Goal: Register for event/course: Sign up to attend an event or enroll in a course

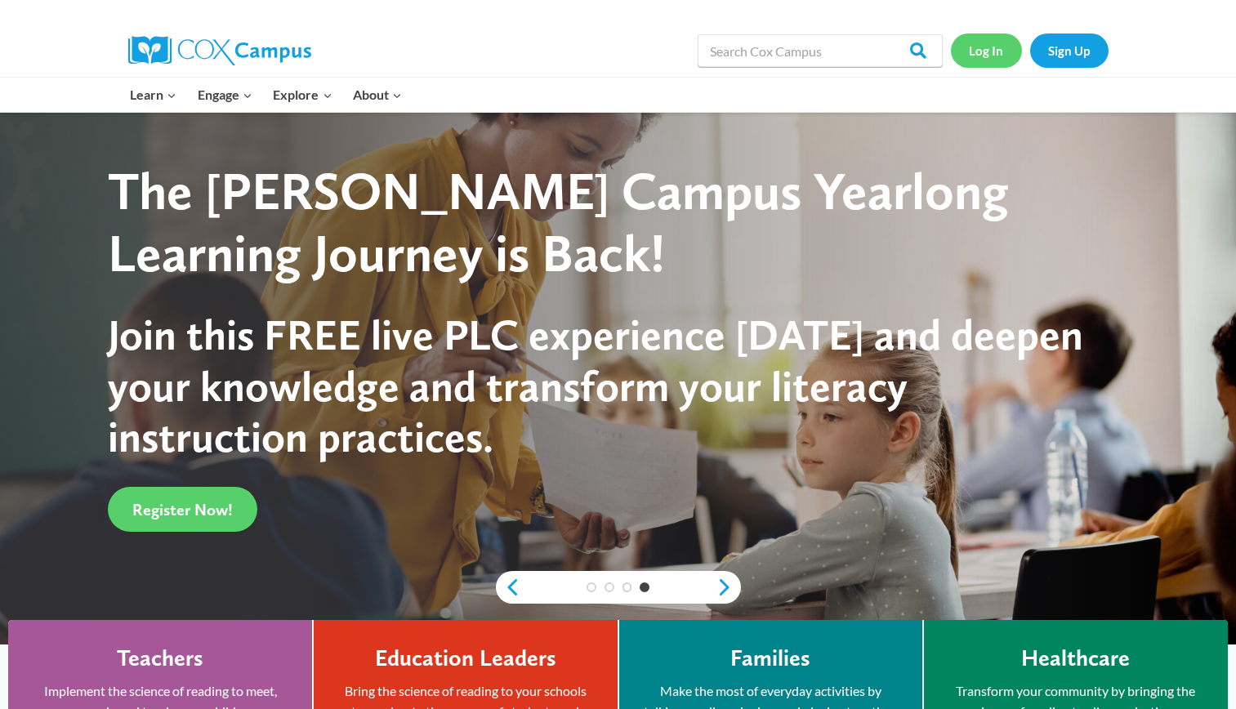
click at [968, 62] on link "Log In" at bounding box center [986, 49] width 71 height 33
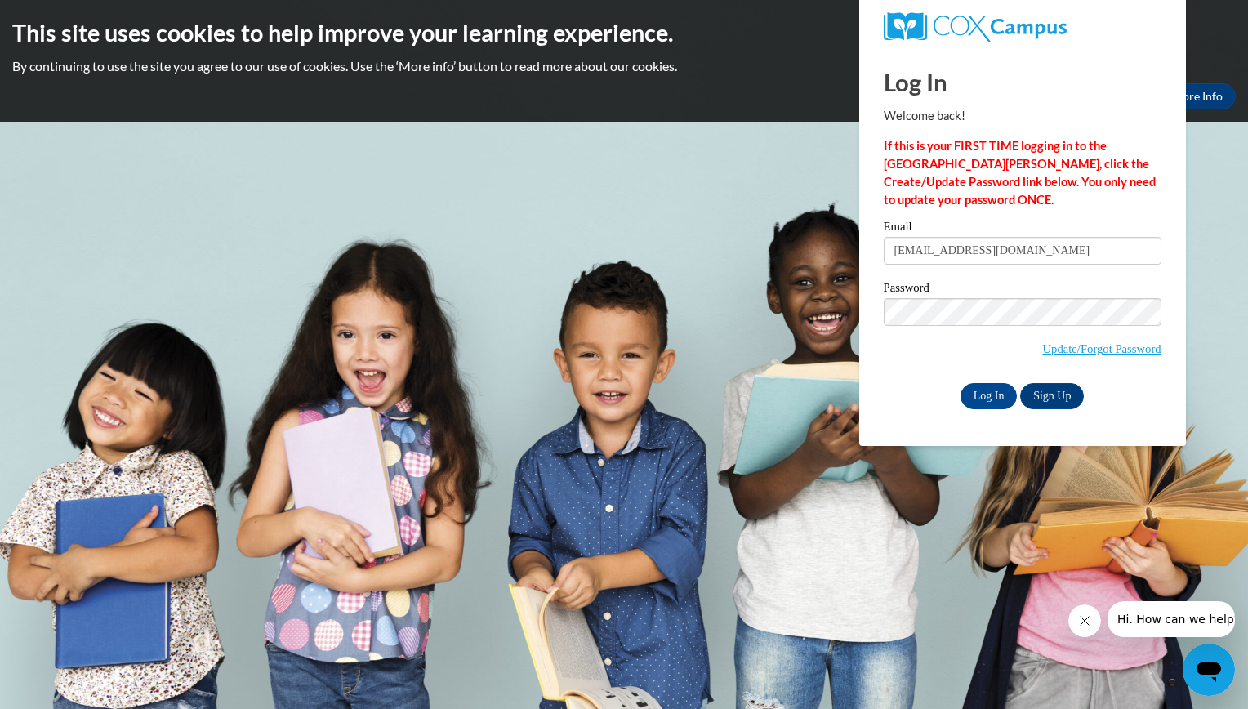
type input "[EMAIL_ADDRESS][DOMAIN_NAME]"
click at [960, 383] on input "Log In" at bounding box center [988, 396] width 57 height 26
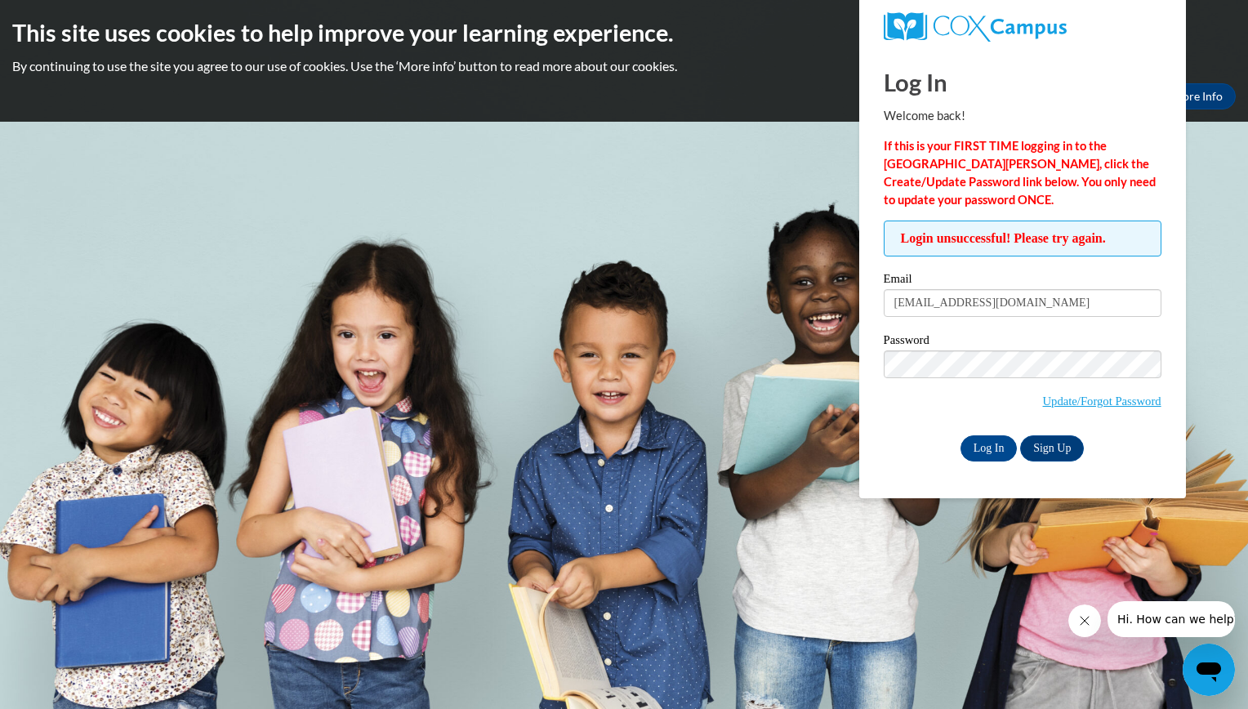
click at [1247, 311] on html "This site uses cookies to help improve your learning experience. By continuing …" at bounding box center [624, 354] width 1248 height 709
click at [981, 448] on input "Log In" at bounding box center [988, 448] width 57 height 26
click at [960, 435] on input "Log In" at bounding box center [988, 448] width 57 height 26
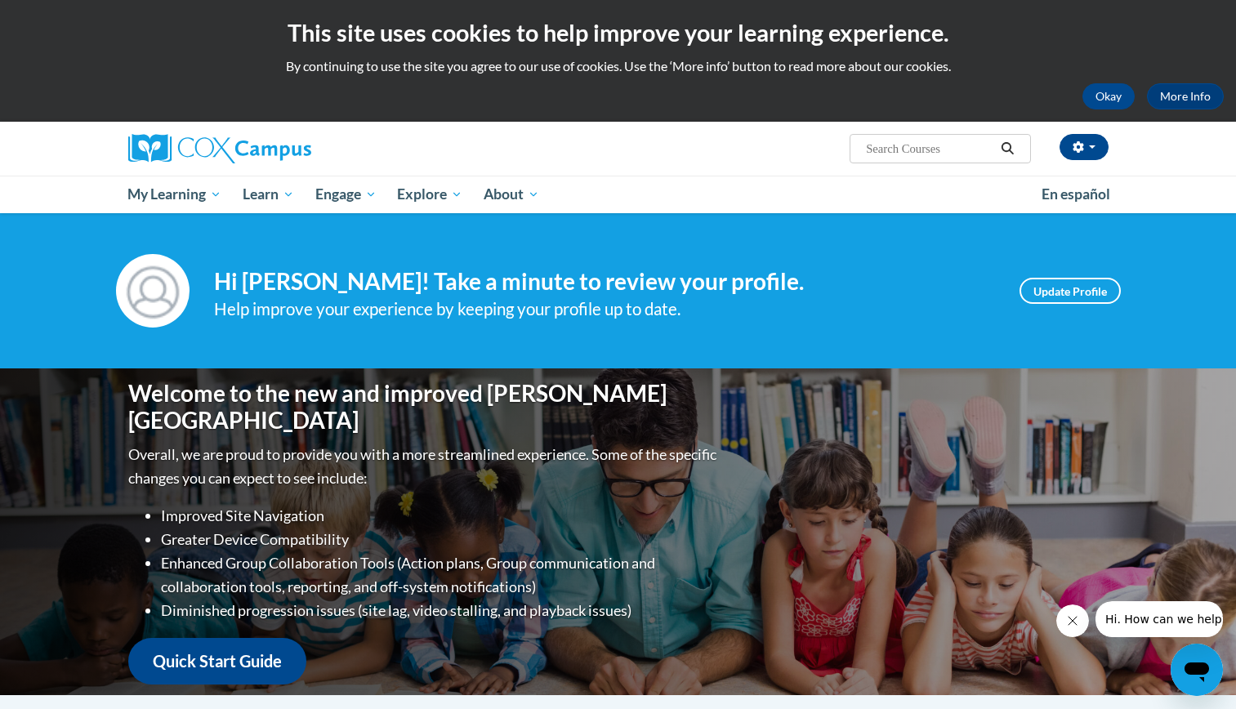
click at [946, 154] on input "Search..." at bounding box center [929, 149] width 131 height 20
type input "early literacy"
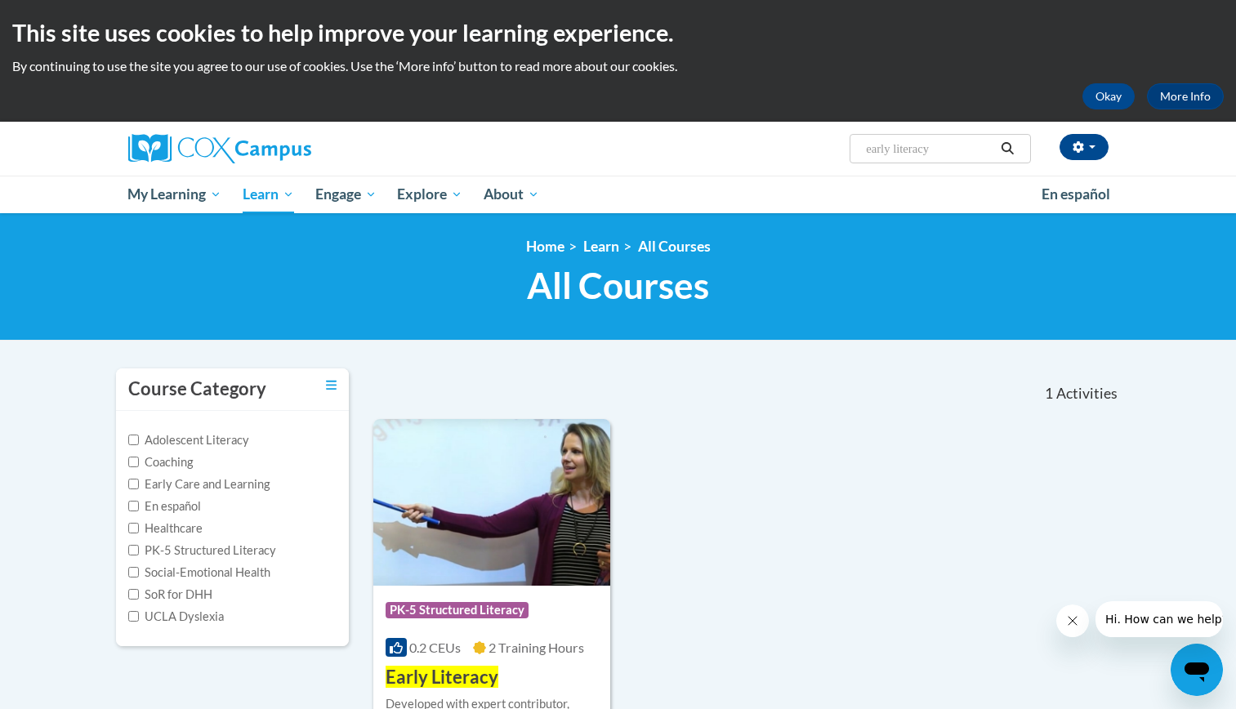
click at [942, 181] on ul "My Learning My Learning My Course Progress Certificates My Action Plans Group D…" at bounding box center [574, 195] width 913 height 38
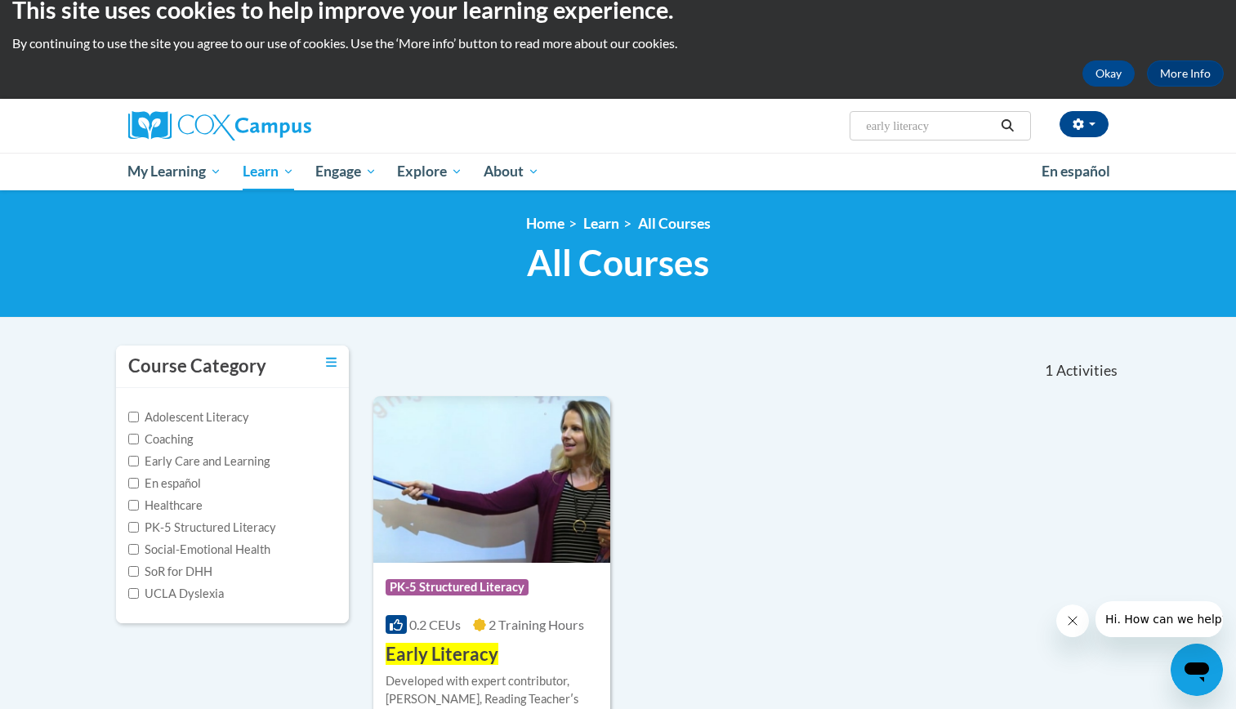
scroll to position [24, 0]
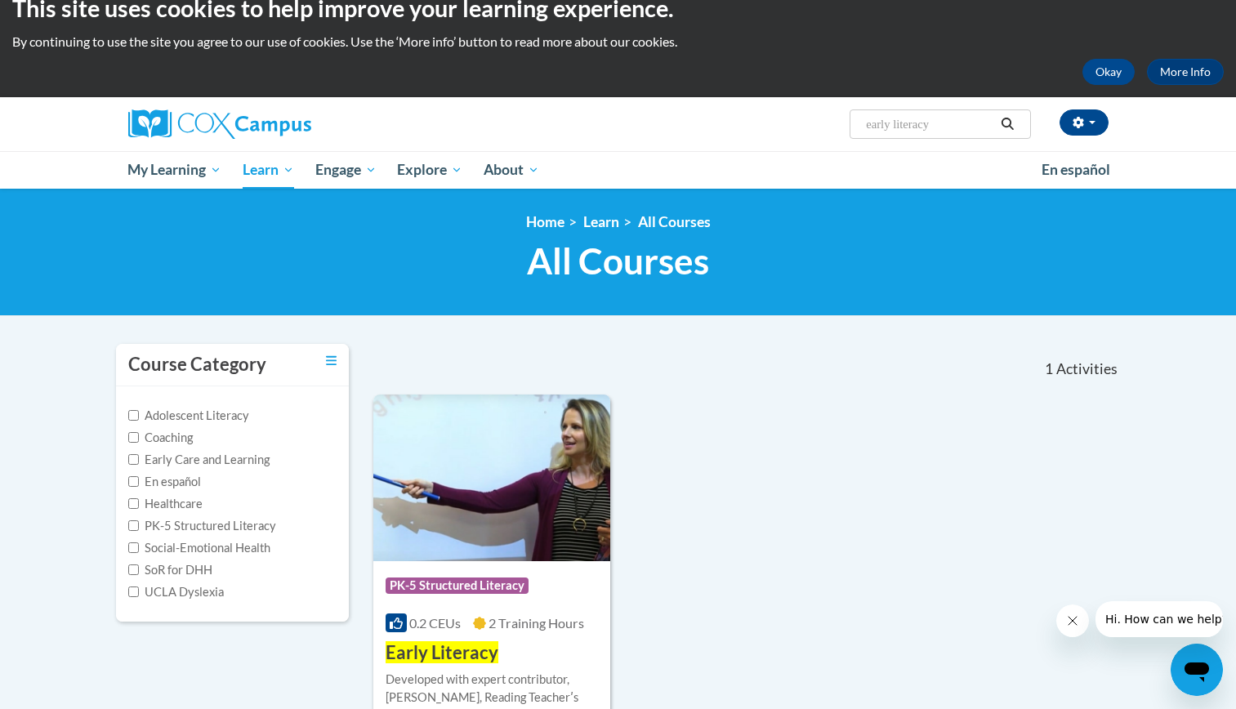
click at [933, 128] on input "early literacy" at bounding box center [929, 124] width 131 height 20
type input "e"
type input "meaningful conversations"
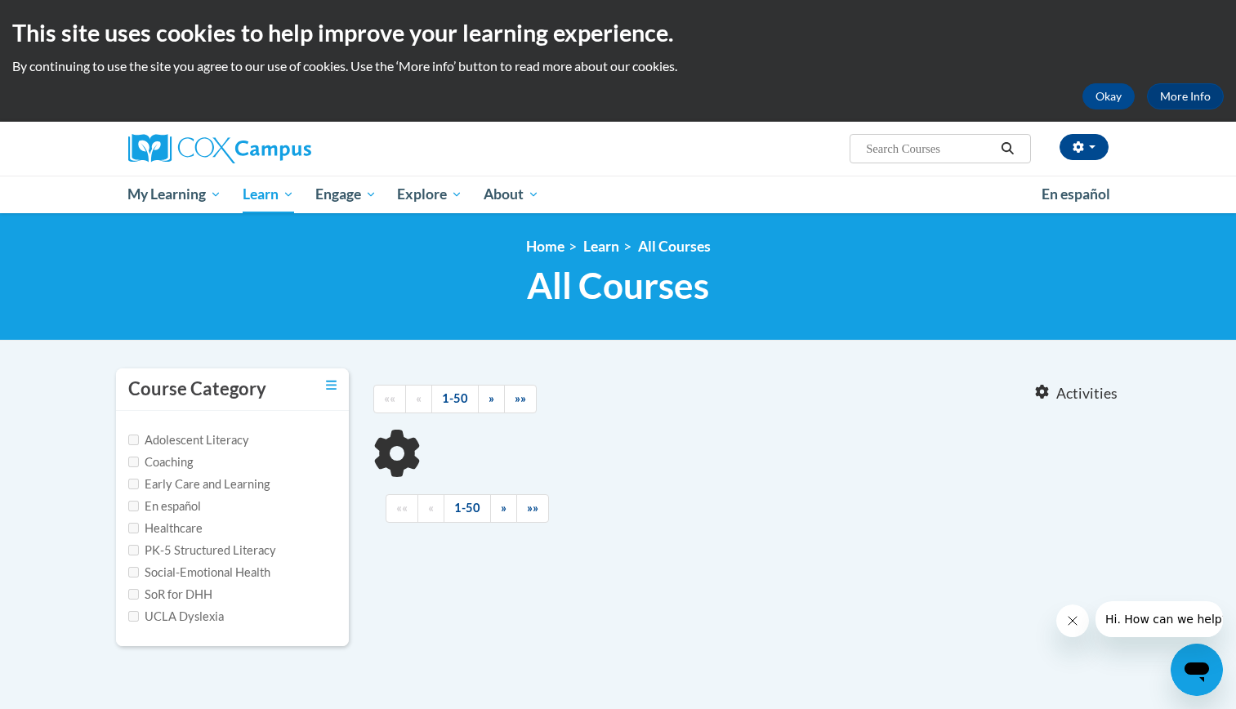
type input "meaningful conversations"
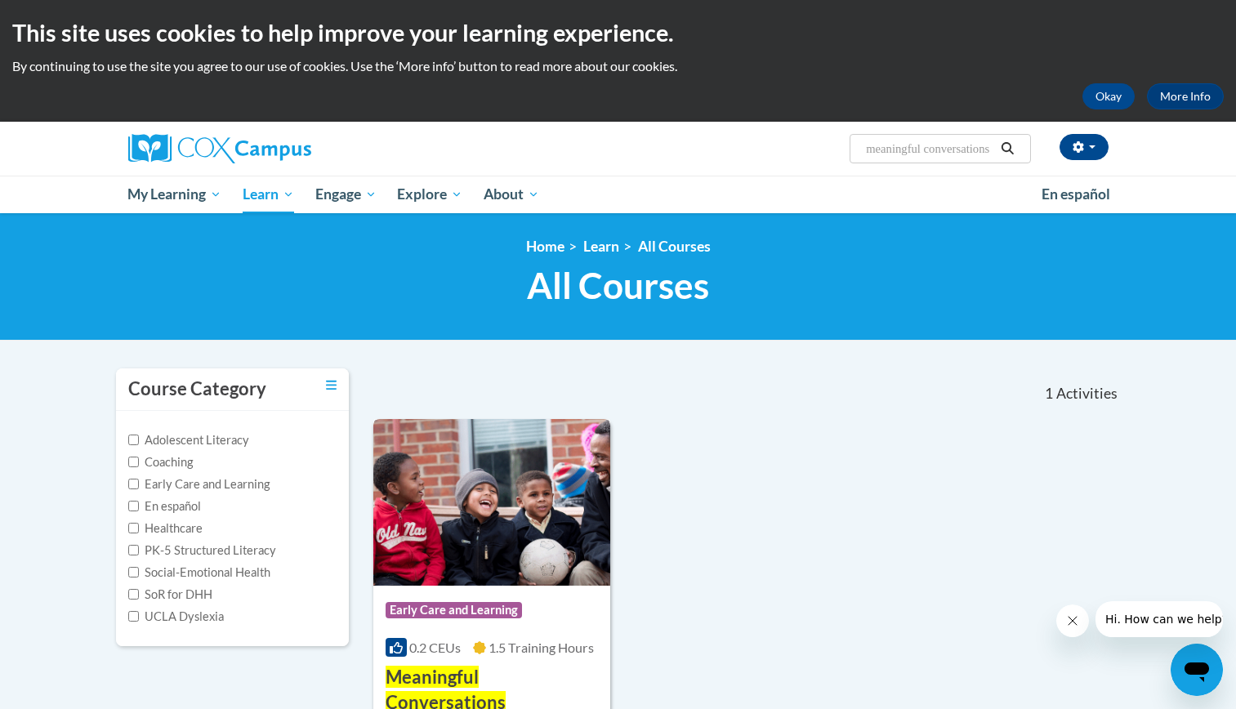
click at [514, 559] on img at bounding box center [492, 502] width 238 height 167
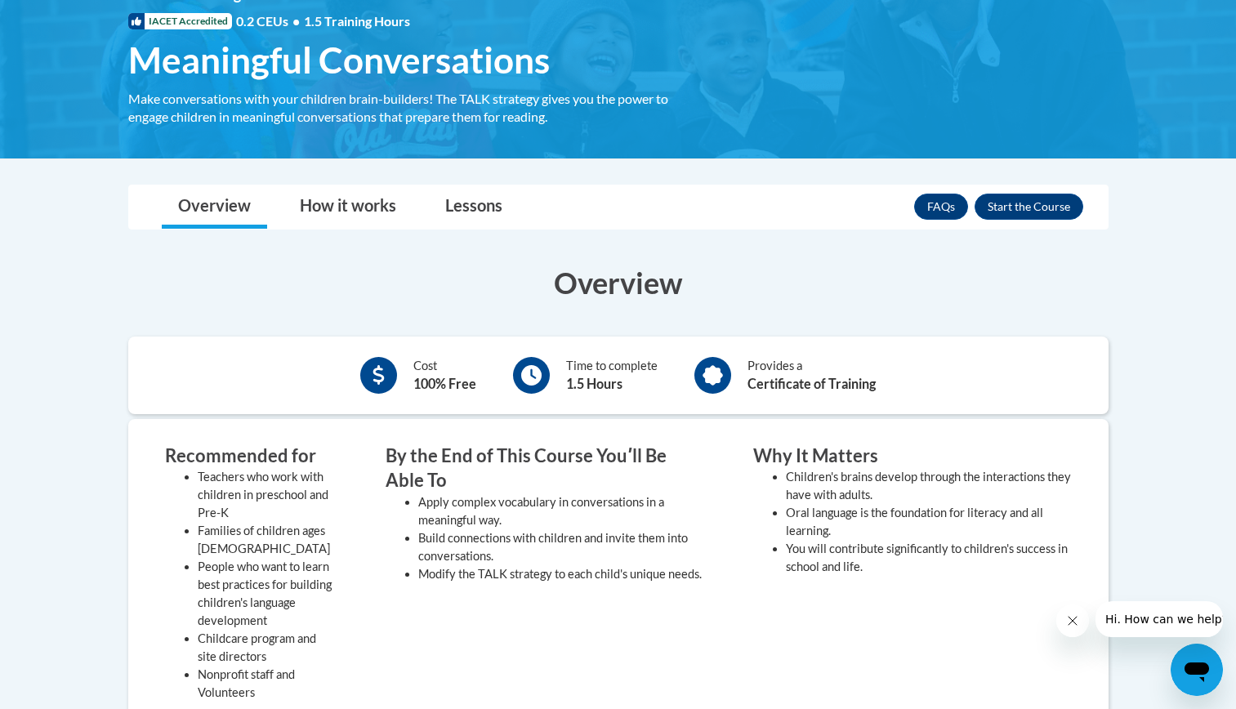
scroll to position [180, 0]
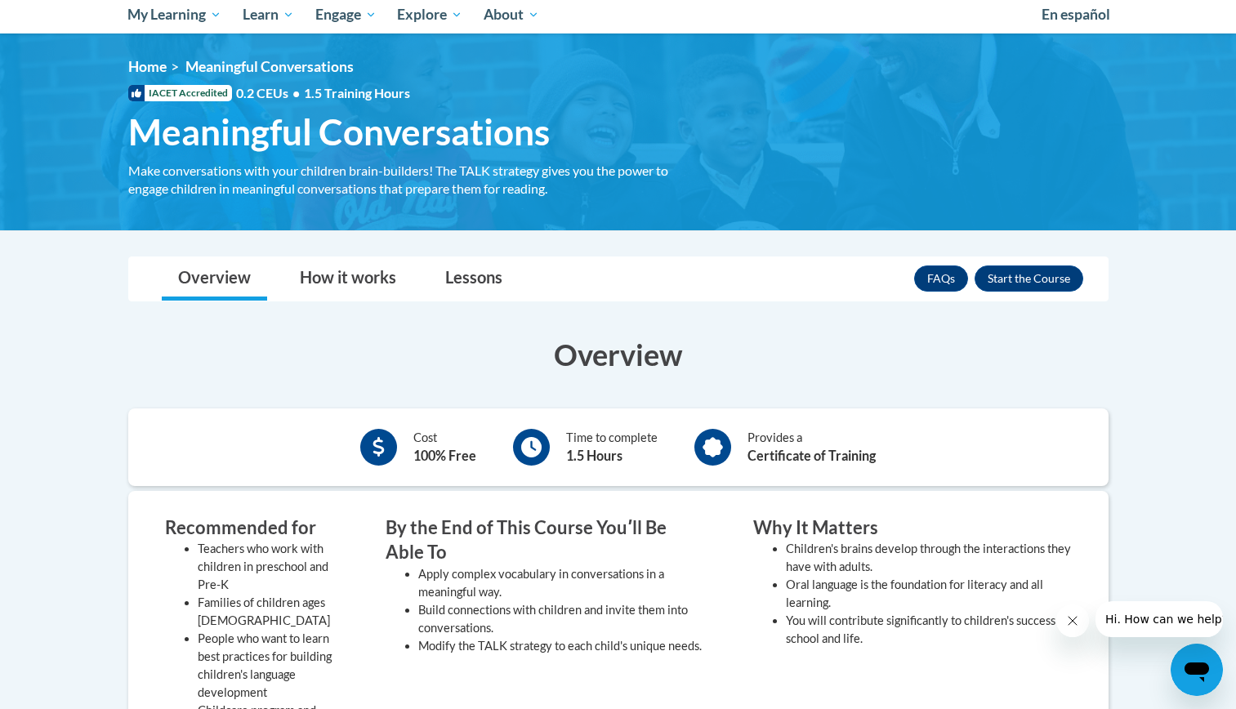
click at [1023, 306] on div "Toggle navigation Overview How it works Lessons Resources FAQs Enroll Overview …" at bounding box center [618, 672] width 1004 height 832
click at [1038, 283] on button "Enroll" at bounding box center [1028, 278] width 109 height 26
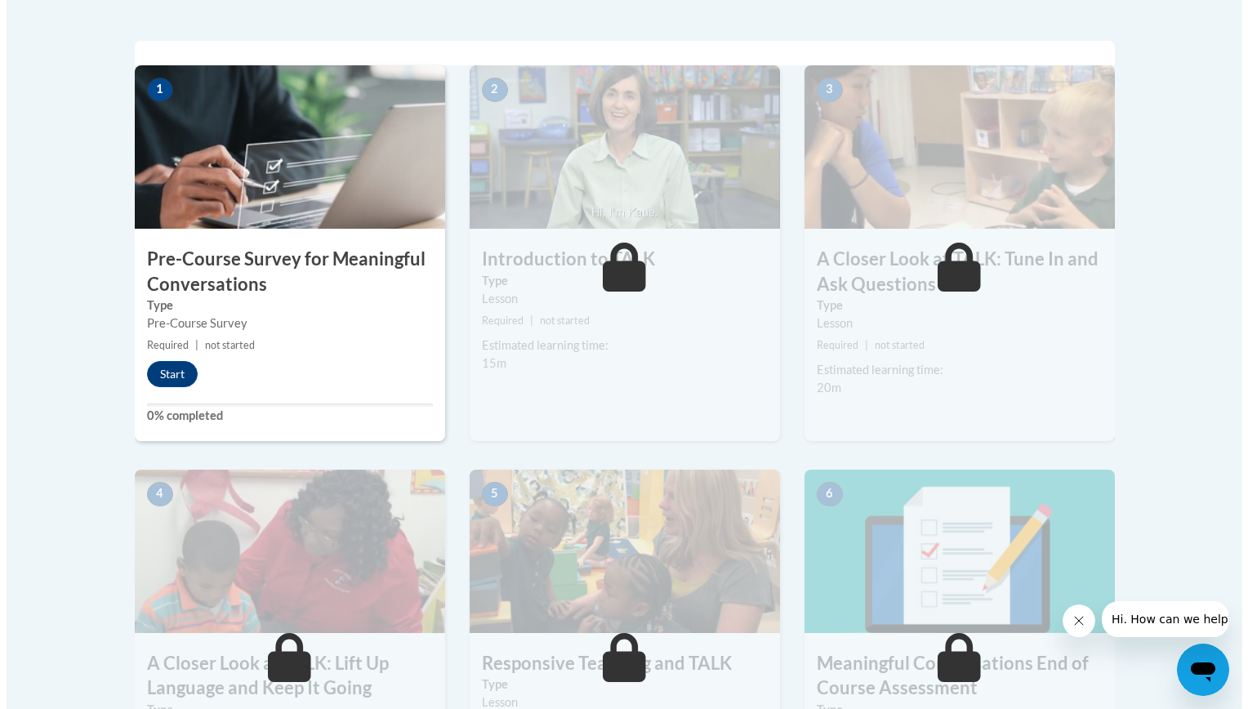
scroll to position [503, 0]
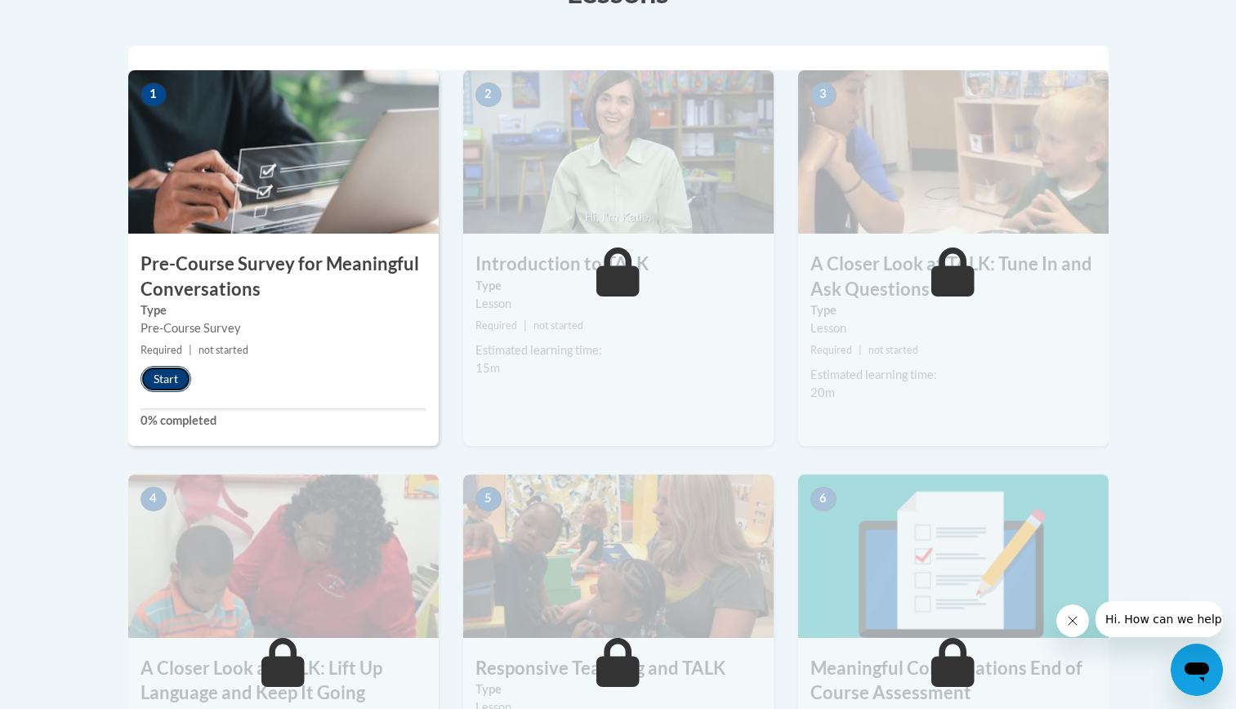
click at [155, 383] on button "Start" at bounding box center [165, 379] width 51 height 26
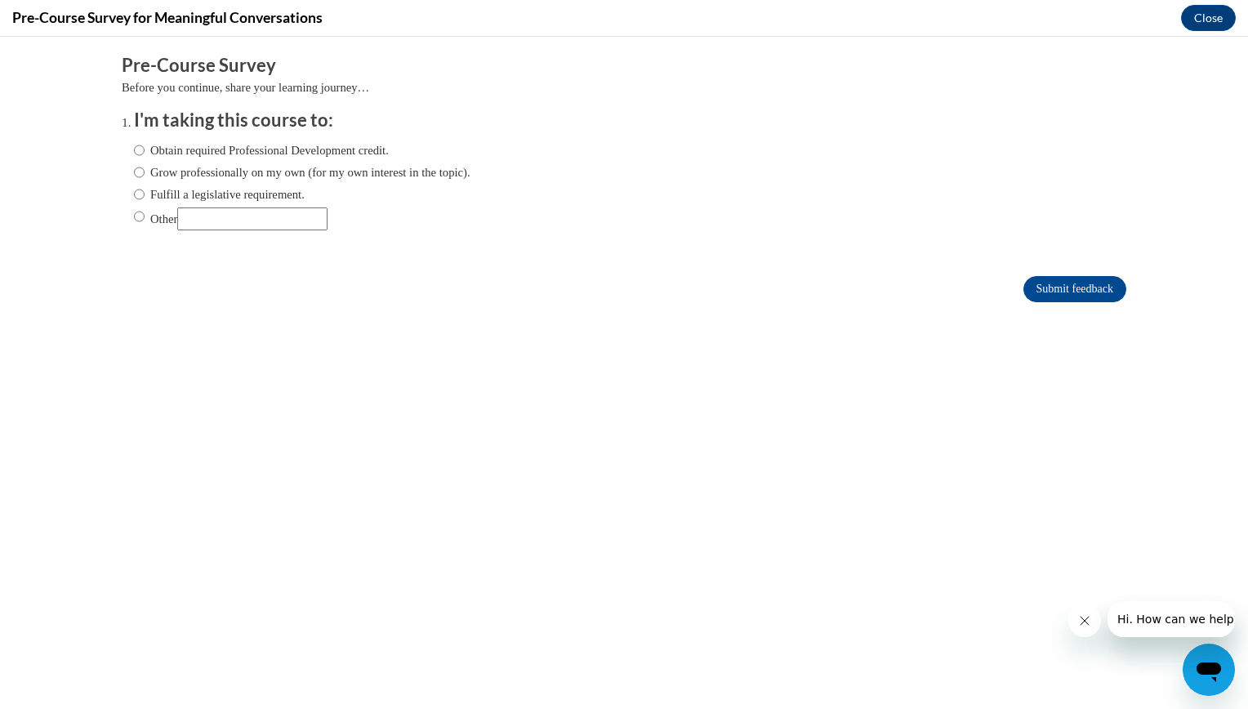
scroll to position [0, 0]
click at [134, 213] on input "Other" at bounding box center [139, 216] width 11 height 18
radio input "true"
click at [134, 195] on input "Fulfill a legislative requirement." at bounding box center [139, 194] width 11 height 18
radio input "true"
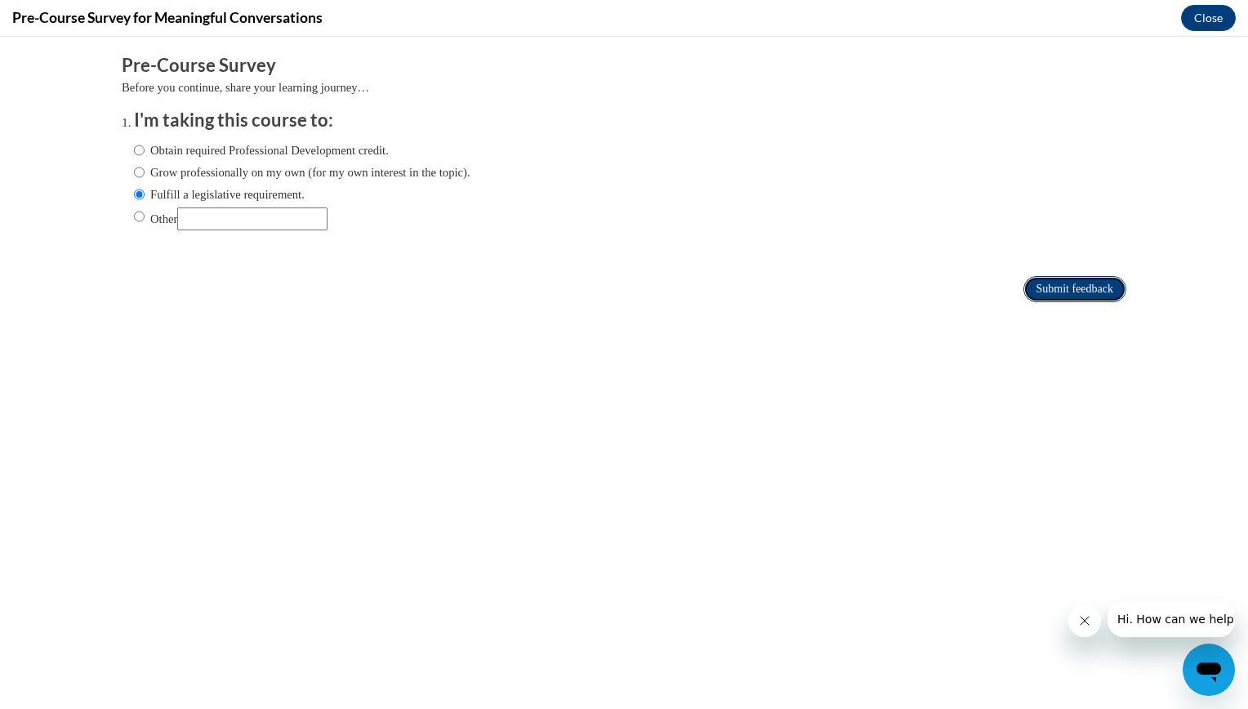
click at [1050, 300] on input "Submit feedback" at bounding box center [1074, 289] width 103 height 26
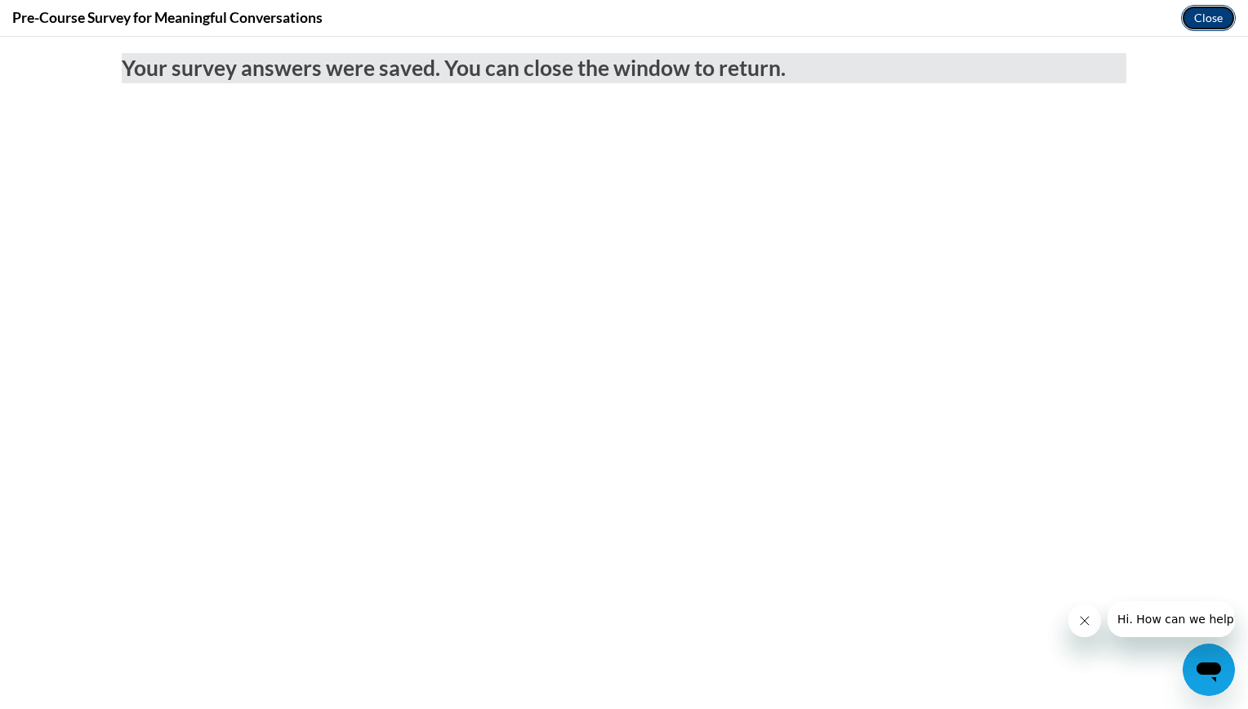
click at [1203, 16] on button "Close" at bounding box center [1208, 18] width 55 height 26
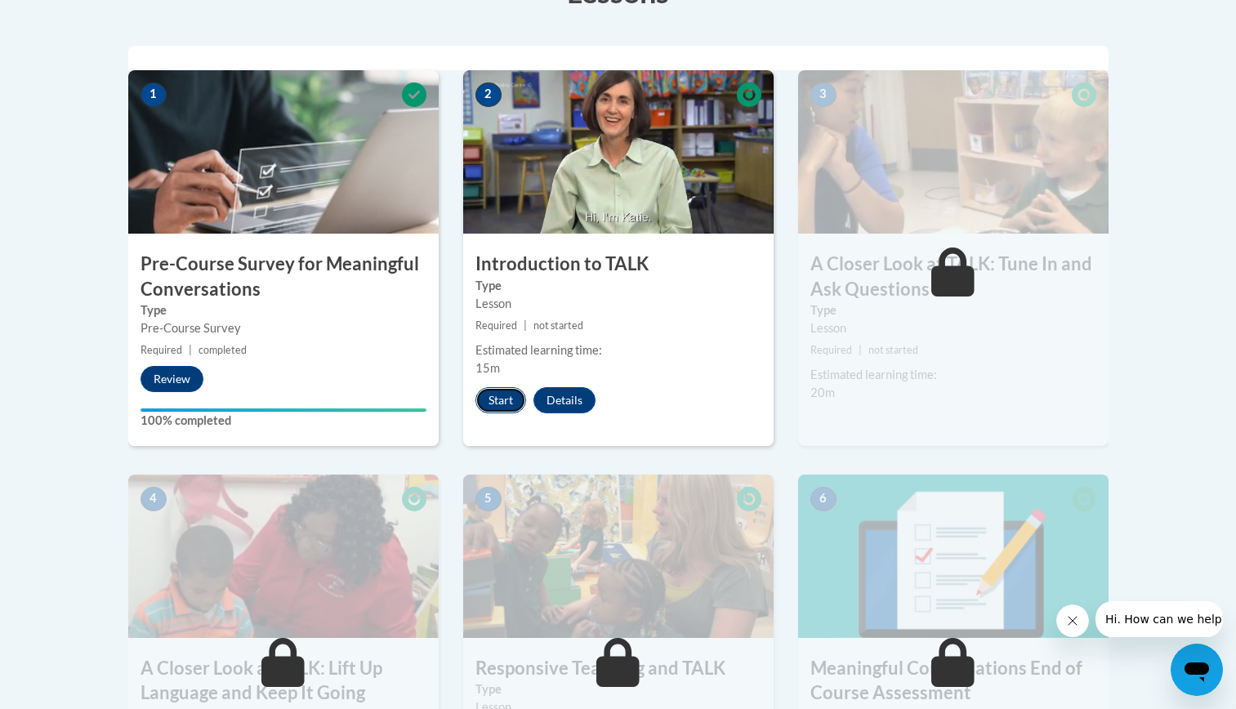
click at [497, 401] on button "Start" at bounding box center [500, 400] width 51 height 26
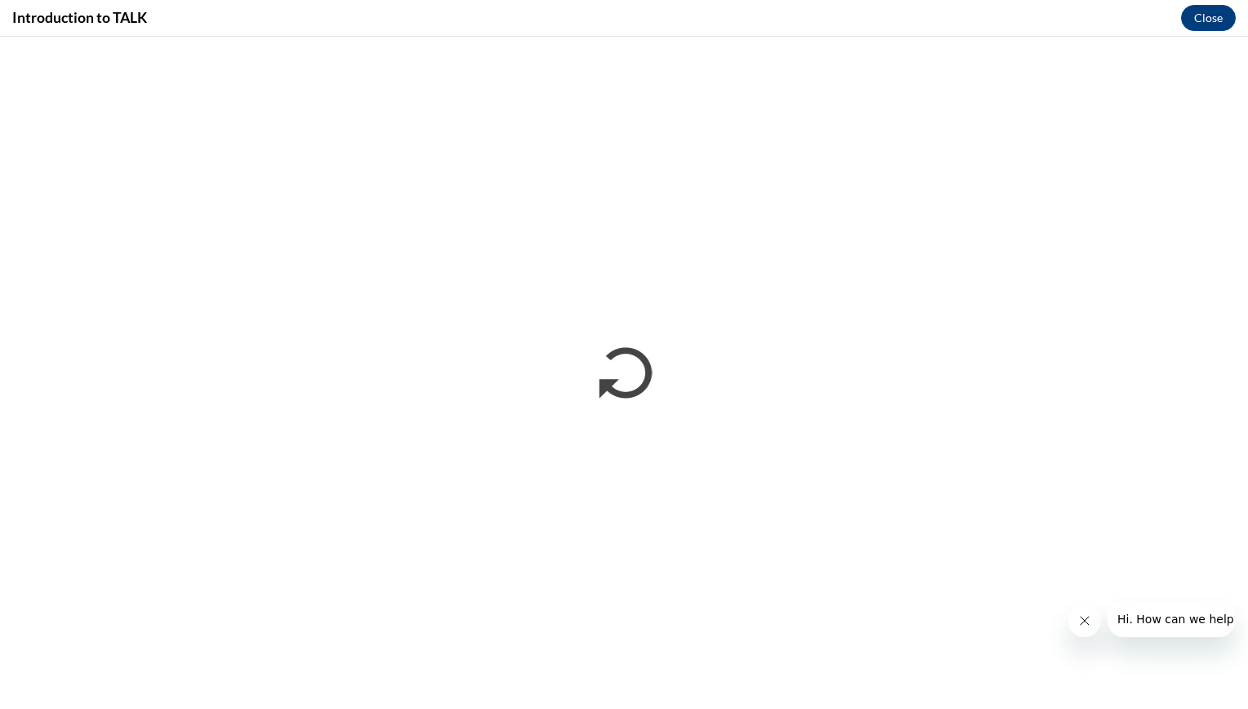
click at [1081, 624] on icon "Close message from company" at bounding box center [1083, 620] width 13 height 13
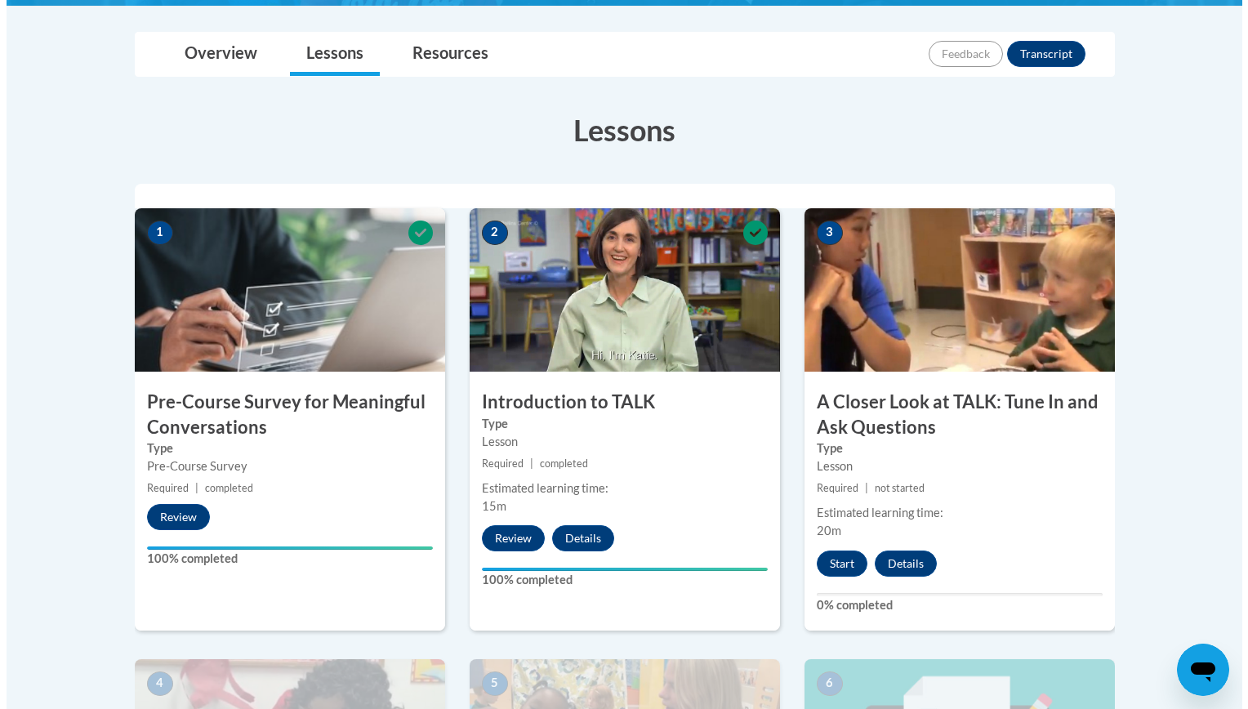
scroll to position [363, 0]
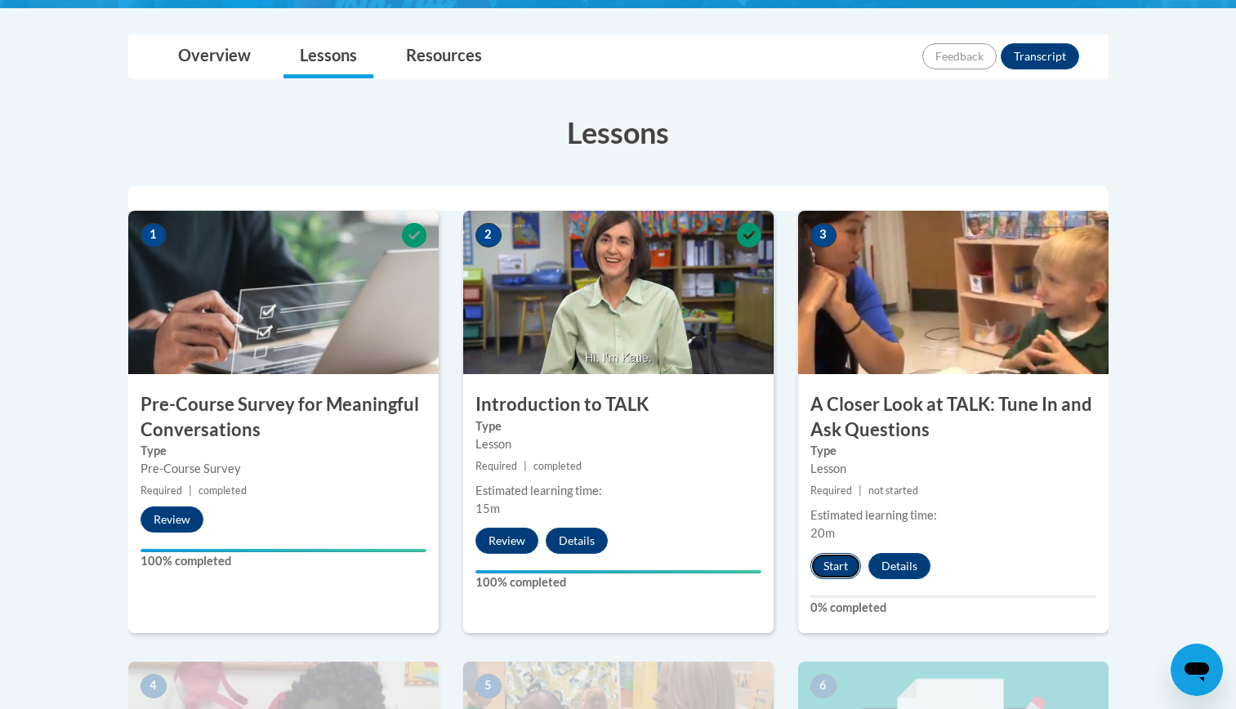
click at [839, 568] on button "Start" at bounding box center [835, 566] width 51 height 26
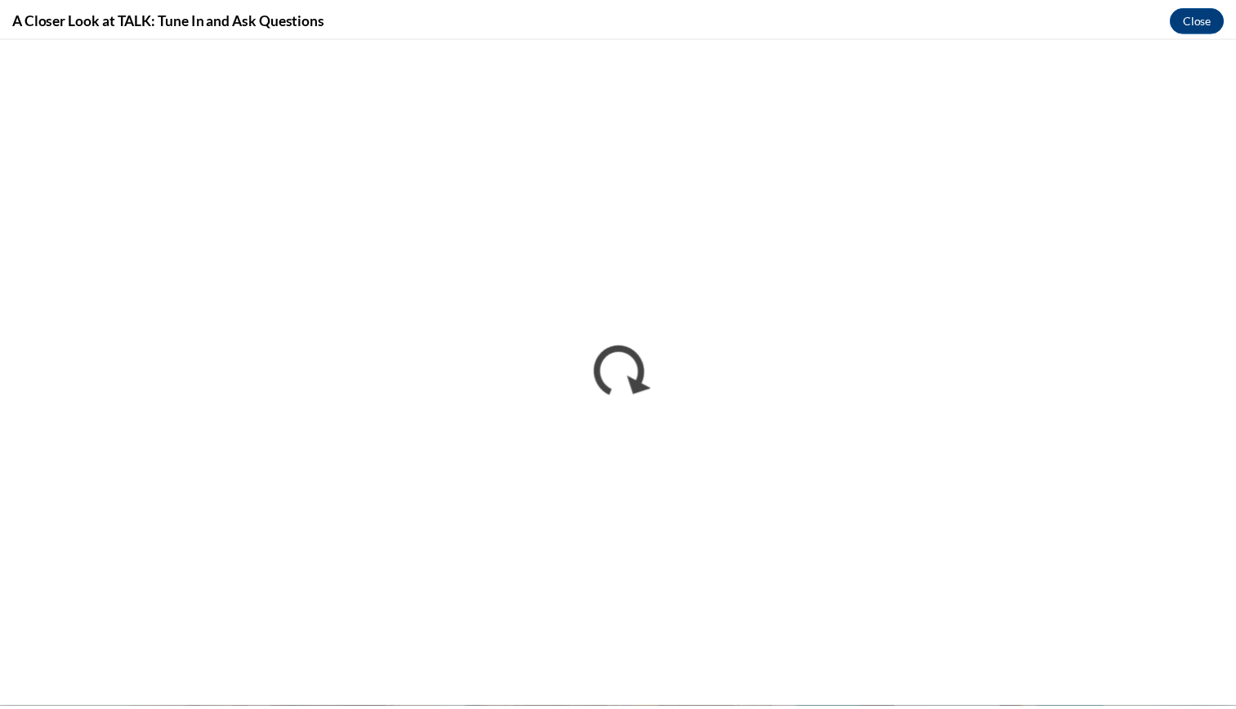
scroll to position [0, 0]
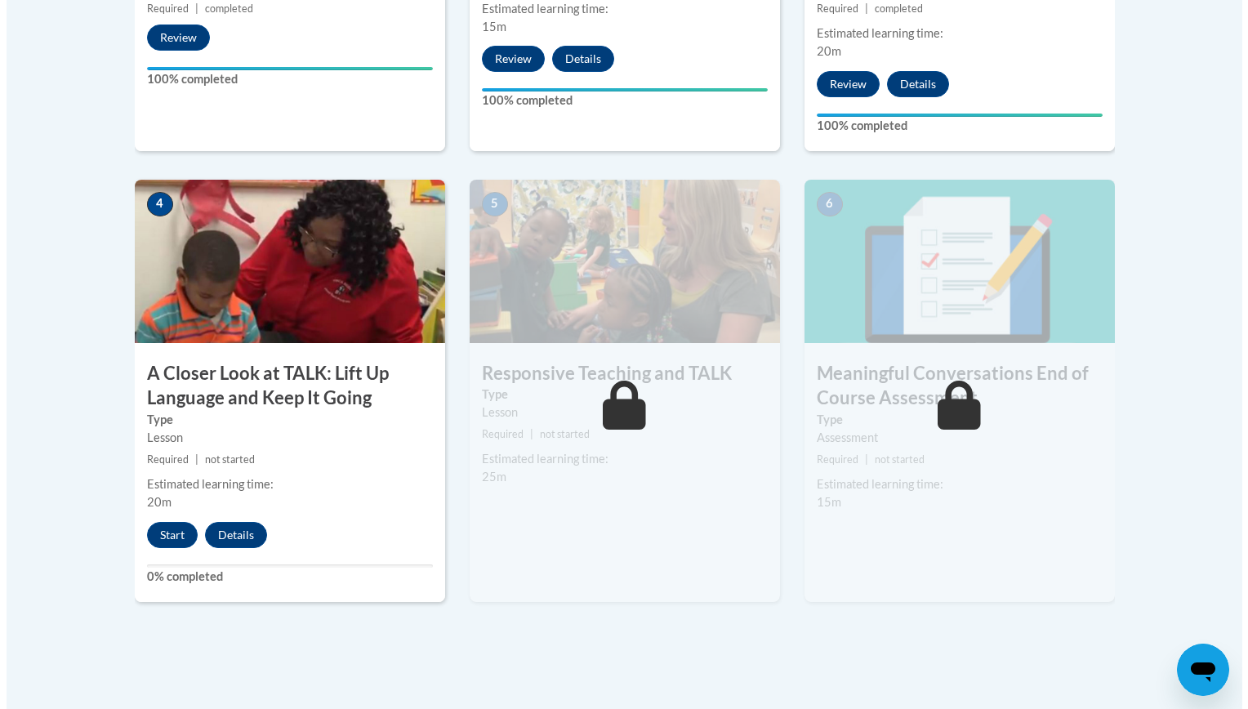
scroll to position [857, 0]
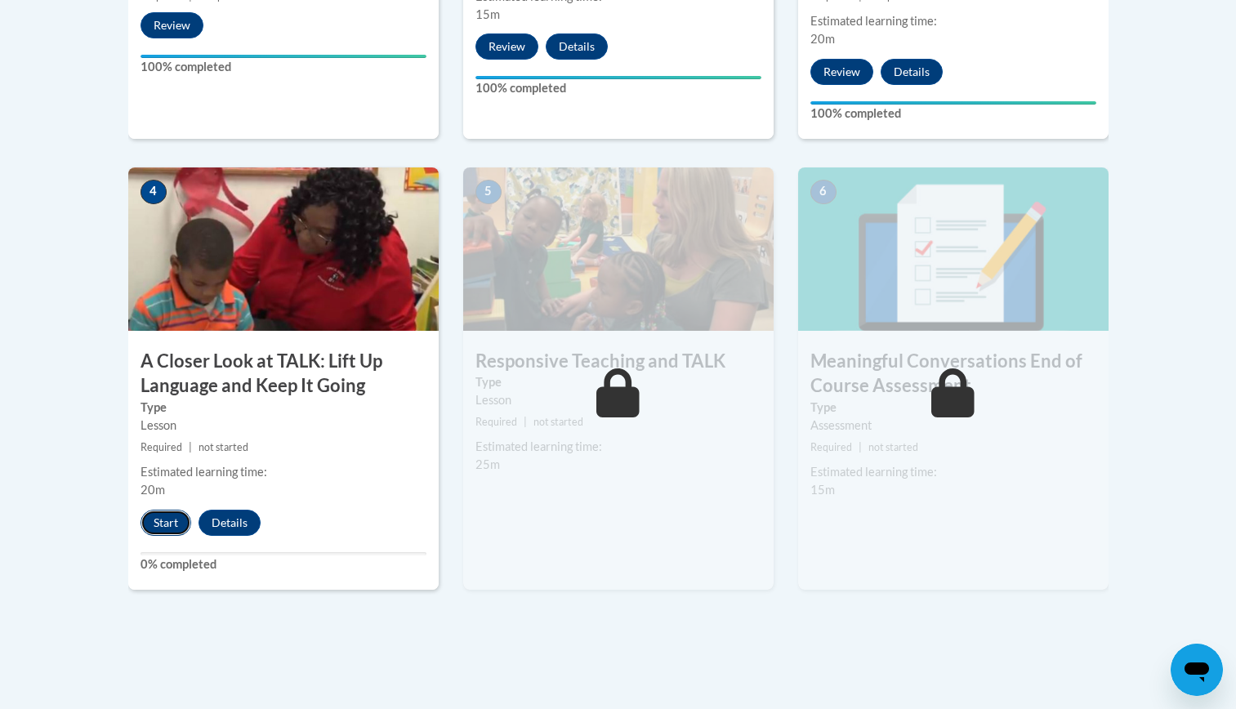
click at [168, 532] on button "Start" at bounding box center [165, 523] width 51 height 26
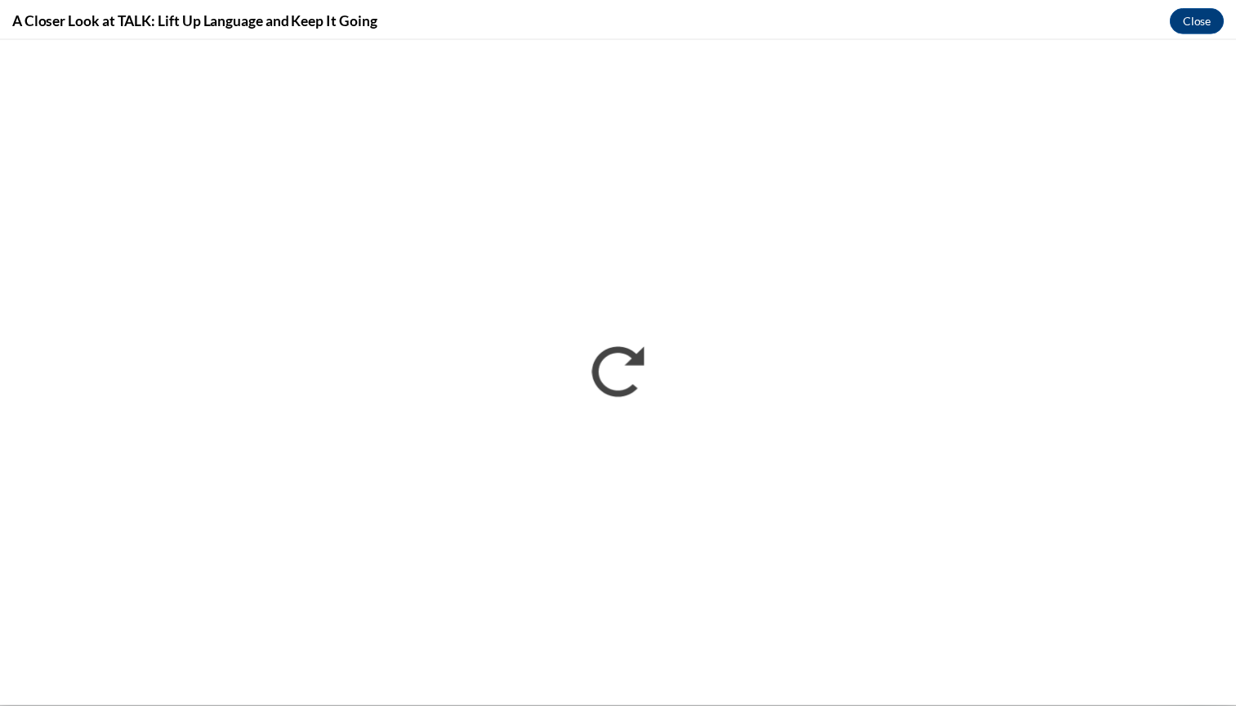
scroll to position [0, 0]
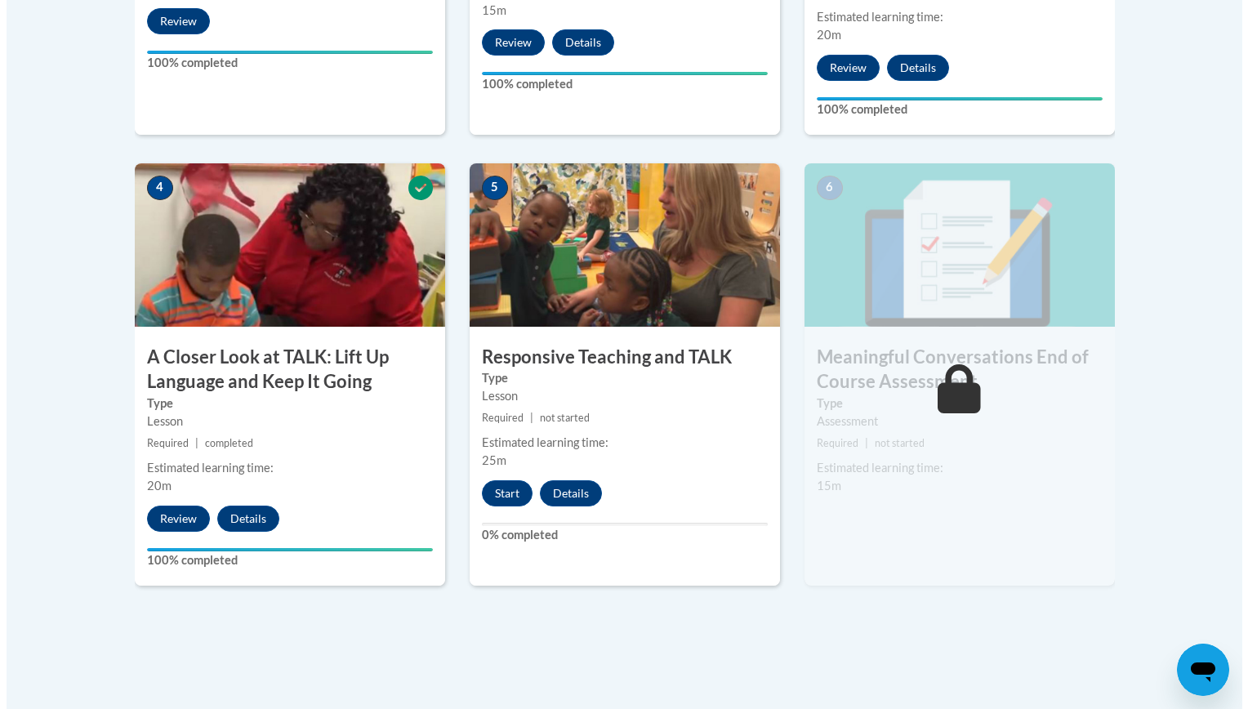
scroll to position [865, 0]
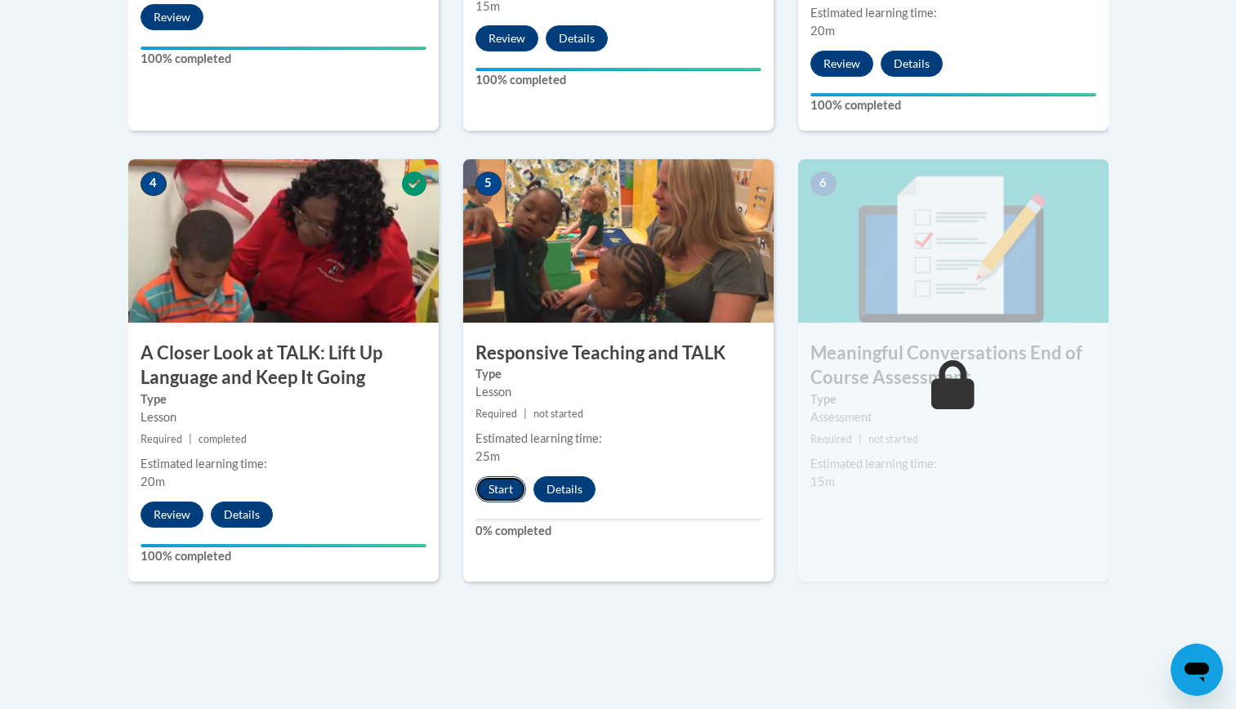
click at [499, 489] on button "Start" at bounding box center [500, 489] width 51 height 26
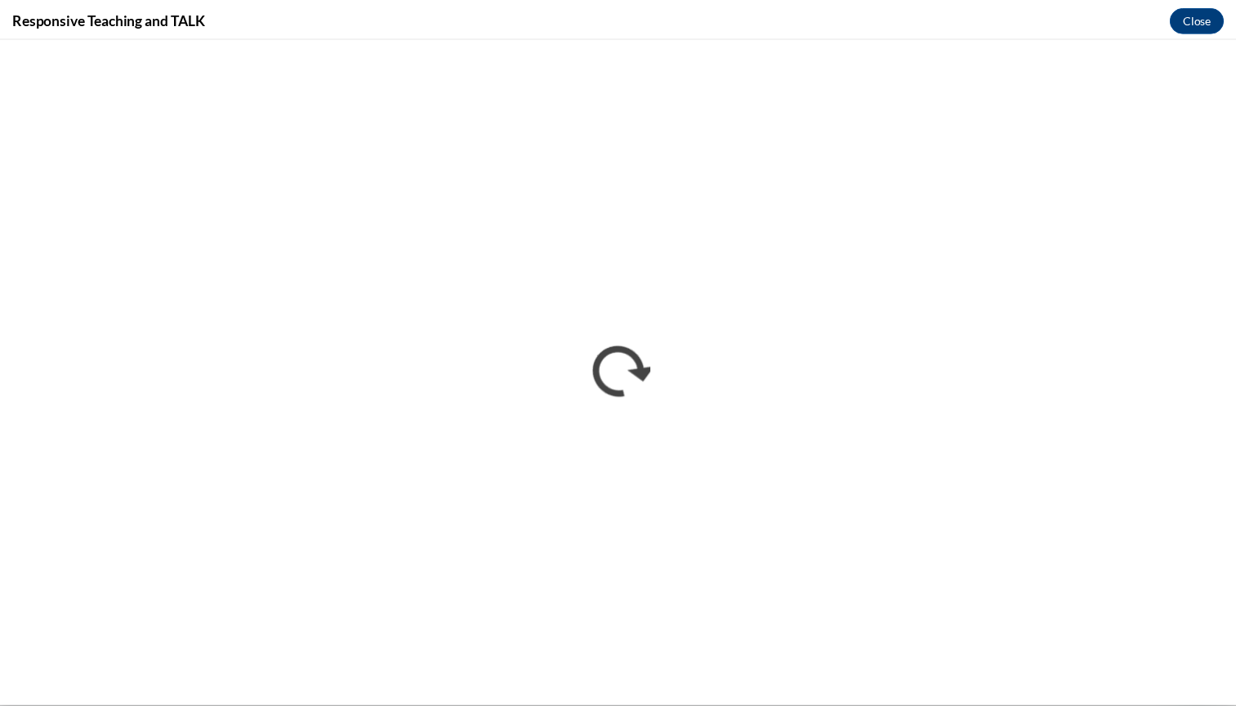
scroll to position [0, 0]
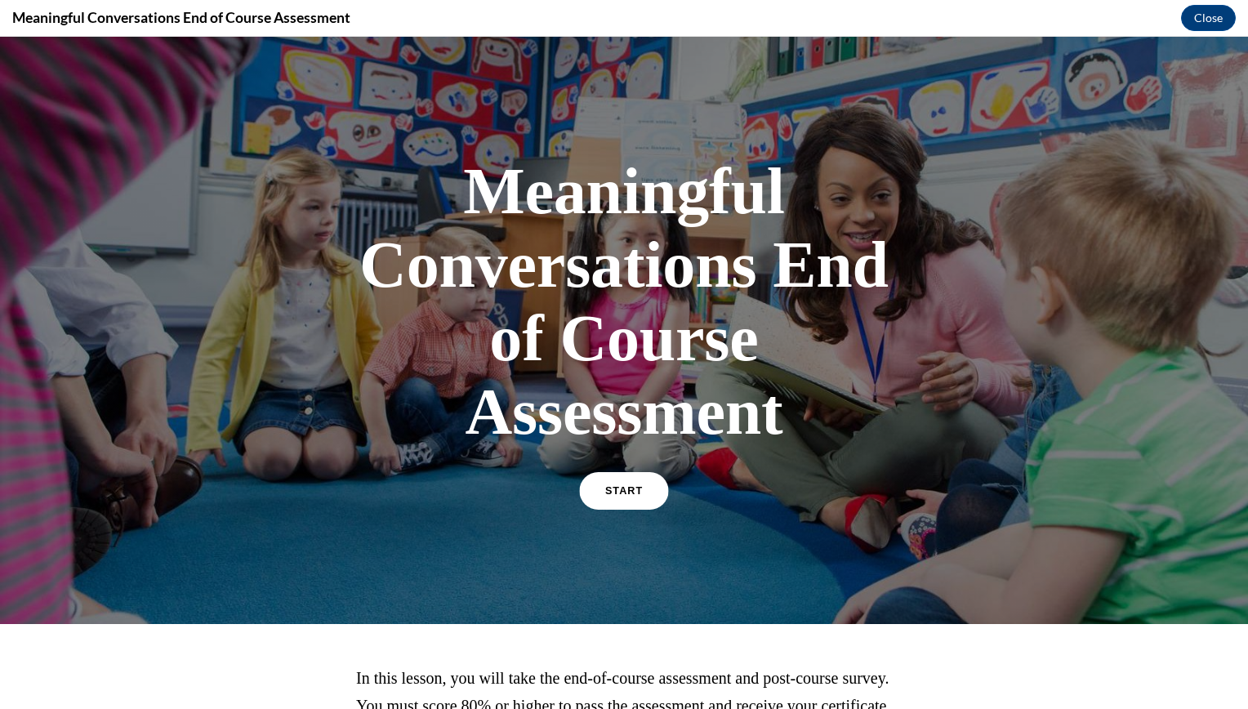
click at [613, 492] on span "START" at bounding box center [624, 491] width 38 height 12
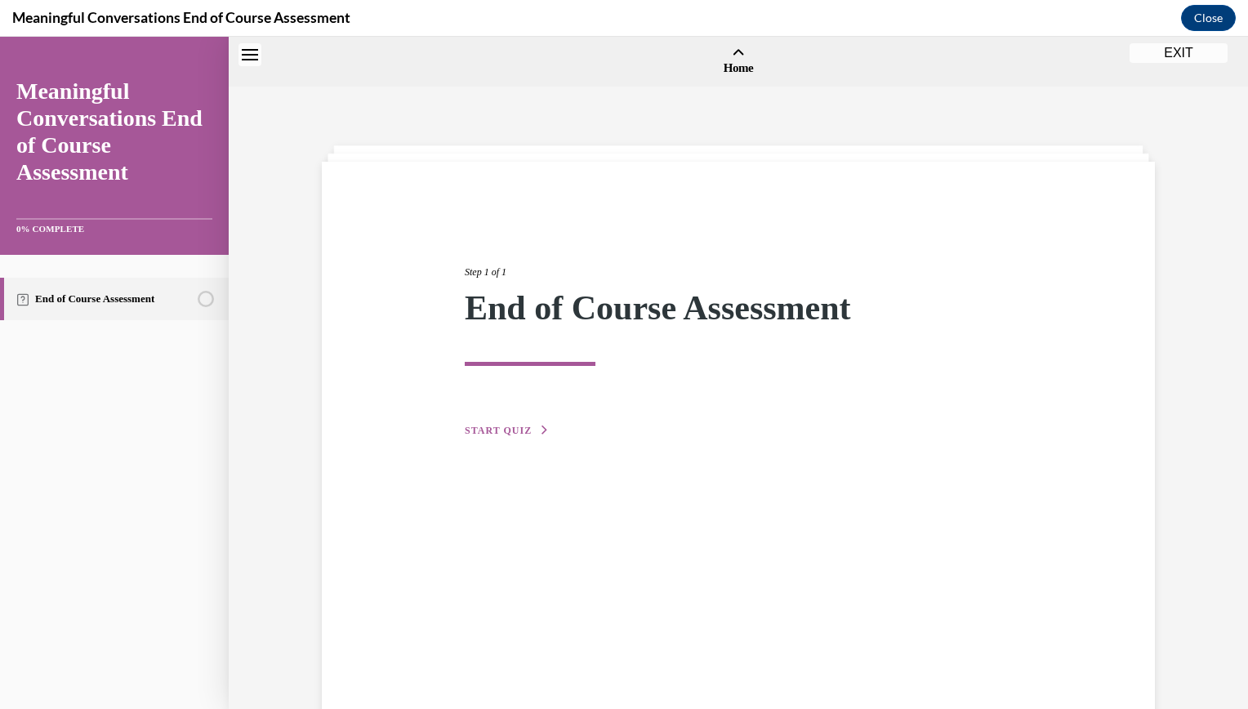
scroll to position [51, 0]
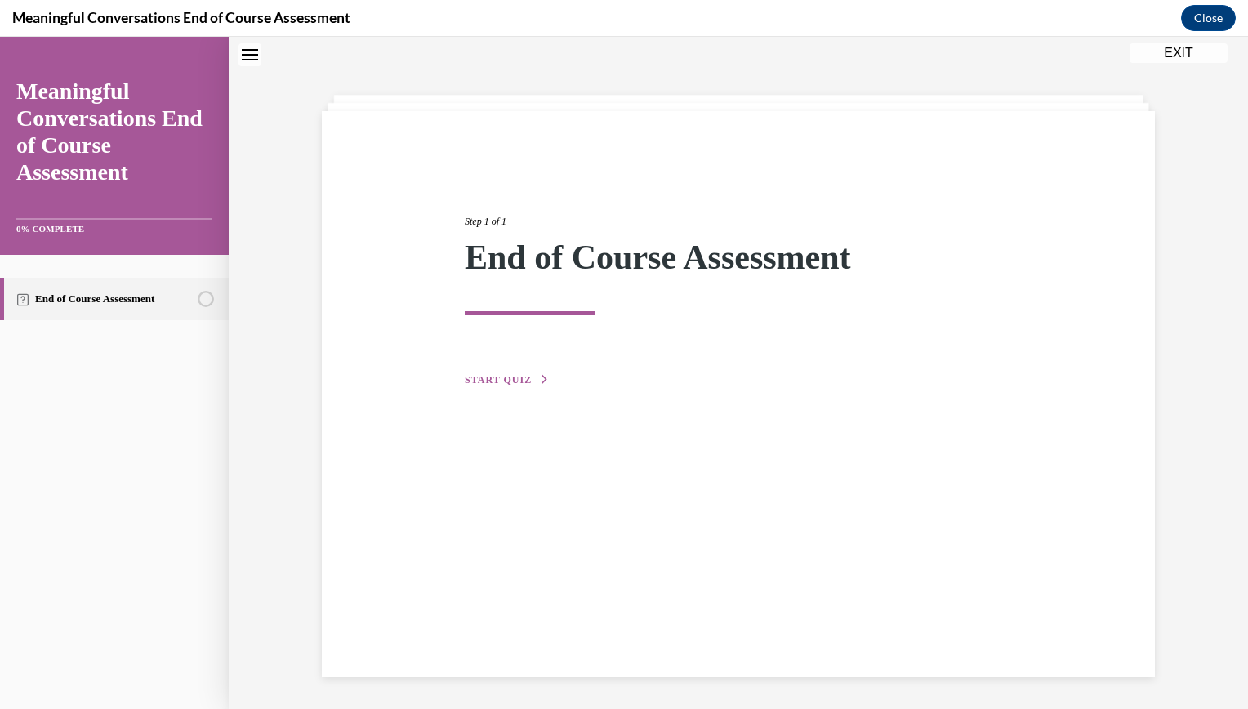
click at [520, 375] on span "START QUIZ" at bounding box center [498, 379] width 67 height 11
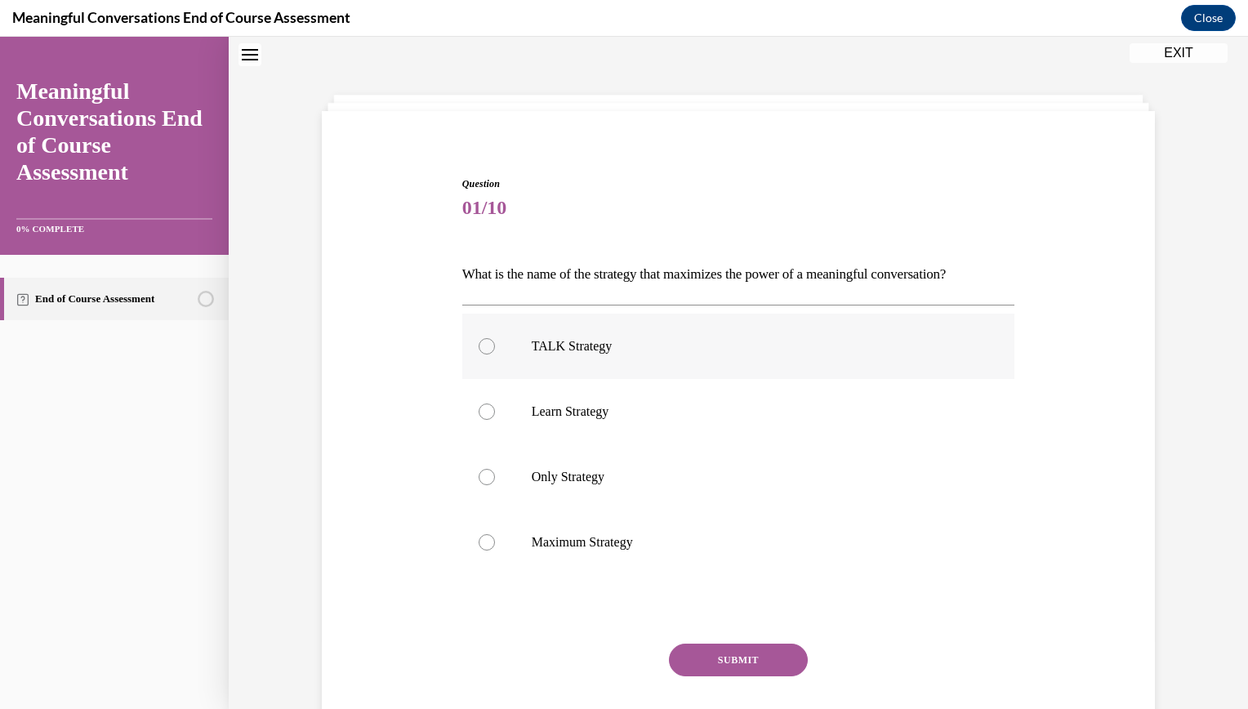
click at [542, 355] on label "TALK Strategy" at bounding box center [738, 346] width 553 height 65
click at [495, 354] on input "TALK Strategy" at bounding box center [487, 346] width 16 height 16
radio input "true"
click at [698, 650] on button "SUBMIT" at bounding box center [738, 659] width 139 height 33
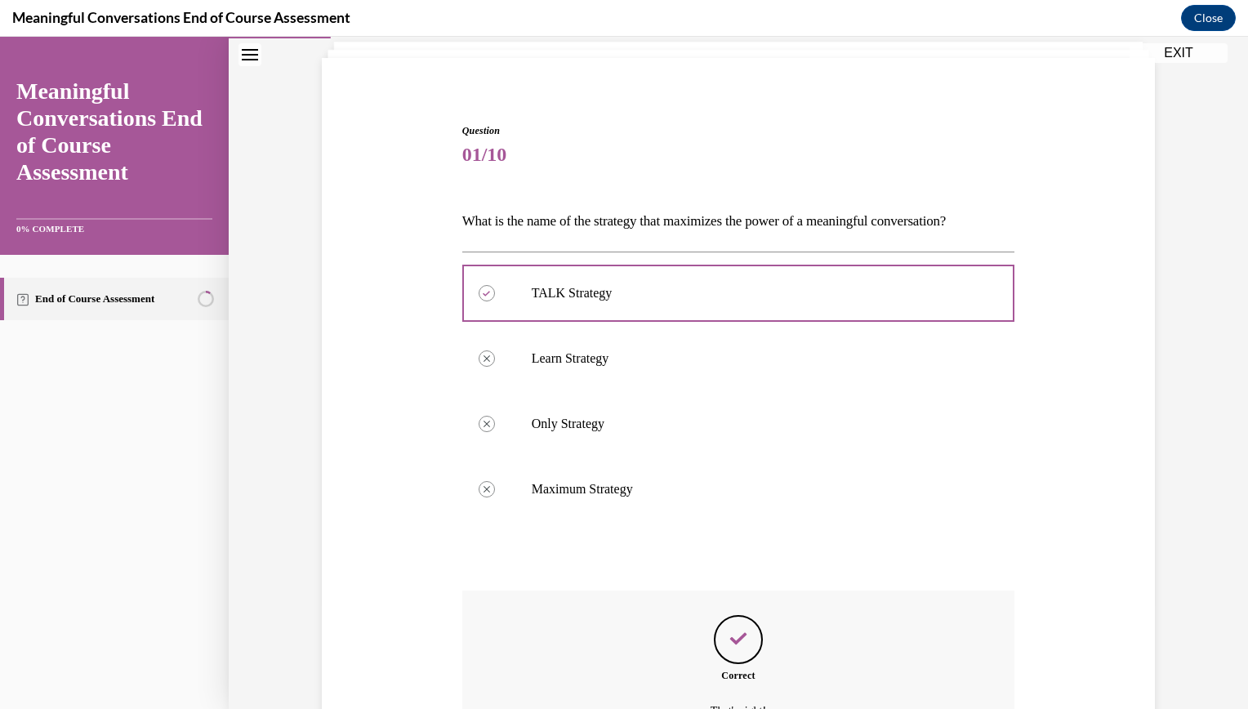
scroll to position [284, 0]
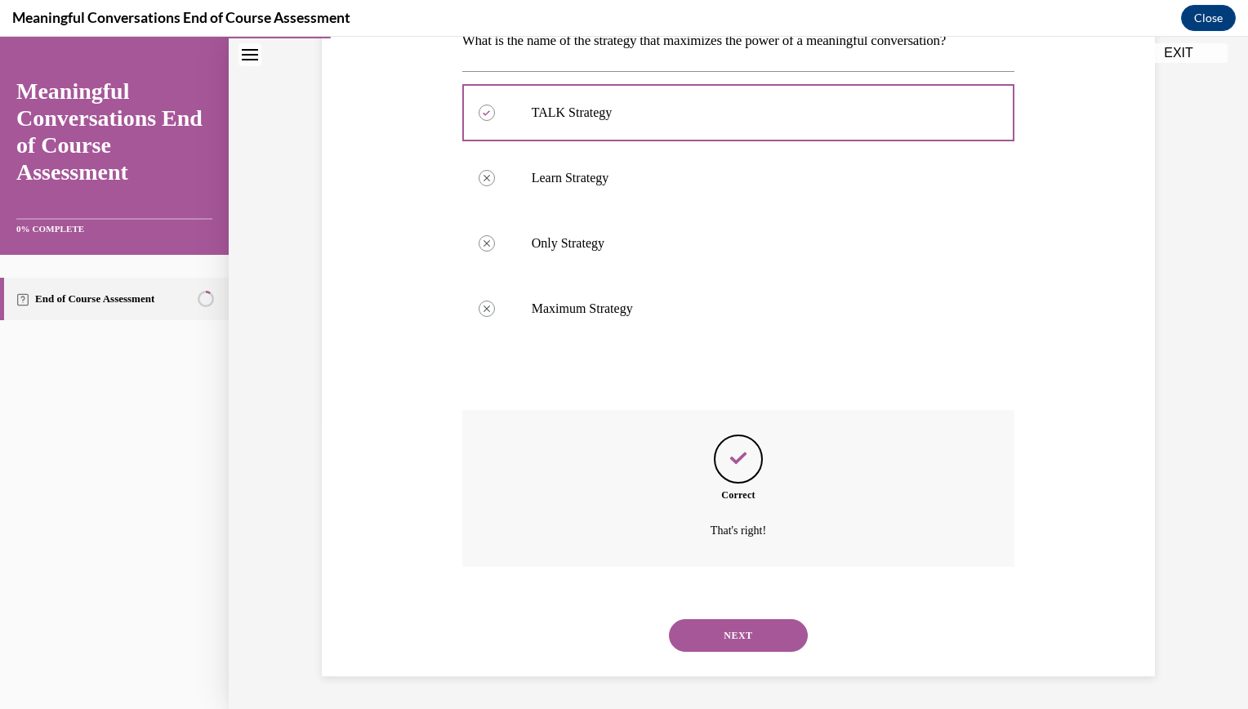
click at [774, 639] on button "NEXT" at bounding box center [738, 635] width 139 height 33
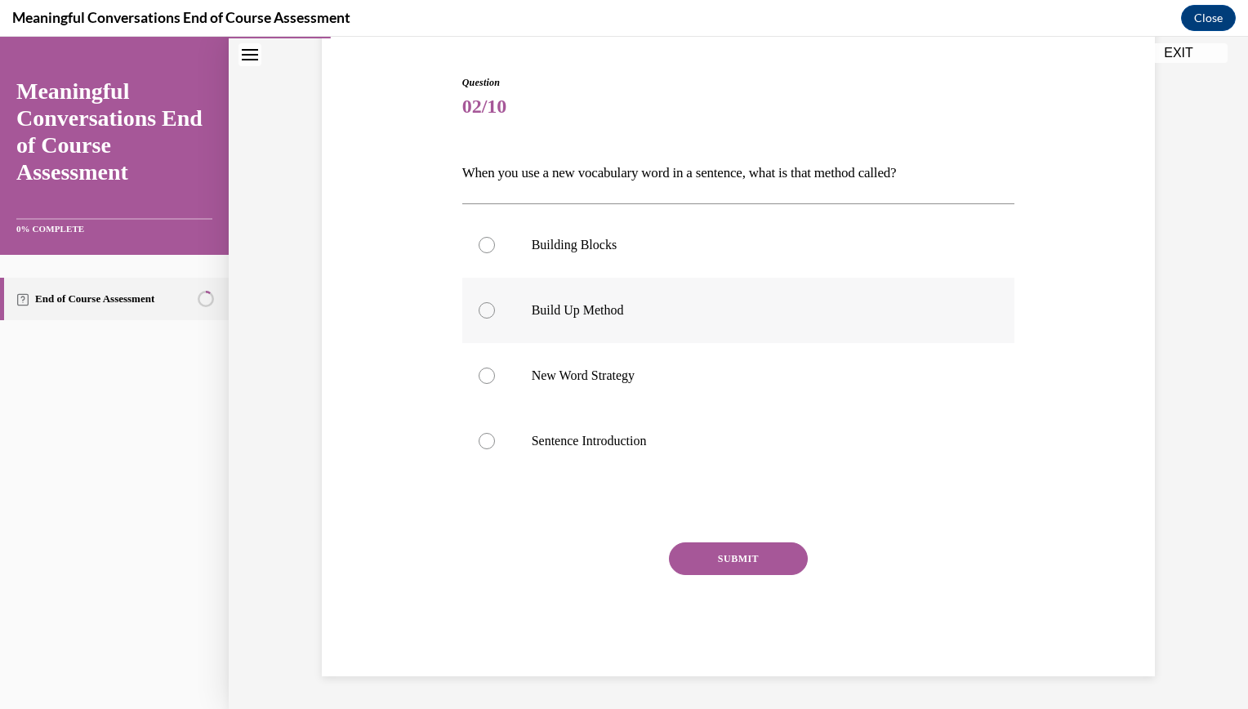
click at [483, 311] on div at bounding box center [487, 310] width 16 height 16
click at [483, 311] on input "Build Up Method" at bounding box center [487, 310] width 16 height 16
radio input "true"
click at [700, 562] on button "SUBMIT" at bounding box center [738, 558] width 139 height 33
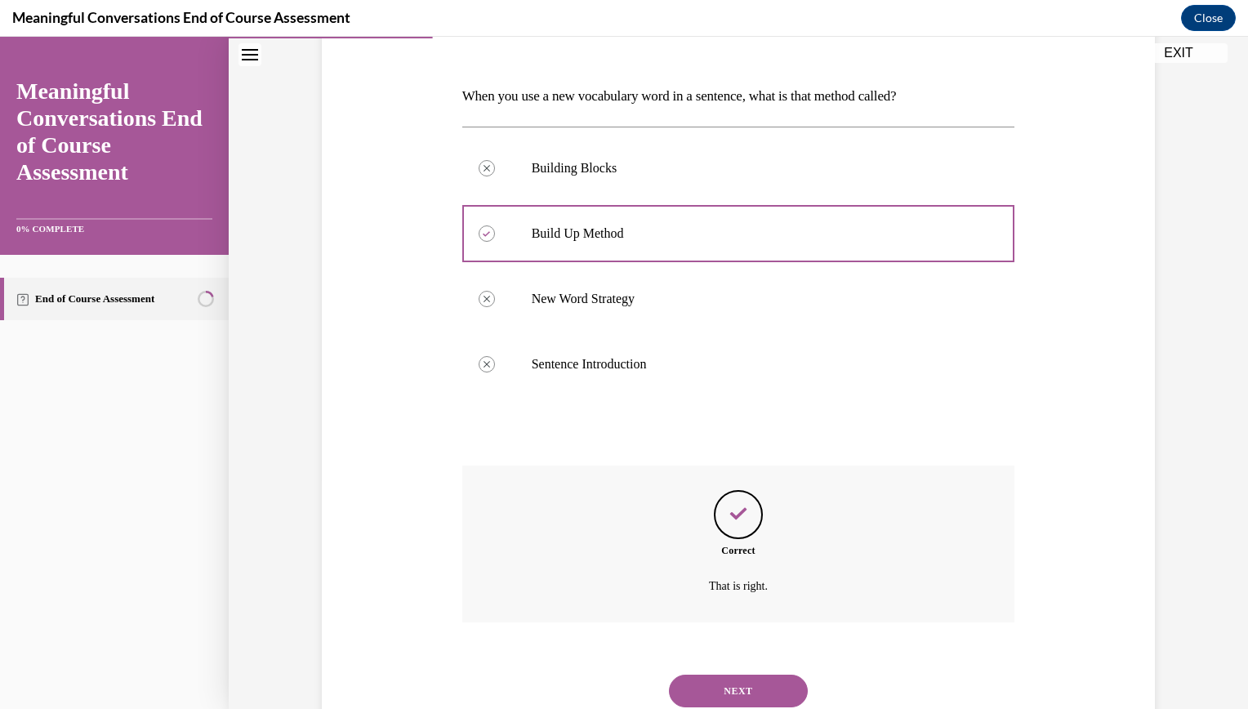
scroll to position [284, 0]
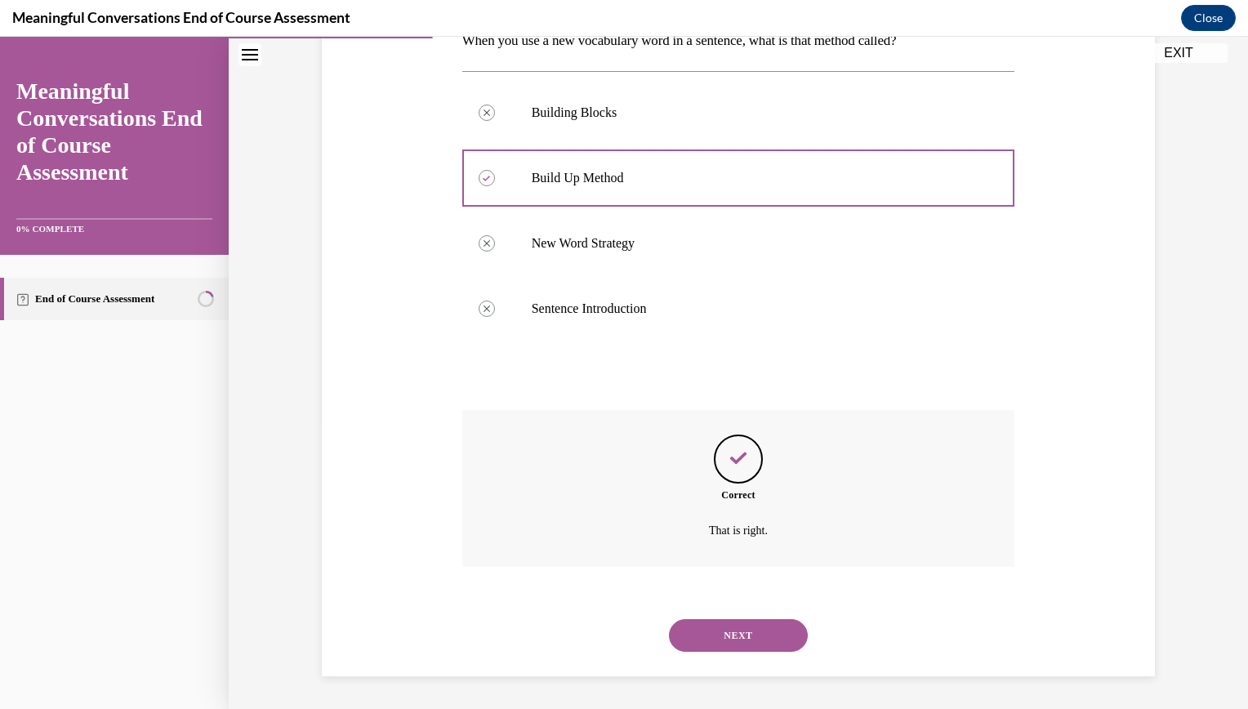
click at [752, 634] on button "NEXT" at bounding box center [738, 635] width 139 height 33
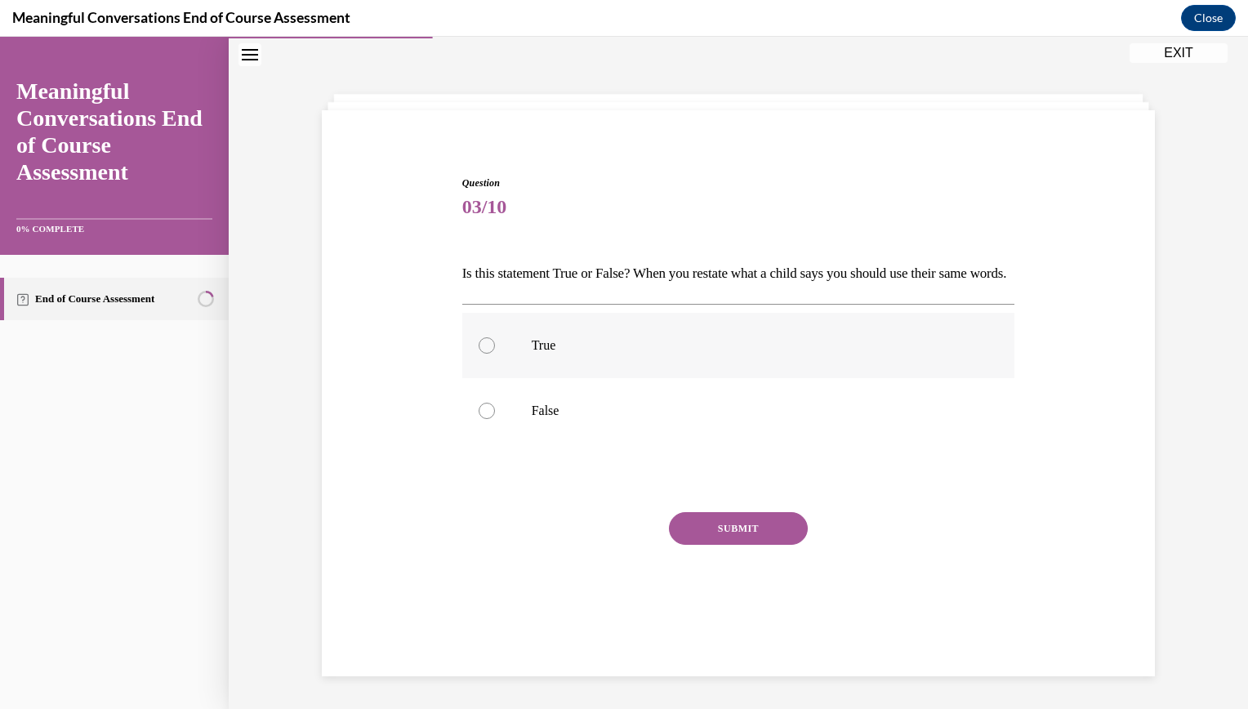
click at [483, 354] on div at bounding box center [487, 345] width 16 height 16
click at [483, 354] on input "True" at bounding box center [487, 345] width 16 height 16
radio input "true"
click at [750, 545] on button "SUBMIT" at bounding box center [738, 528] width 139 height 33
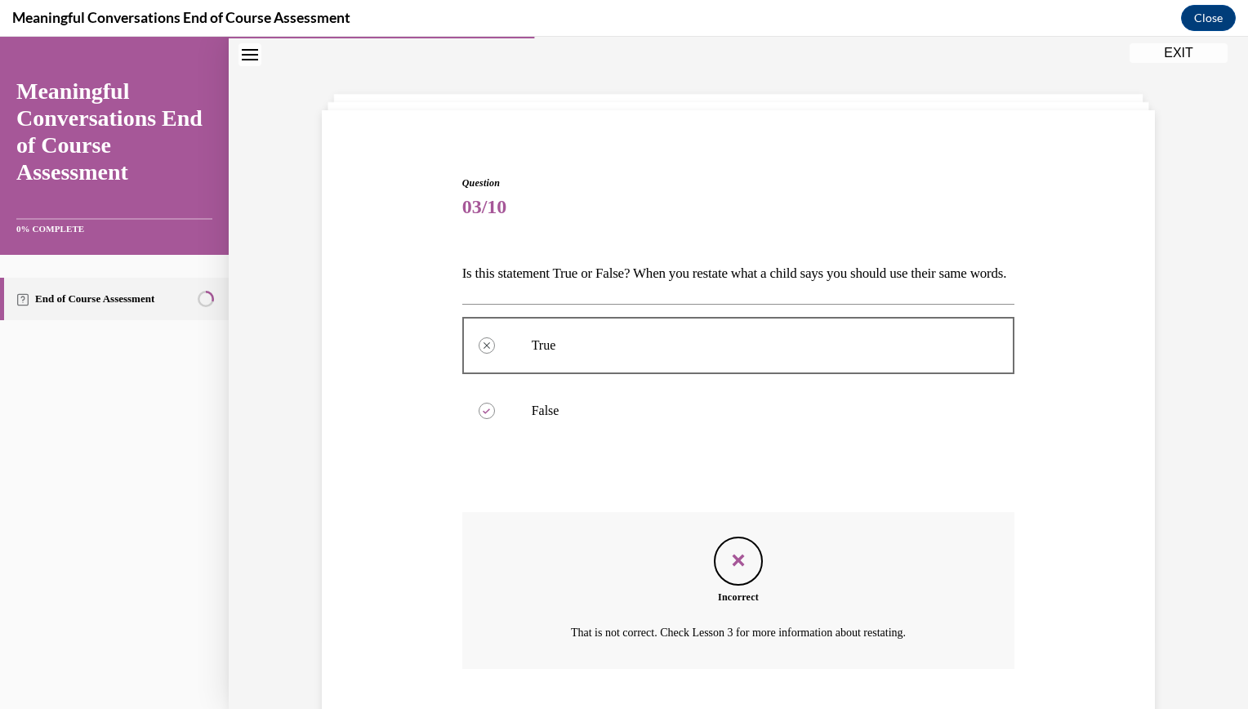
scroll to position [181, 0]
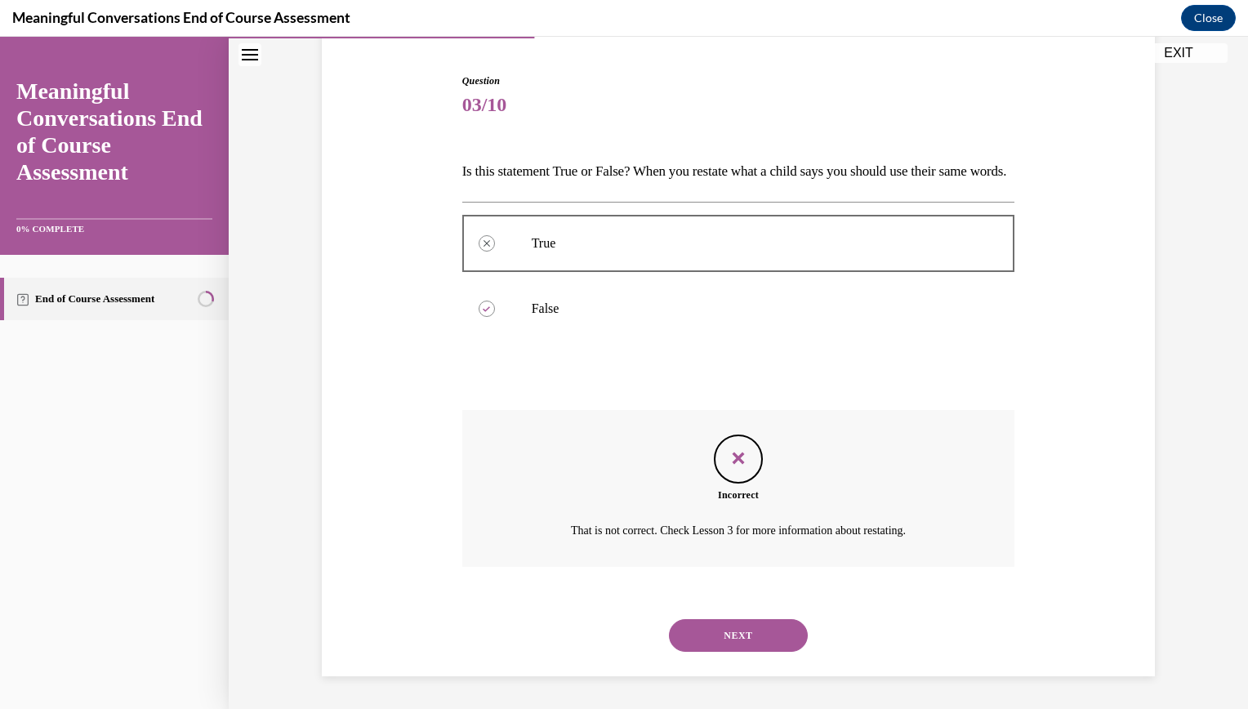
click at [741, 649] on button "NEXT" at bounding box center [738, 635] width 139 height 33
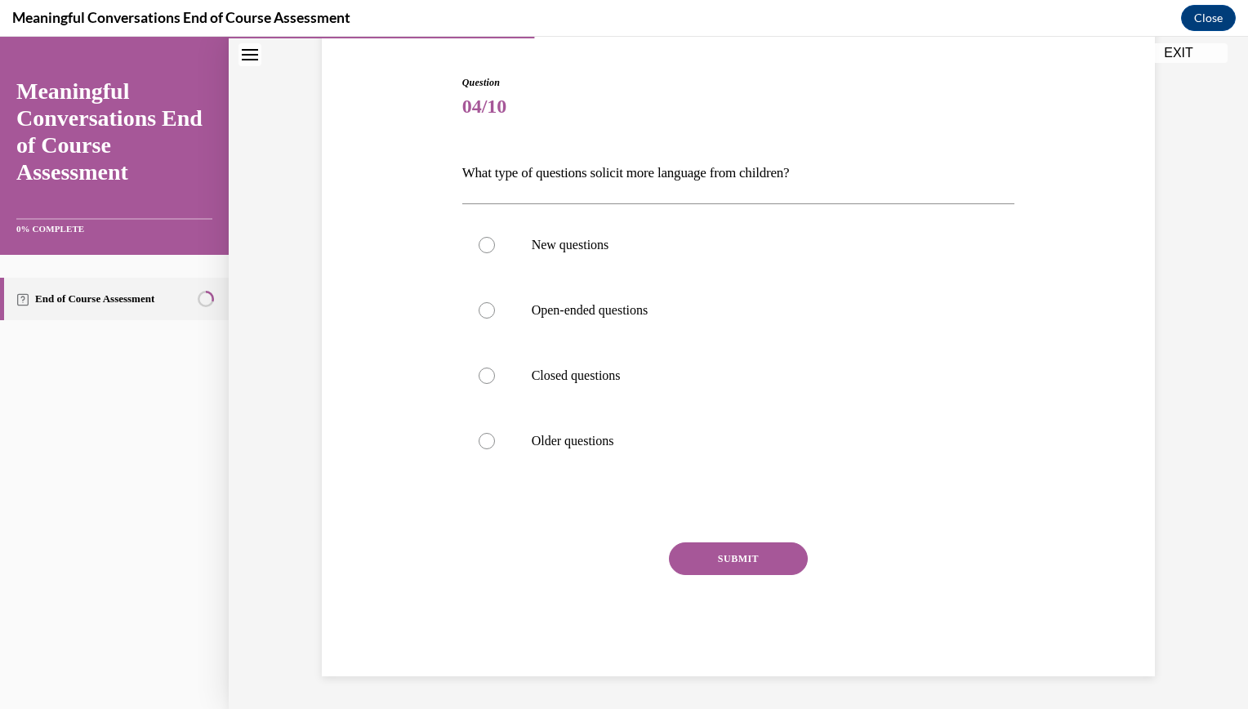
scroll to position [56, 0]
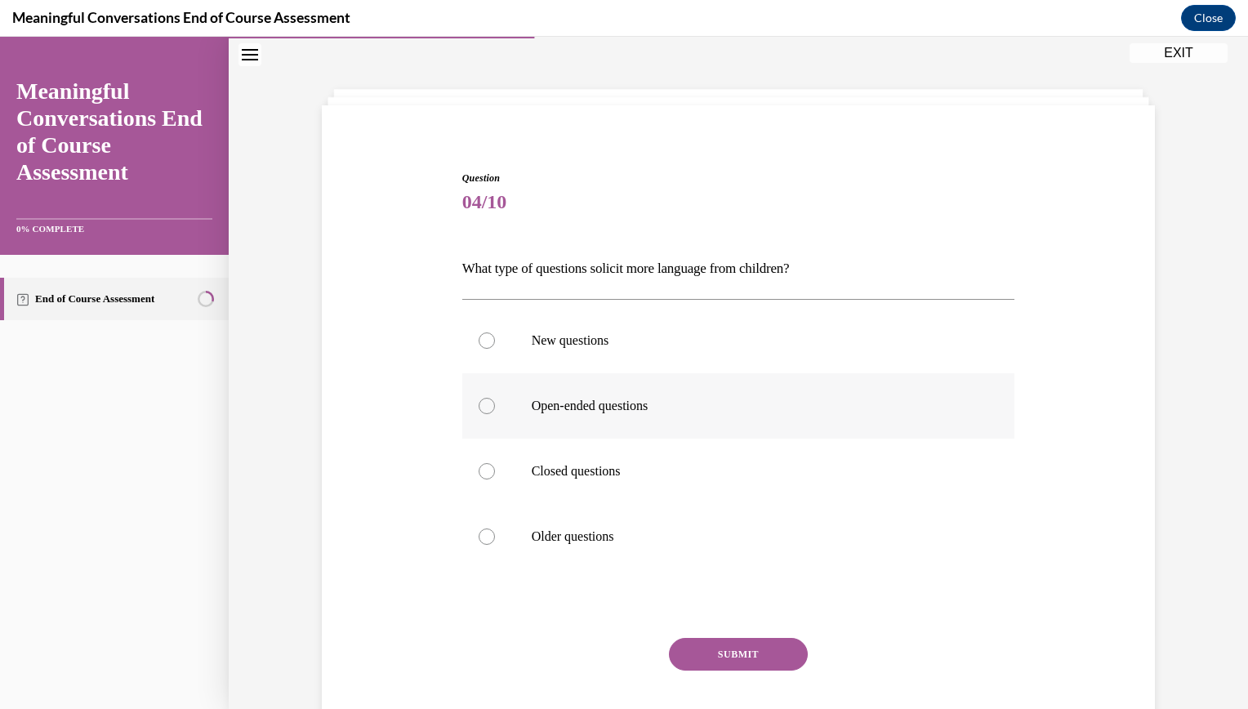
click at [480, 403] on div at bounding box center [487, 406] width 16 height 16
click at [480, 403] on input "Open-ended questions" at bounding box center [487, 406] width 16 height 16
radio input "true"
click at [719, 653] on button "SUBMIT" at bounding box center [738, 654] width 139 height 33
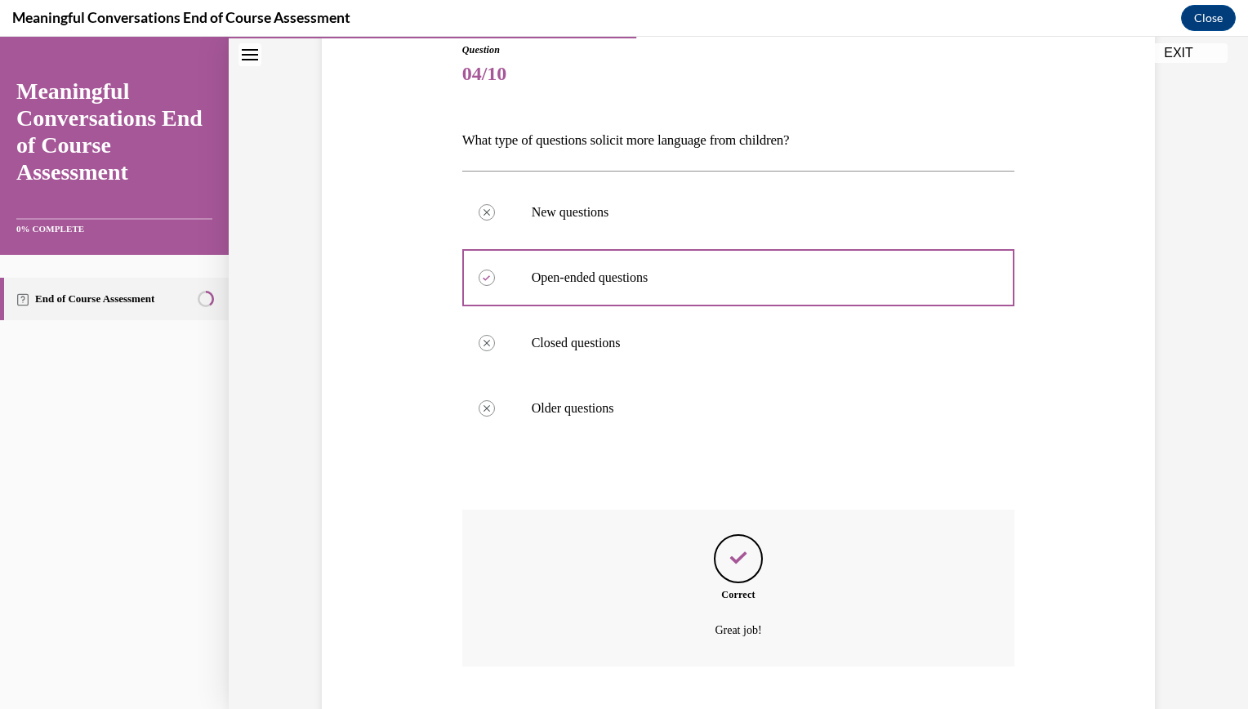
scroll to position [284, 0]
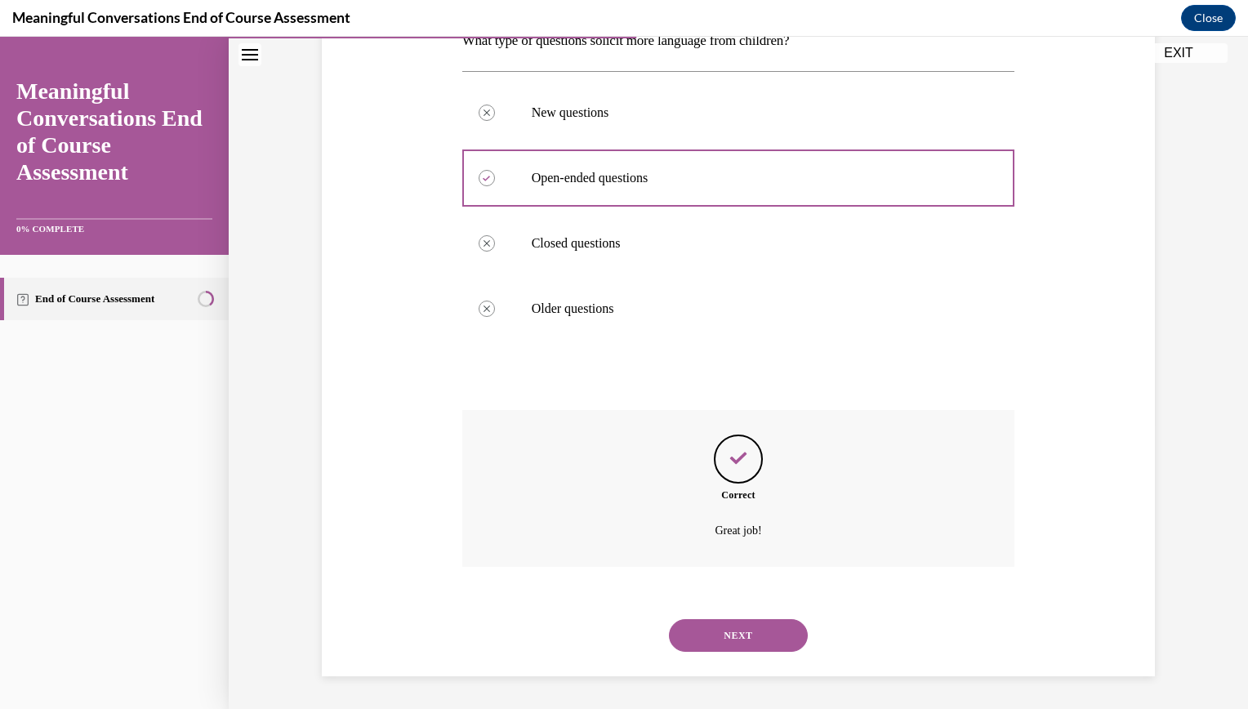
click at [719, 640] on button "NEXT" at bounding box center [738, 635] width 139 height 33
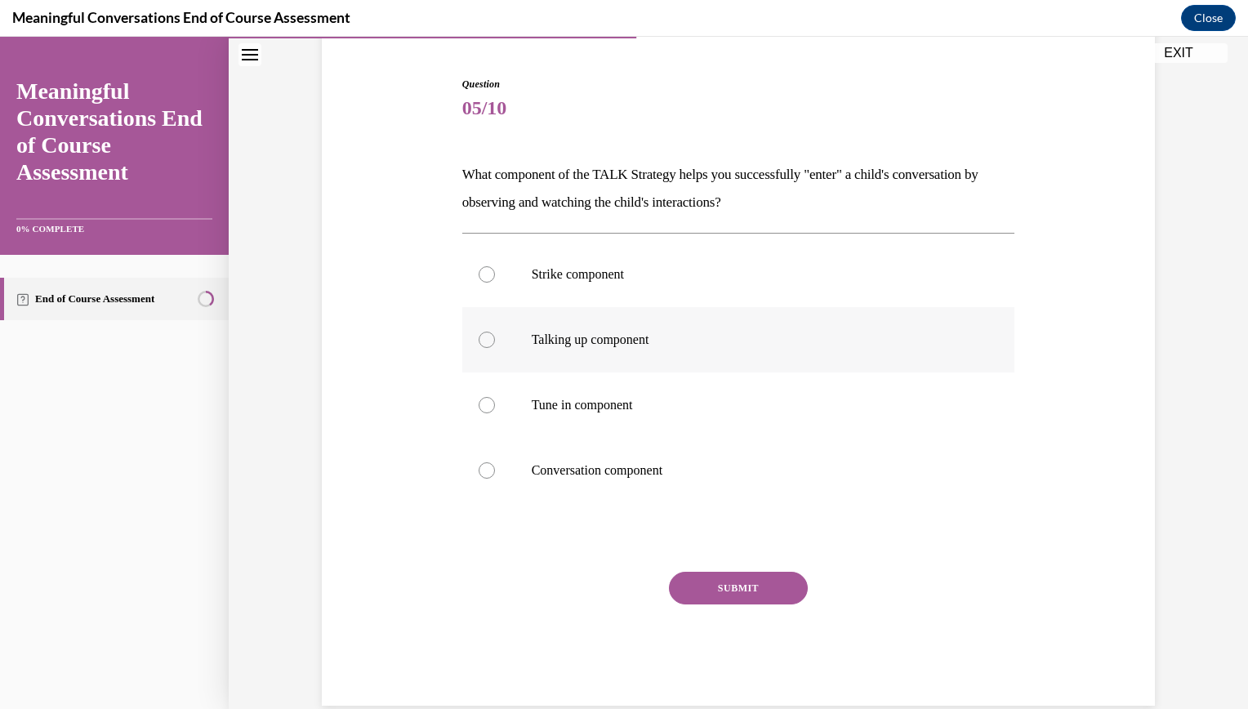
scroll to position [162, 0]
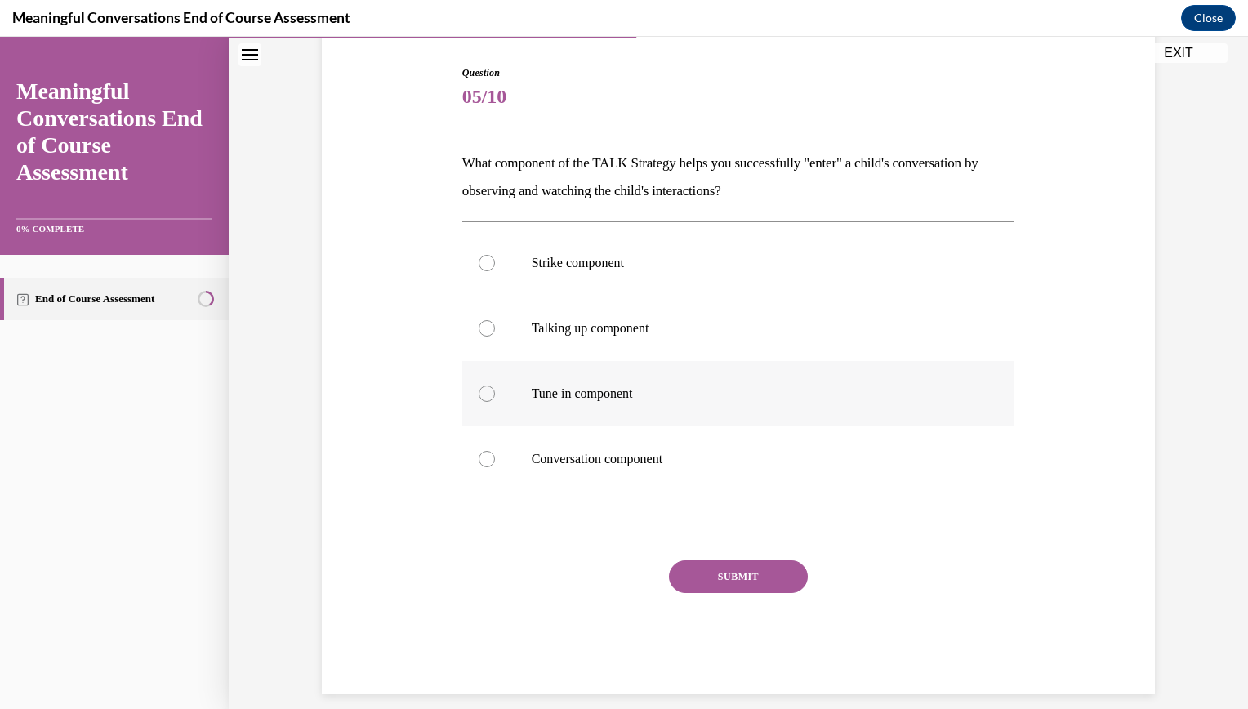
click at [479, 414] on label "Tune in component" at bounding box center [738, 393] width 553 height 65
click at [479, 402] on input "Tune in component" at bounding box center [487, 393] width 16 height 16
radio input "true"
click at [697, 590] on div "SUBMIT" at bounding box center [738, 601] width 553 height 82
click at [697, 590] on button "SUBMIT" at bounding box center [738, 576] width 139 height 33
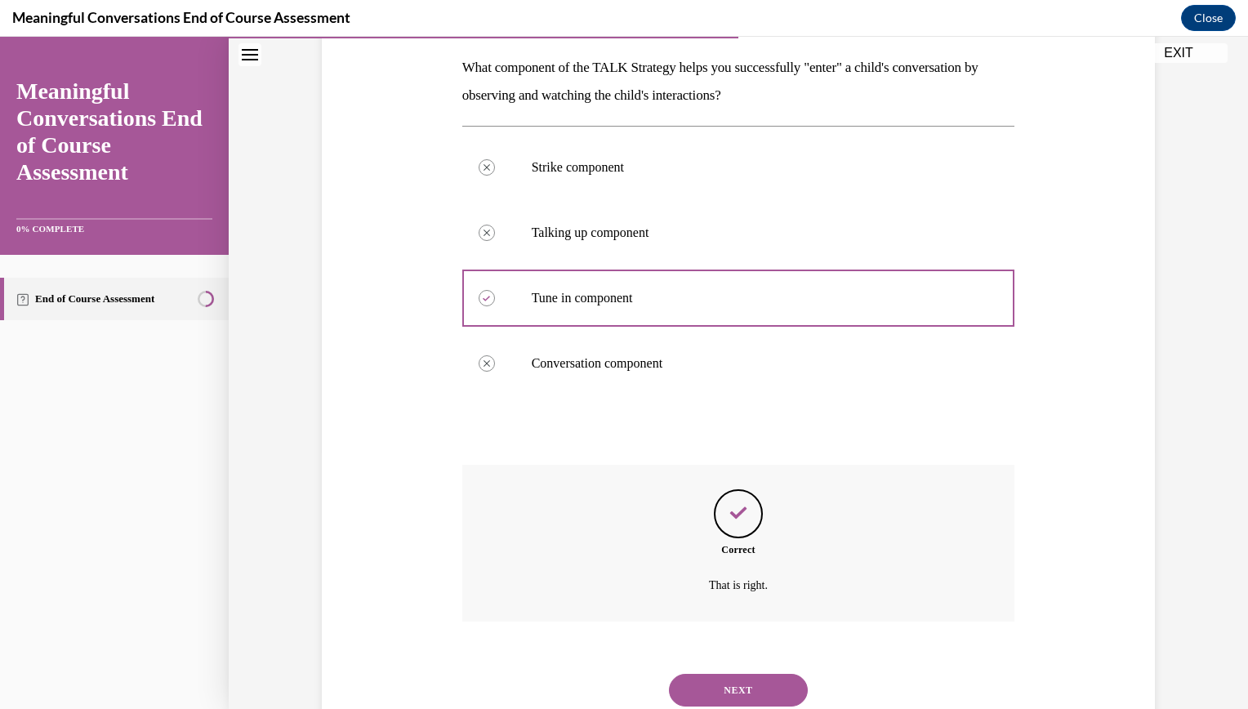
scroll to position [312, 0]
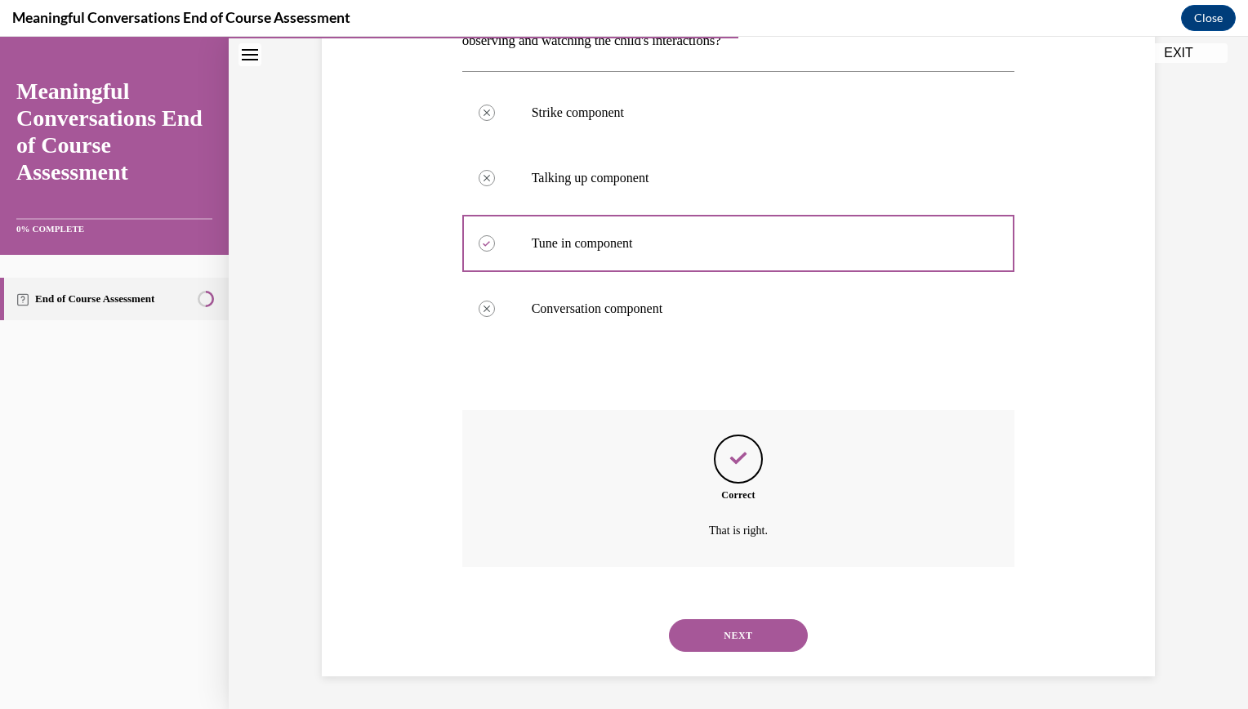
click at [779, 648] on button "NEXT" at bounding box center [738, 635] width 139 height 33
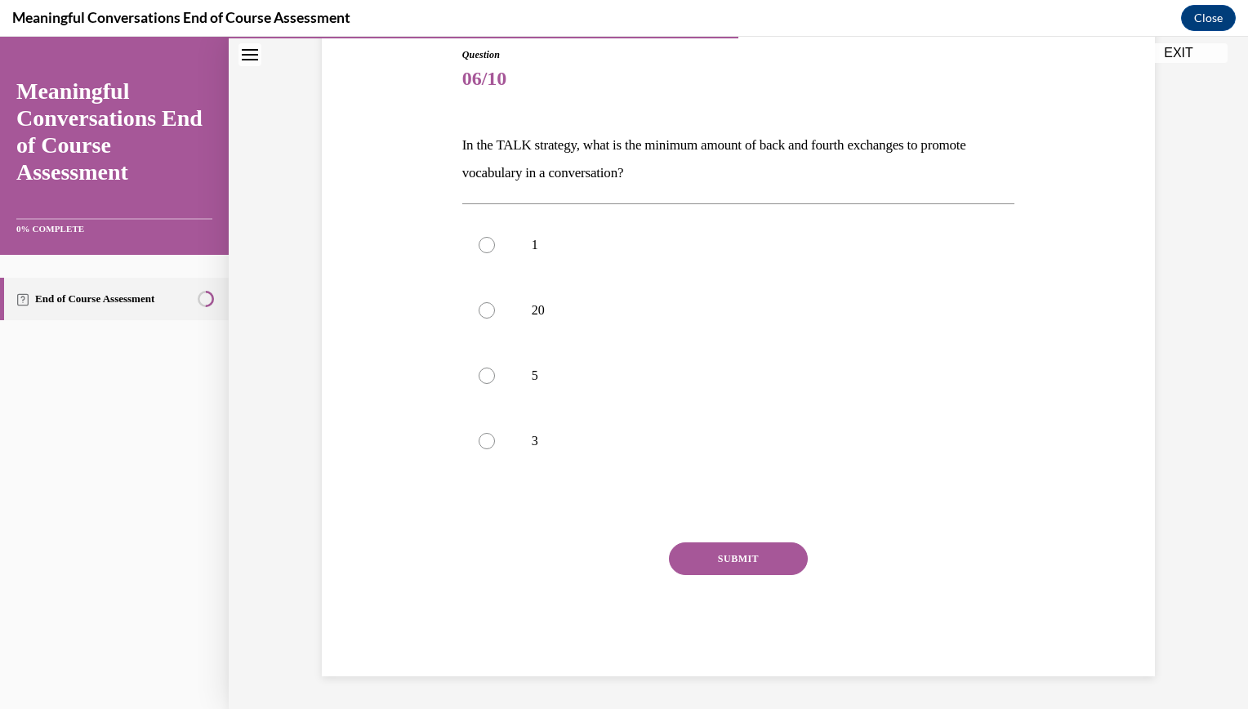
scroll to position [180, 0]
click at [492, 444] on label "3" at bounding box center [738, 440] width 553 height 65
click at [492, 444] on input "3" at bounding box center [487, 441] width 16 height 16
radio input "true"
click at [708, 558] on button "SUBMIT" at bounding box center [738, 558] width 139 height 33
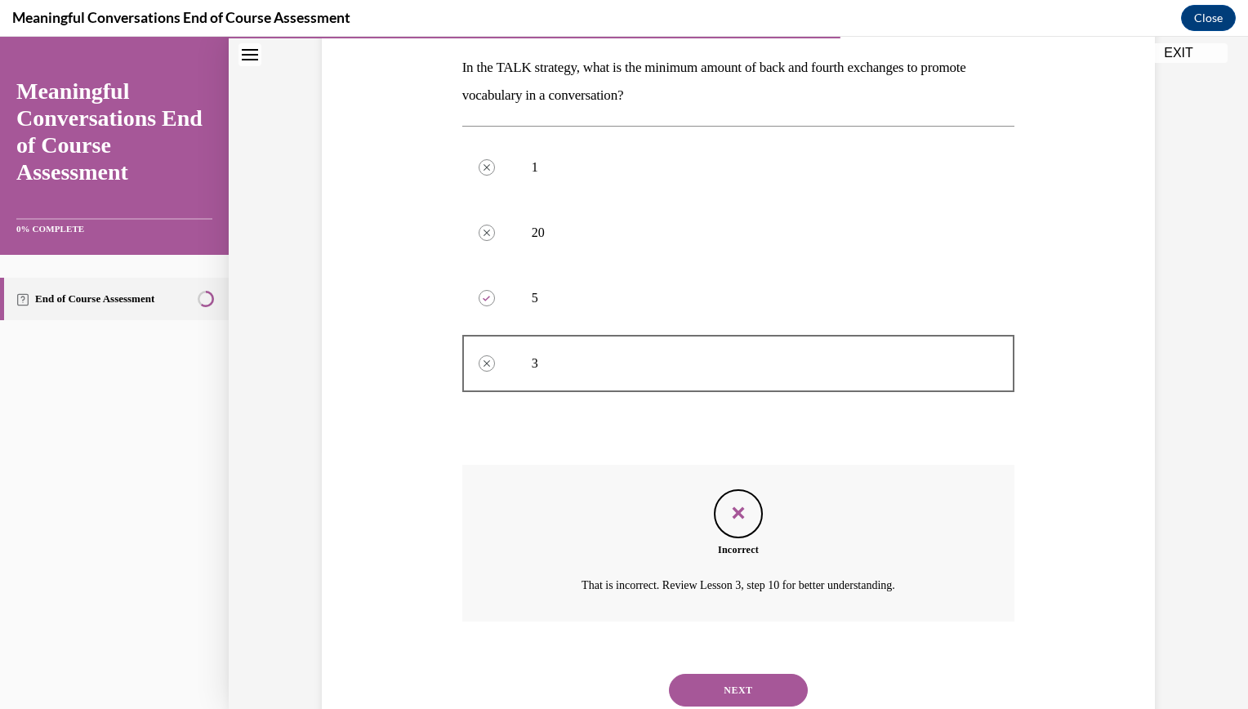
scroll to position [312, 0]
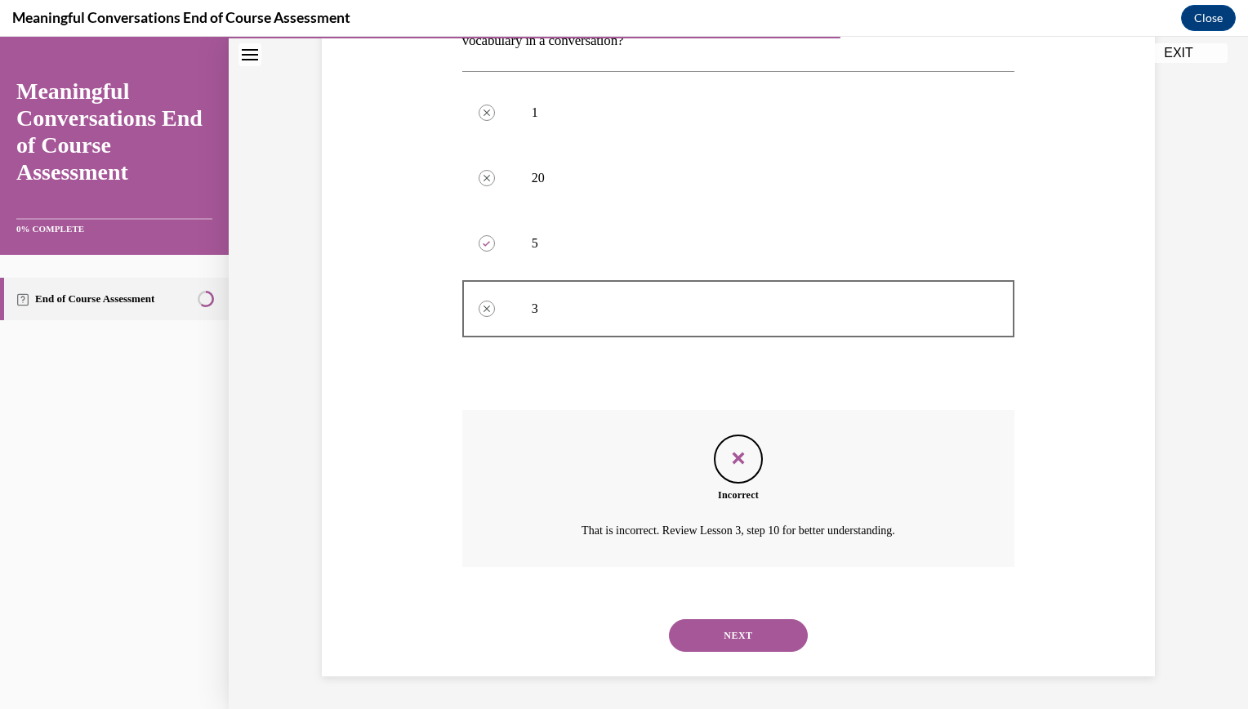
click at [759, 635] on button "NEXT" at bounding box center [738, 635] width 139 height 33
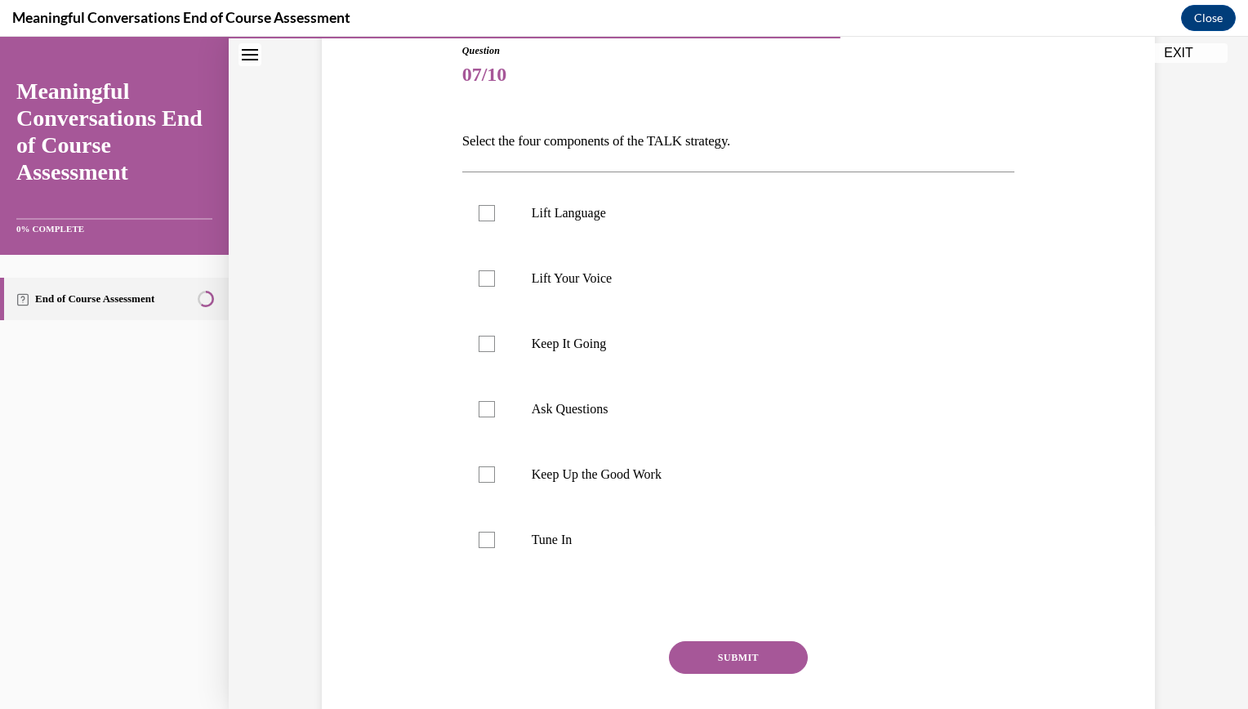
scroll to position [202, 0]
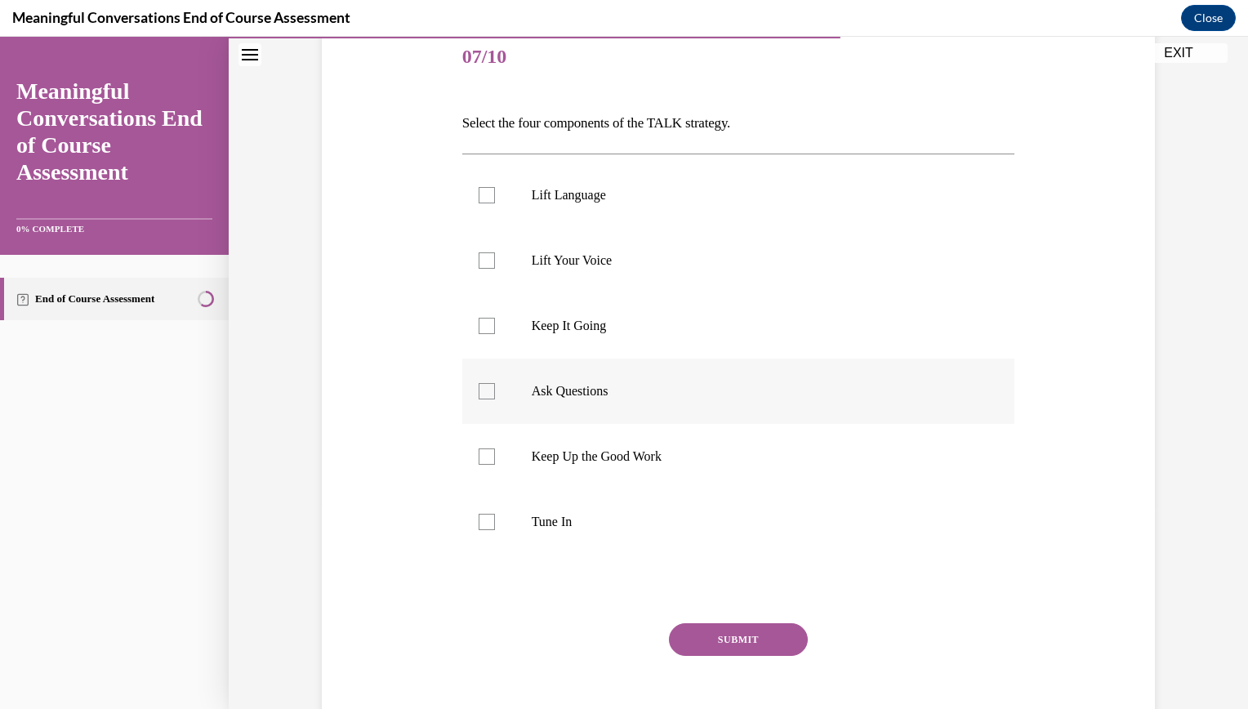
click at [479, 390] on div at bounding box center [487, 391] width 16 height 16
click at [479, 390] on input "Ask Questions" at bounding box center [487, 391] width 16 height 16
checkbox input "true"
click at [479, 519] on div at bounding box center [487, 522] width 16 height 16
click at [479, 519] on input "Tune In" at bounding box center [487, 522] width 16 height 16
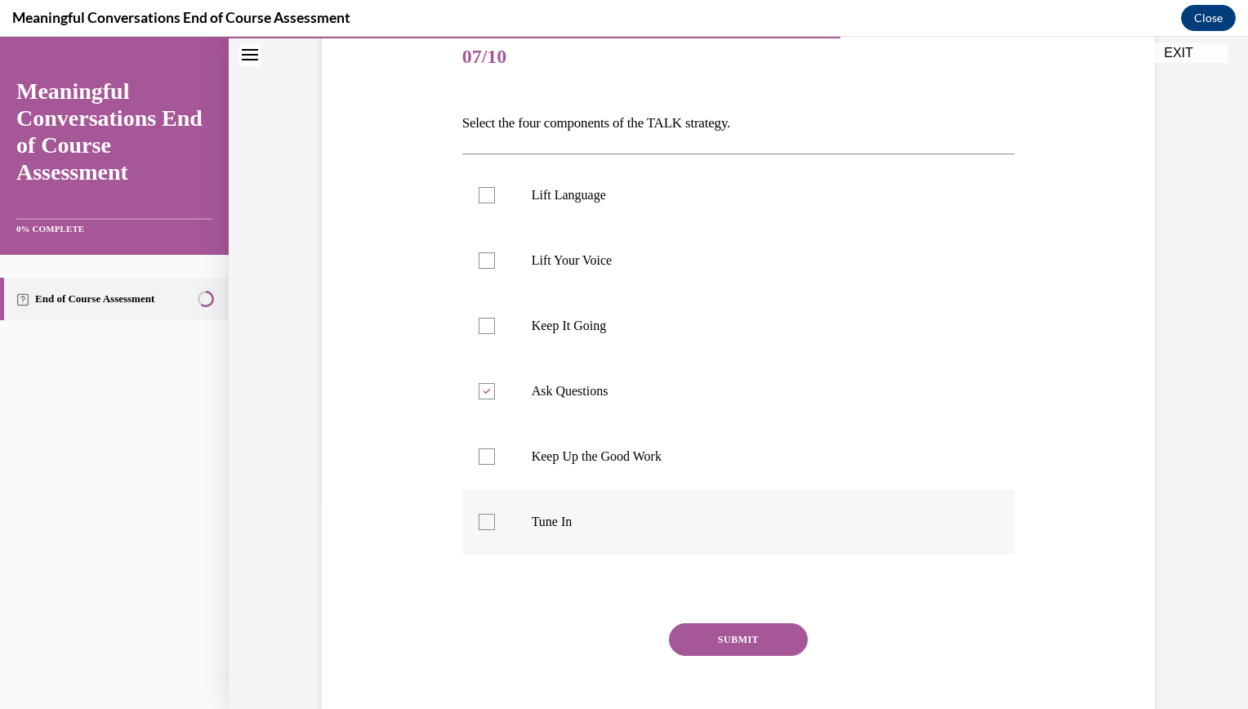
checkbox input "true"
click at [480, 329] on div at bounding box center [487, 326] width 16 height 16
click at [480, 329] on input "Keep It Going" at bounding box center [487, 326] width 16 height 16
checkbox input "true"
click at [481, 193] on div at bounding box center [487, 195] width 16 height 16
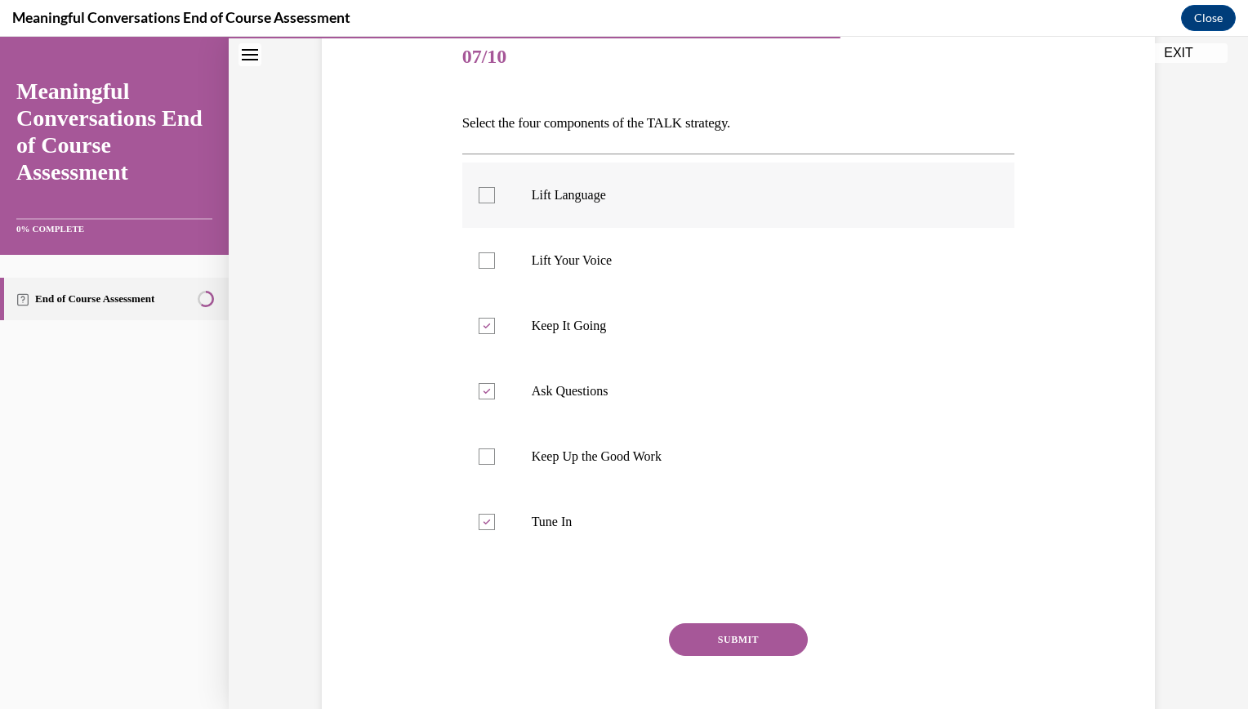
click at [481, 193] on input "Lift Language" at bounding box center [487, 195] width 16 height 16
checkbox input "true"
click at [696, 637] on button "SUBMIT" at bounding box center [738, 639] width 139 height 33
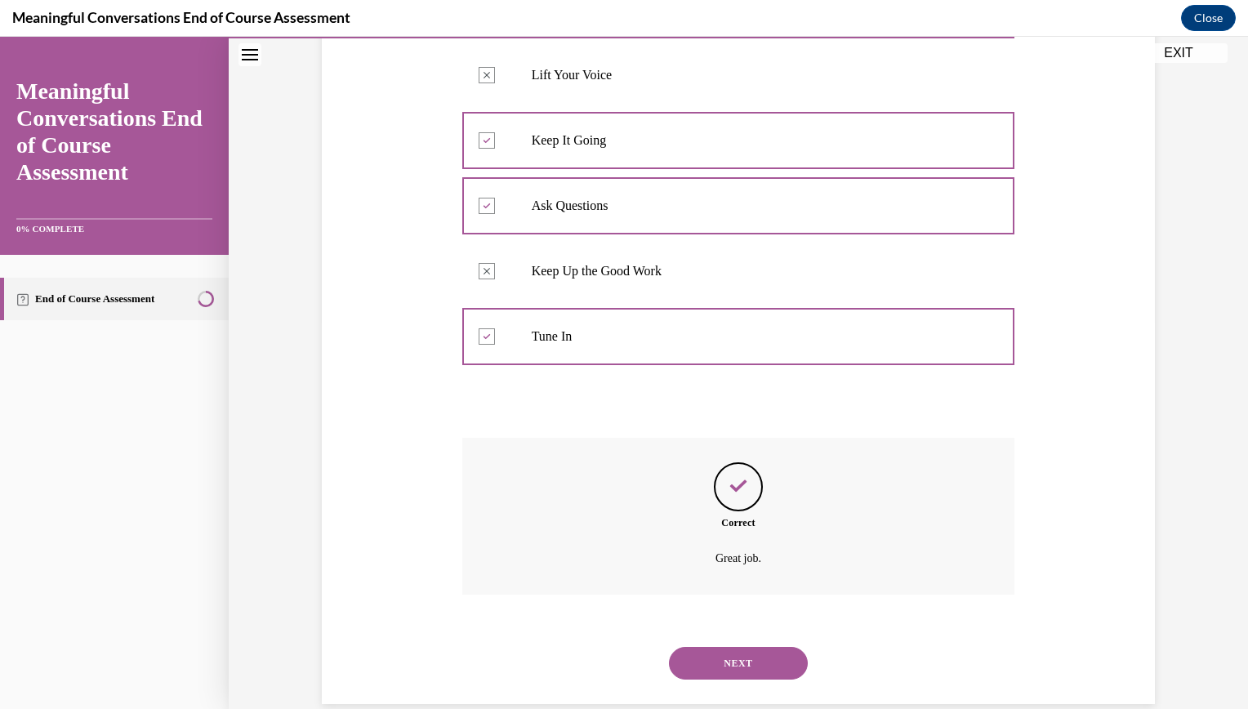
scroll to position [415, 0]
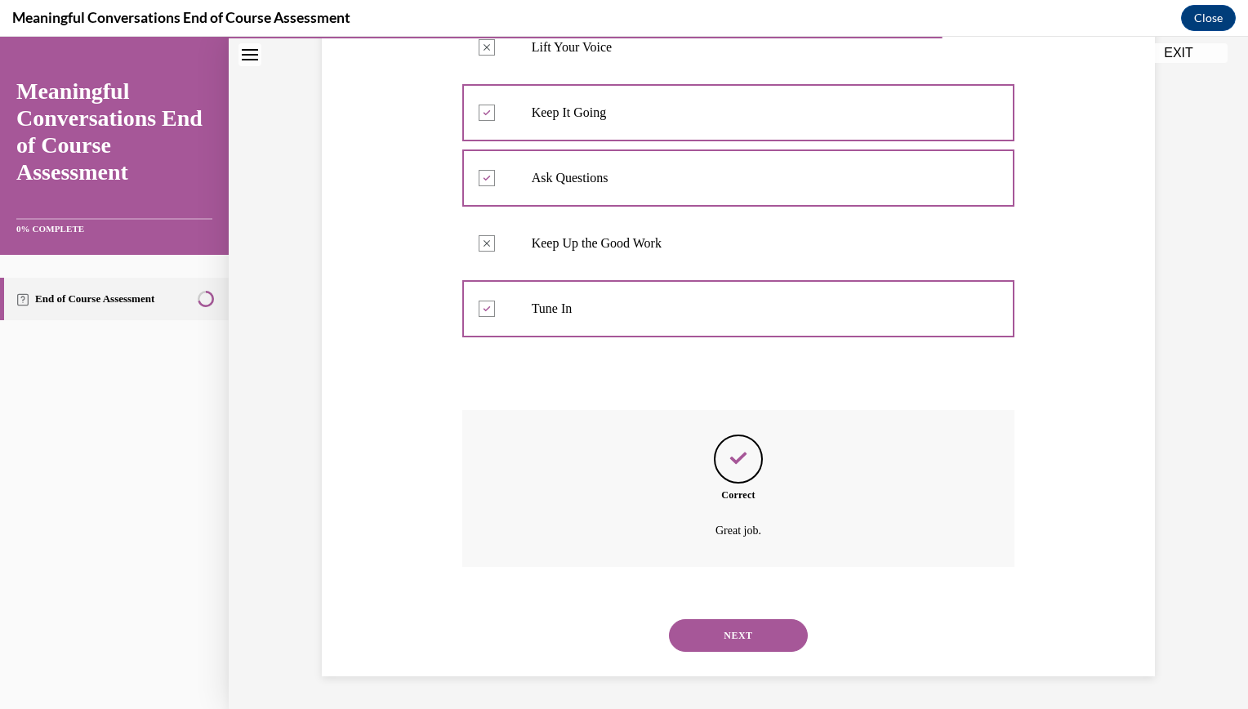
click at [724, 638] on button "NEXT" at bounding box center [738, 635] width 139 height 33
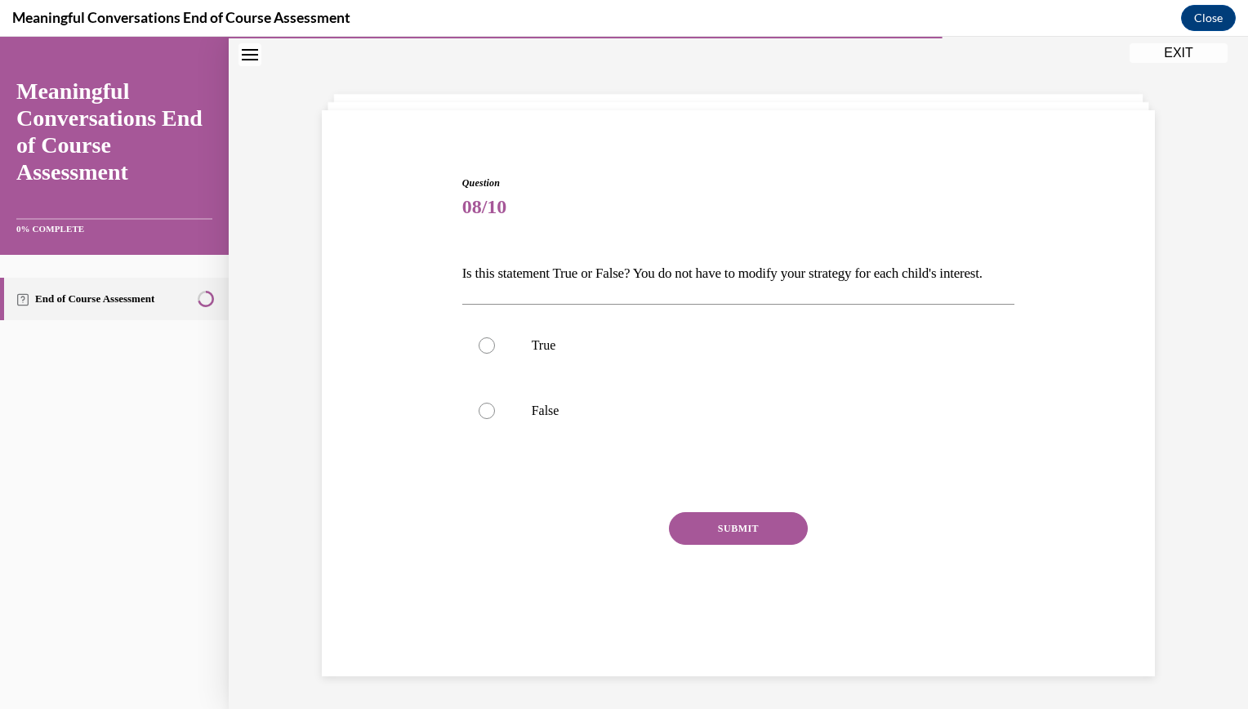
scroll to position [51, 0]
click at [509, 439] on label "False" at bounding box center [738, 410] width 553 height 65
click at [495, 419] on input "False" at bounding box center [487, 411] width 16 height 16
radio input "true"
click at [760, 545] on button "SUBMIT" at bounding box center [738, 528] width 139 height 33
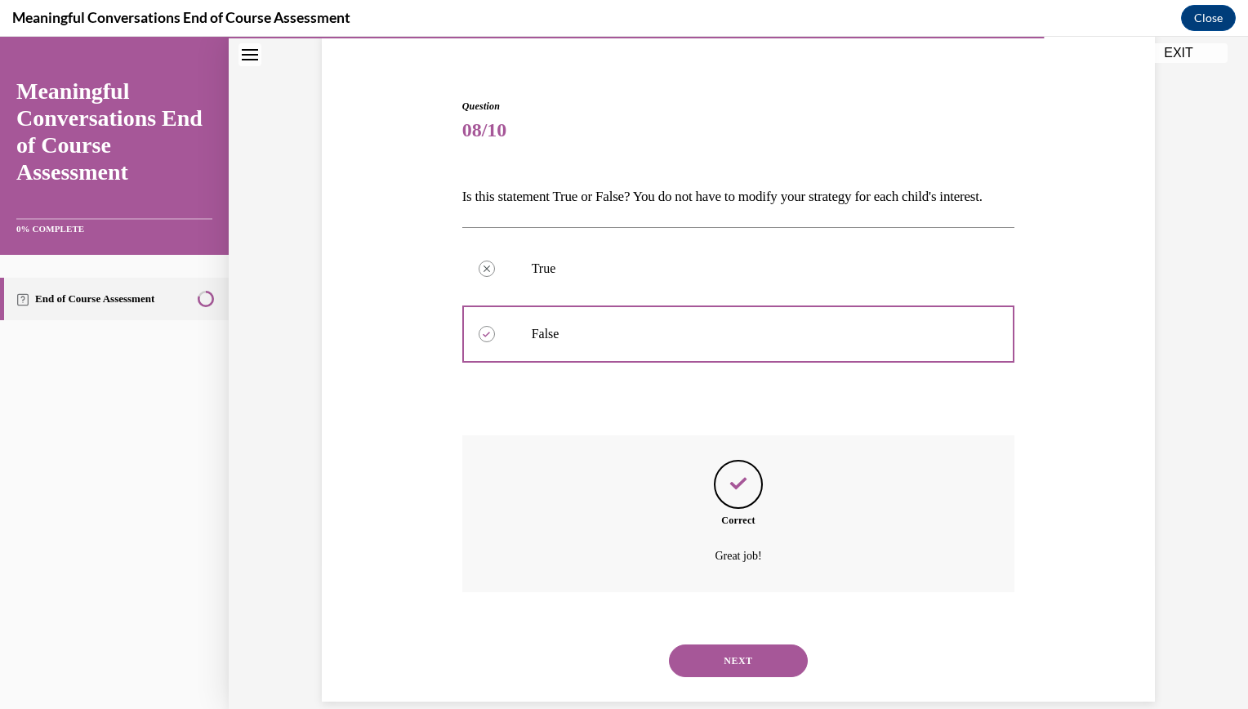
scroll to position [181, 0]
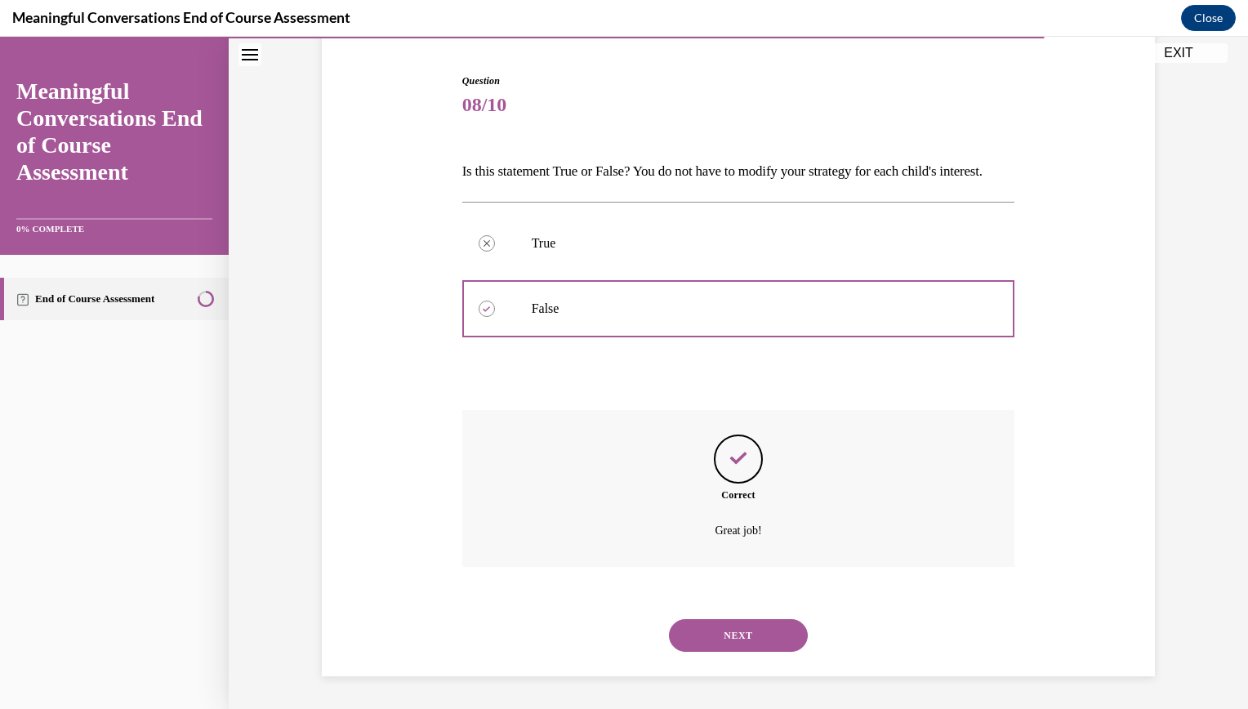
click at [725, 634] on button "NEXT" at bounding box center [738, 635] width 139 height 33
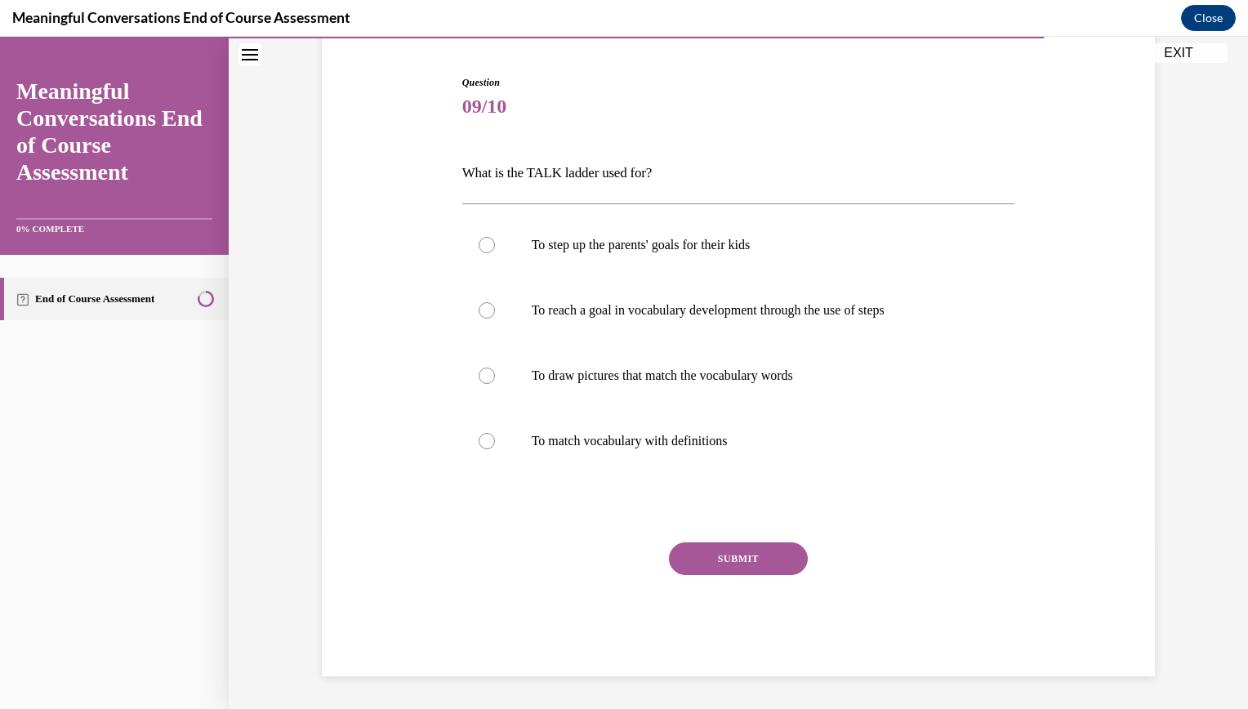
scroll to position [56, 0]
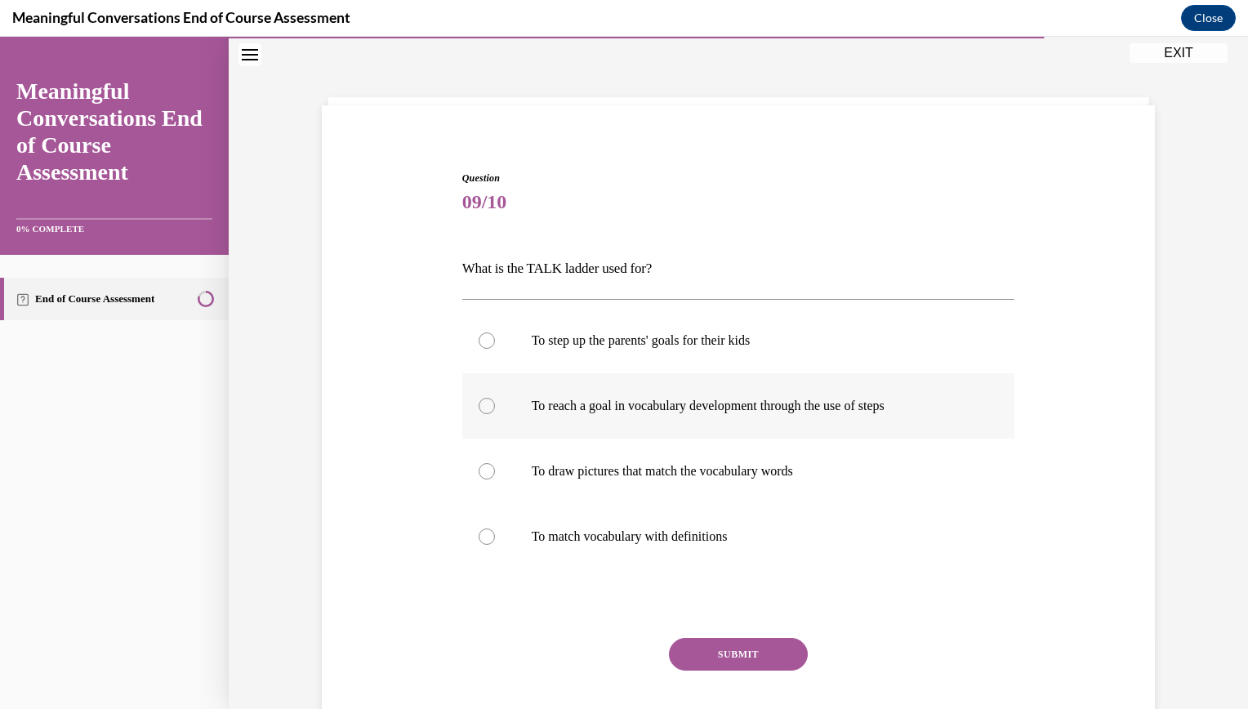
click at [480, 401] on div at bounding box center [487, 406] width 16 height 16
click at [480, 401] on input "To reach a goal in vocabulary development through the use of steps" at bounding box center [487, 406] width 16 height 16
radio input "true"
click at [740, 654] on button "SUBMIT" at bounding box center [738, 654] width 139 height 33
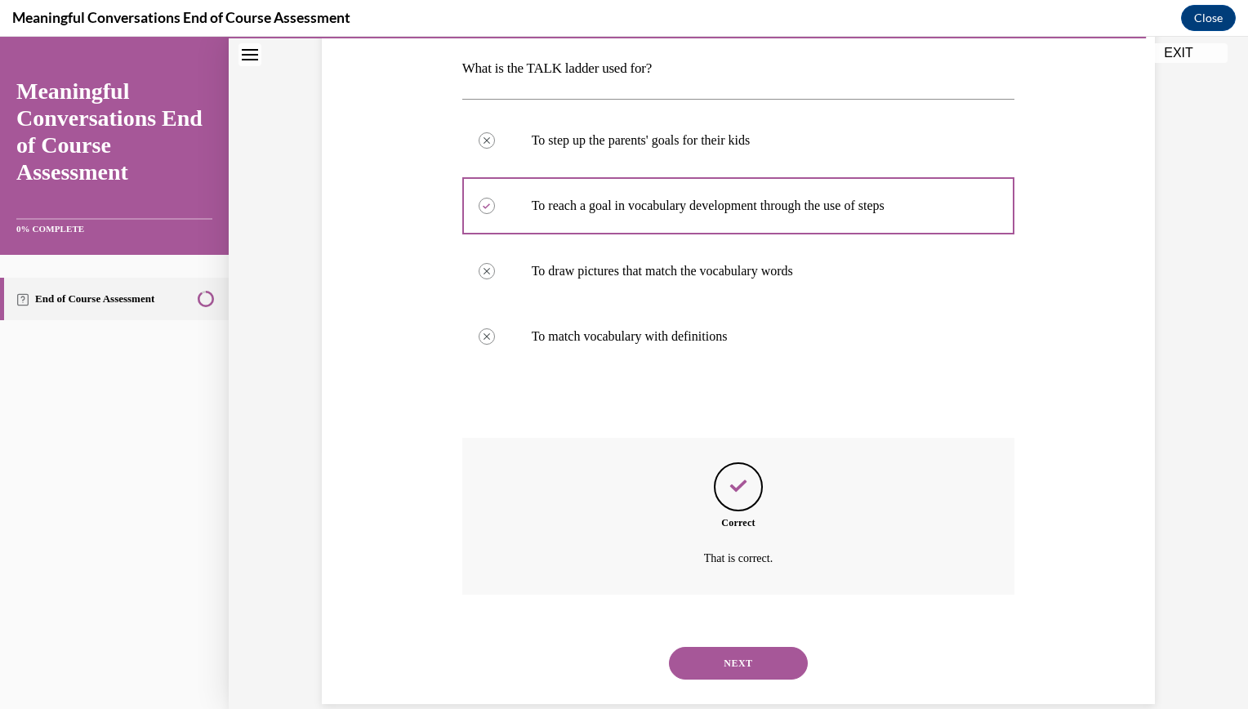
scroll to position [284, 0]
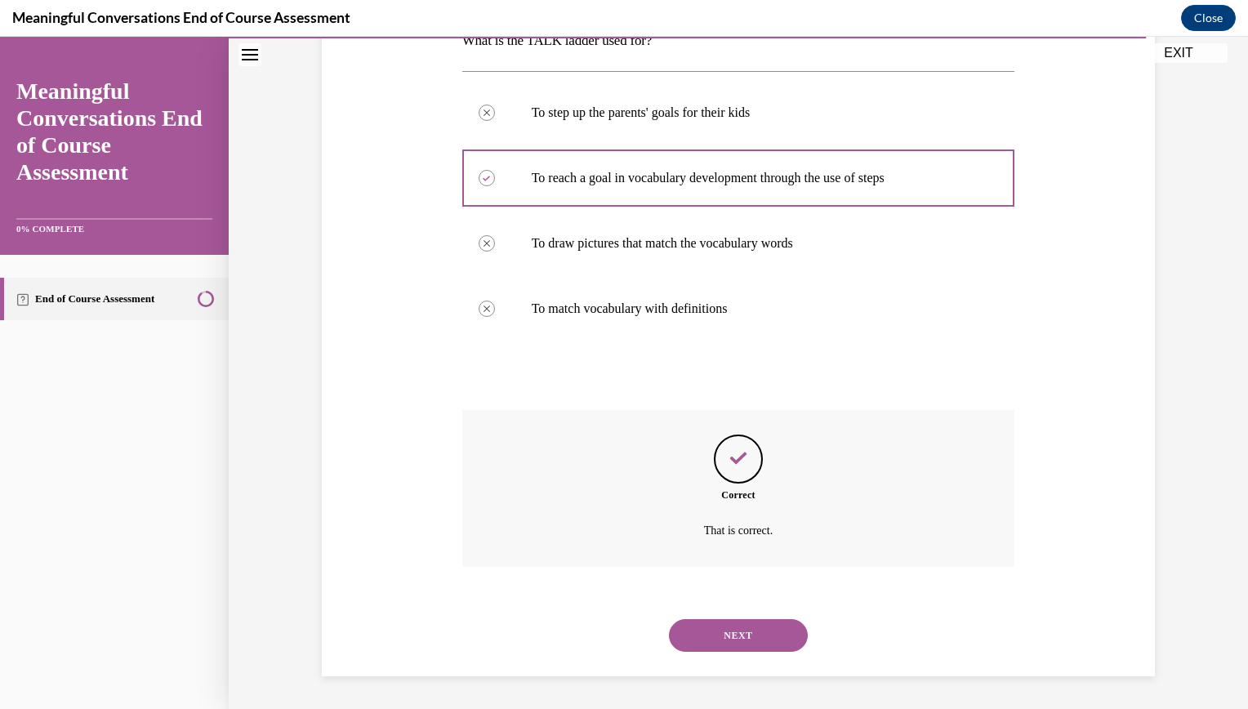
click at [774, 643] on button "NEXT" at bounding box center [738, 635] width 139 height 33
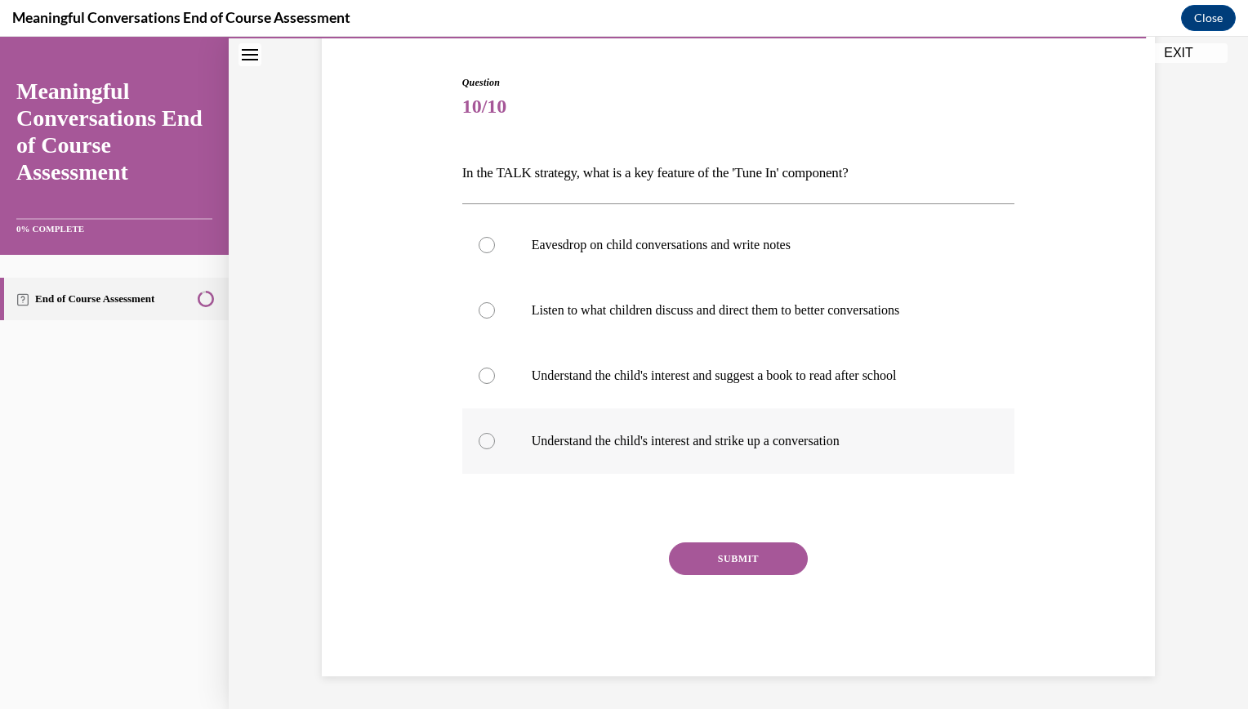
click at [483, 430] on label "Understand the child's interest and strike up a conversation" at bounding box center [738, 440] width 553 height 65
click at [483, 433] on input "Understand the child's interest and strike up a conversation" at bounding box center [487, 441] width 16 height 16
radio input "true"
click at [727, 551] on button "SUBMIT" at bounding box center [738, 558] width 139 height 33
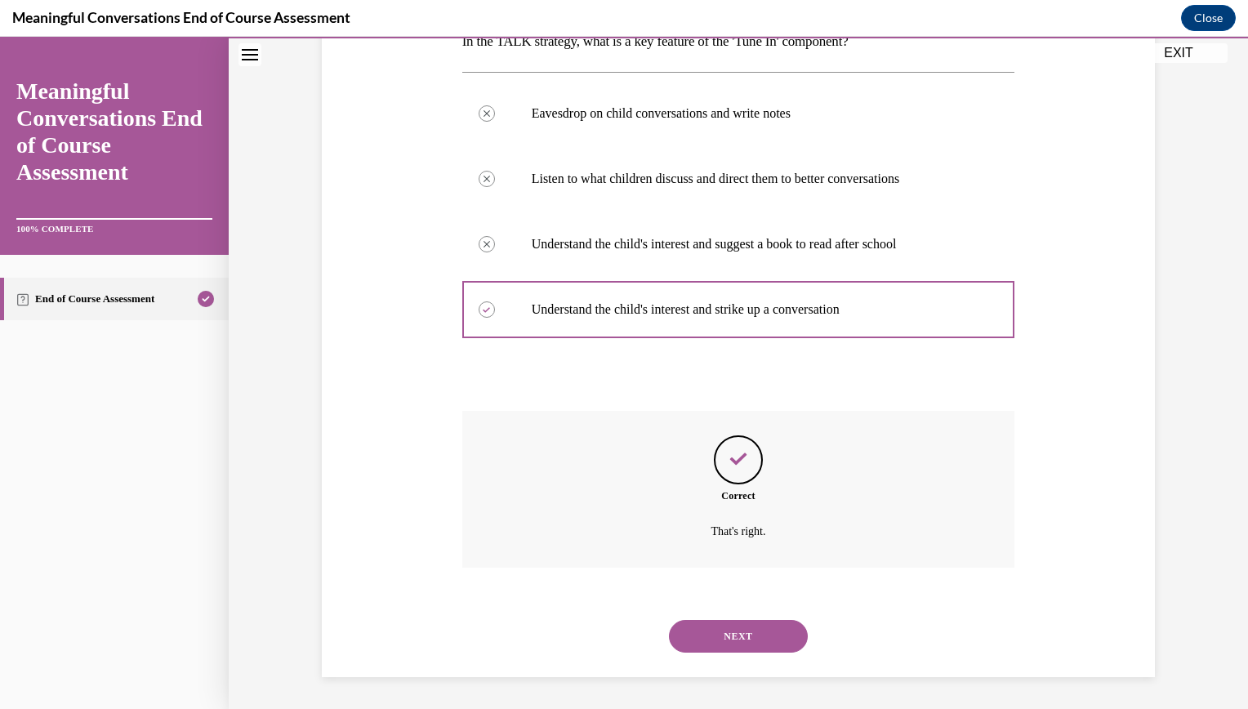
scroll to position [284, 0]
click at [746, 629] on button "NEXT" at bounding box center [738, 635] width 139 height 33
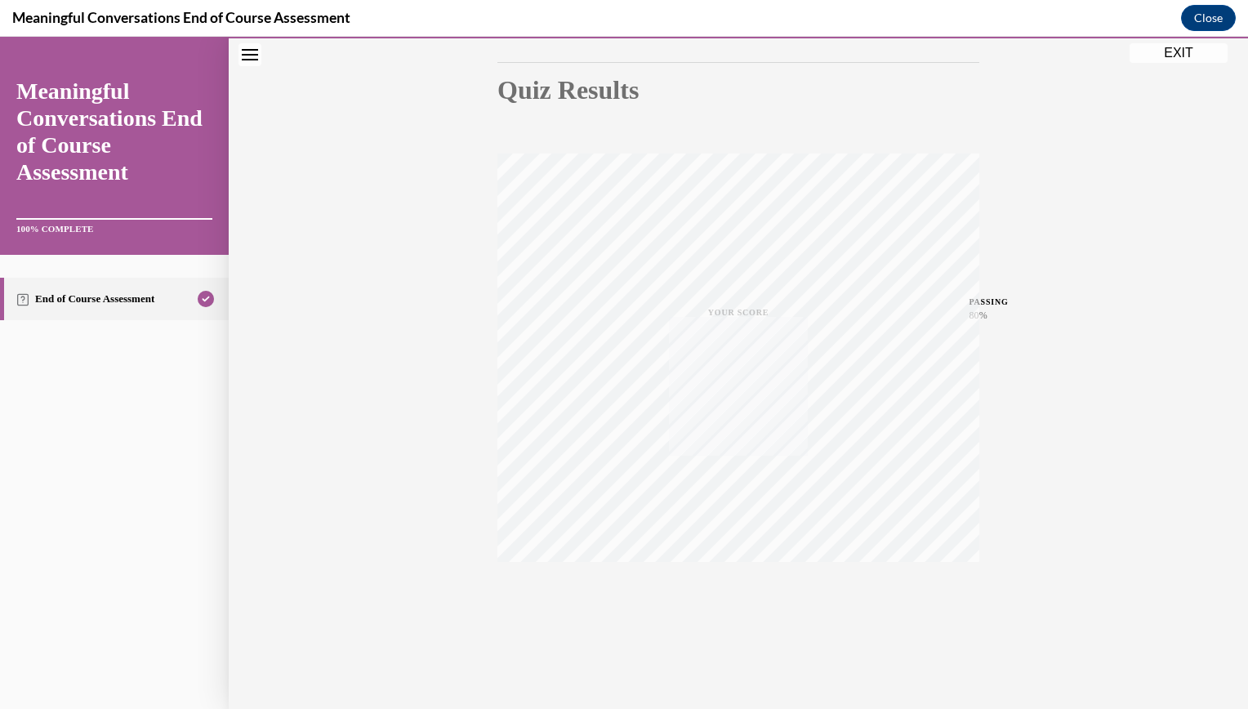
scroll to position [165, 0]
click at [1187, 50] on button "EXIT" at bounding box center [1178, 53] width 98 height 20
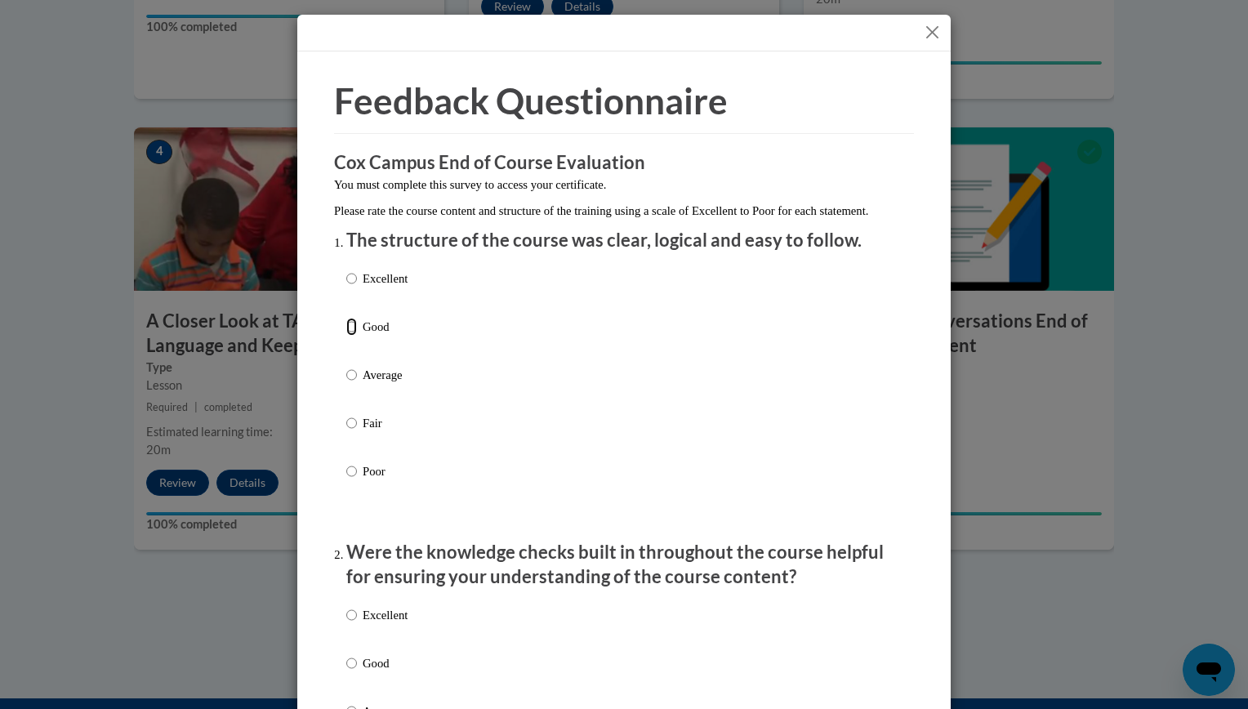
click at [346, 336] on input "Good" at bounding box center [351, 327] width 11 height 18
radio input "true"
click at [346, 672] on input "Good" at bounding box center [351, 663] width 11 height 18
radio input "true"
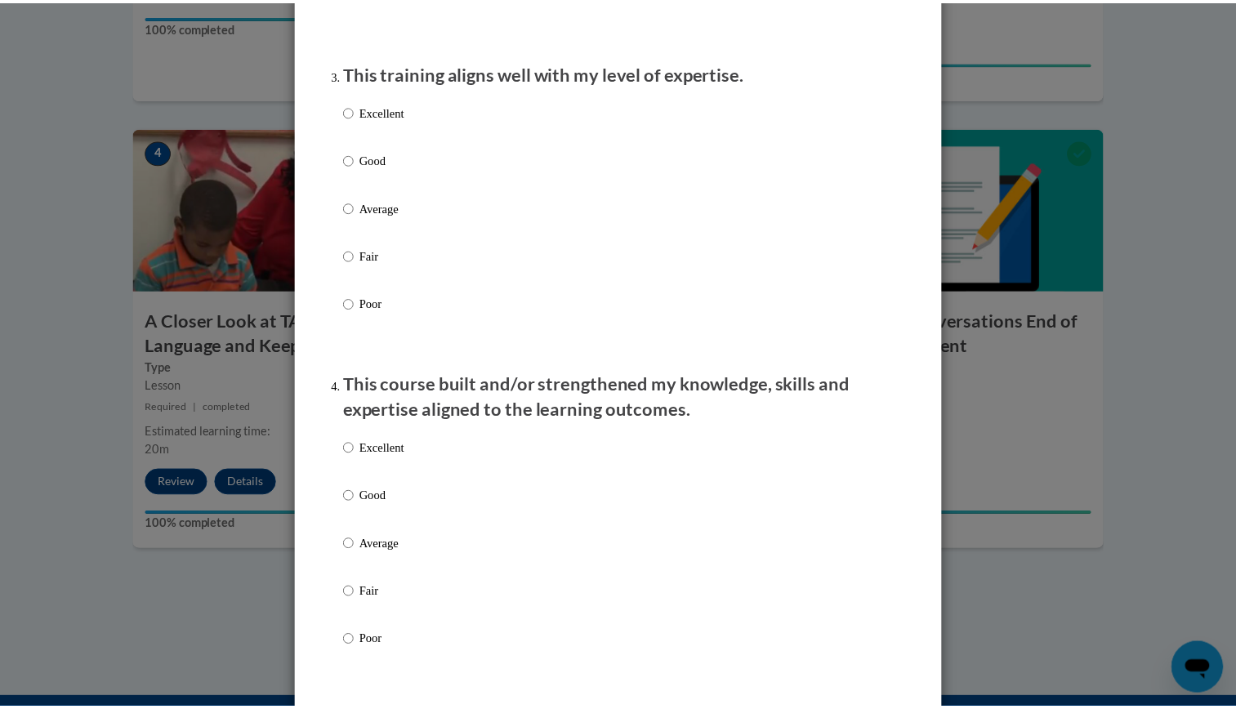
scroll to position [0, 0]
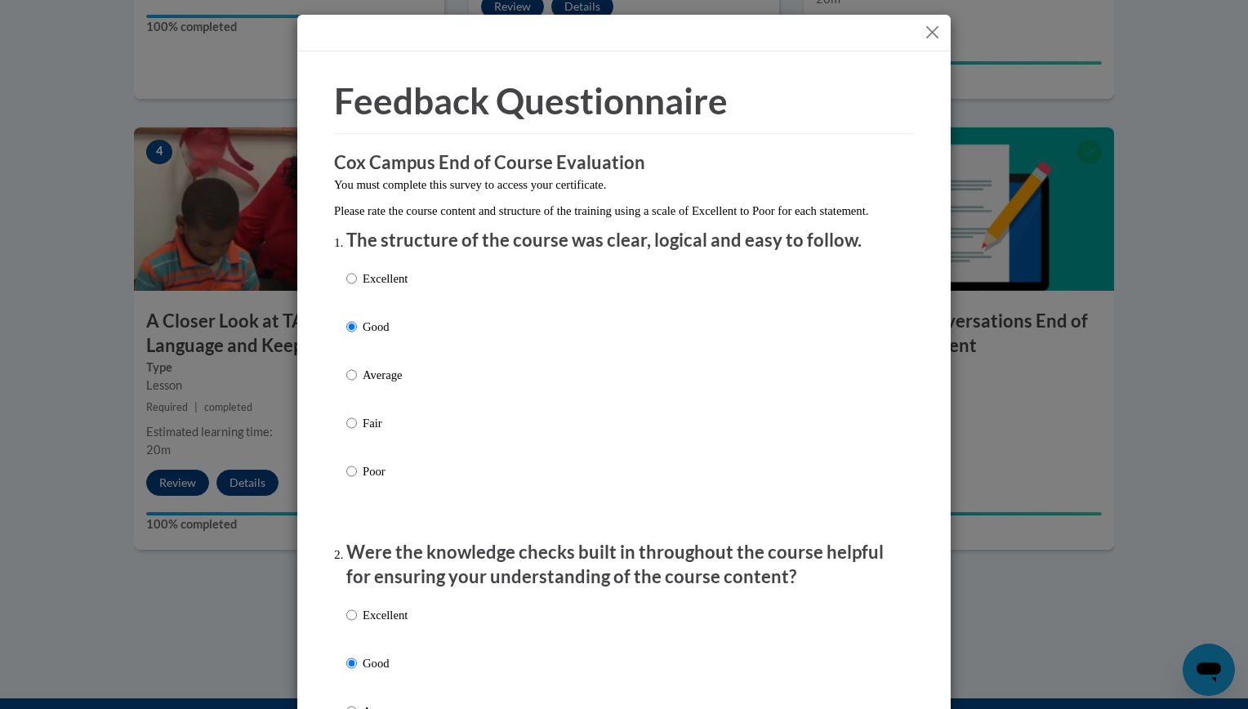
click at [922, 34] on button "Close" at bounding box center [932, 32] width 20 height 20
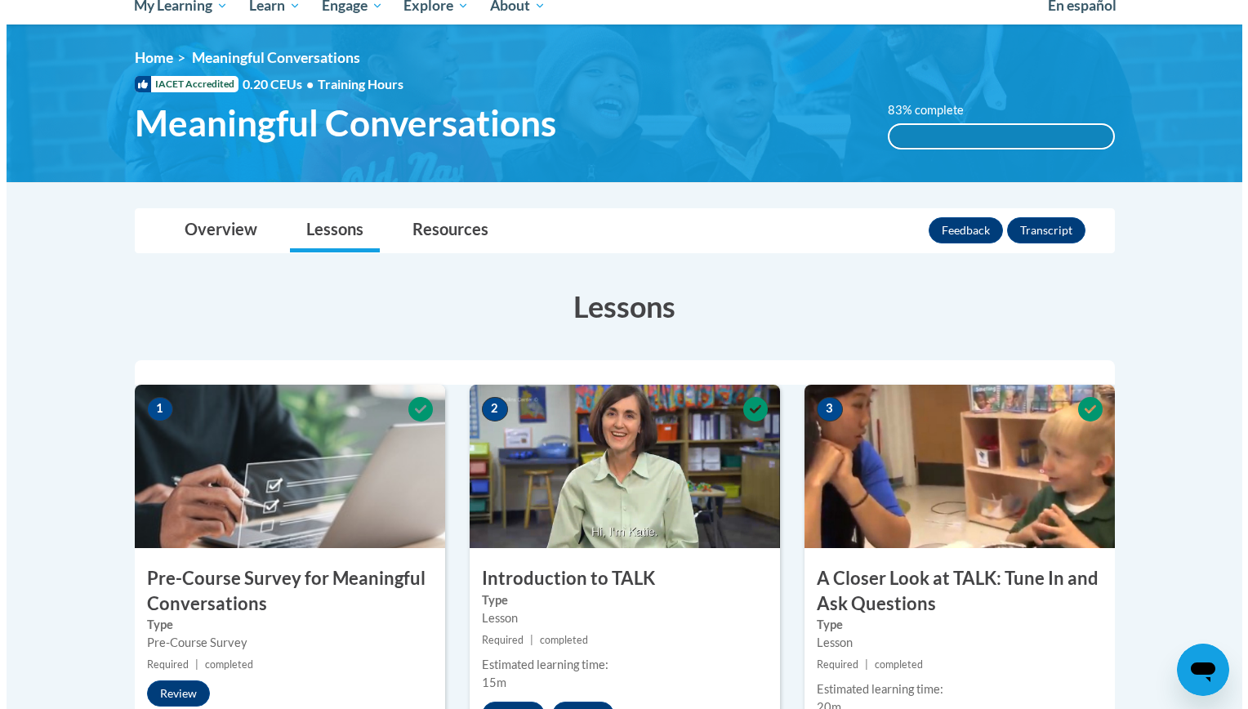
scroll to position [123, 0]
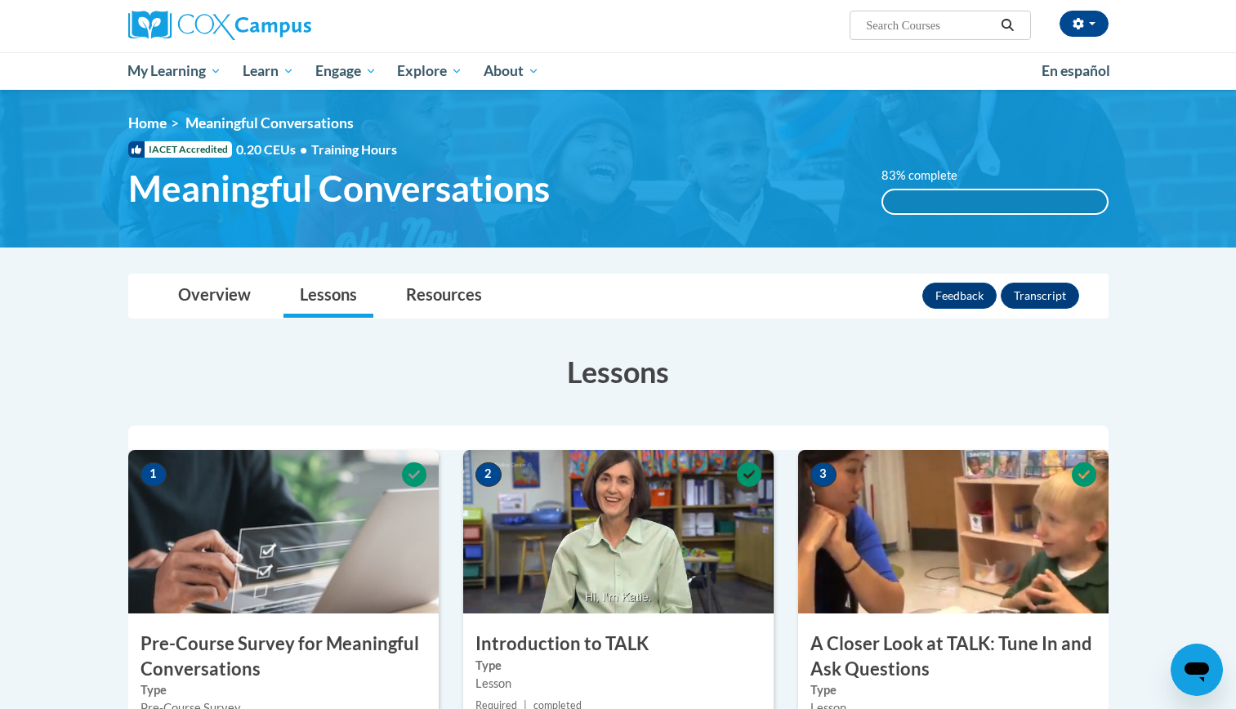
click at [909, 174] on label "83% complete" at bounding box center [928, 176] width 94 height 18
click at [977, 298] on button "Feedback" at bounding box center [959, 296] width 74 height 26
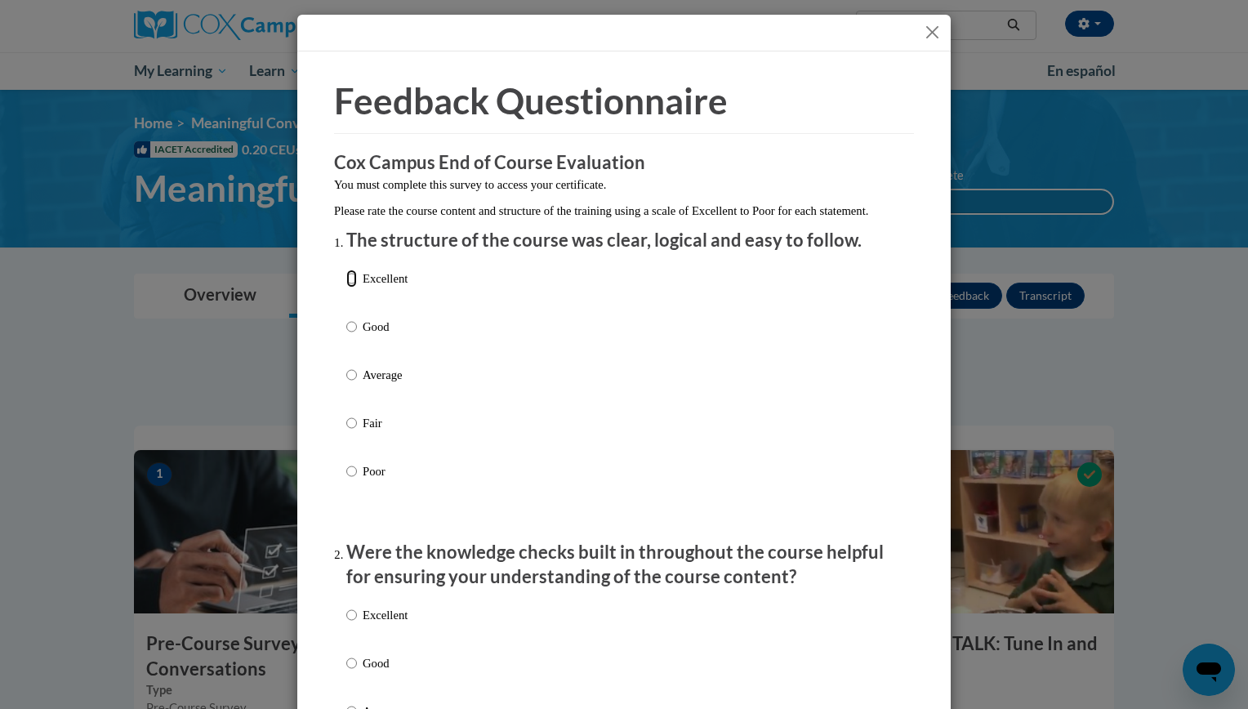
click at [346, 287] on input "Excellent" at bounding box center [351, 278] width 11 height 18
radio input "true"
click at [346, 624] on input "Excellent" at bounding box center [351, 615] width 11 height 18
radio input "true"
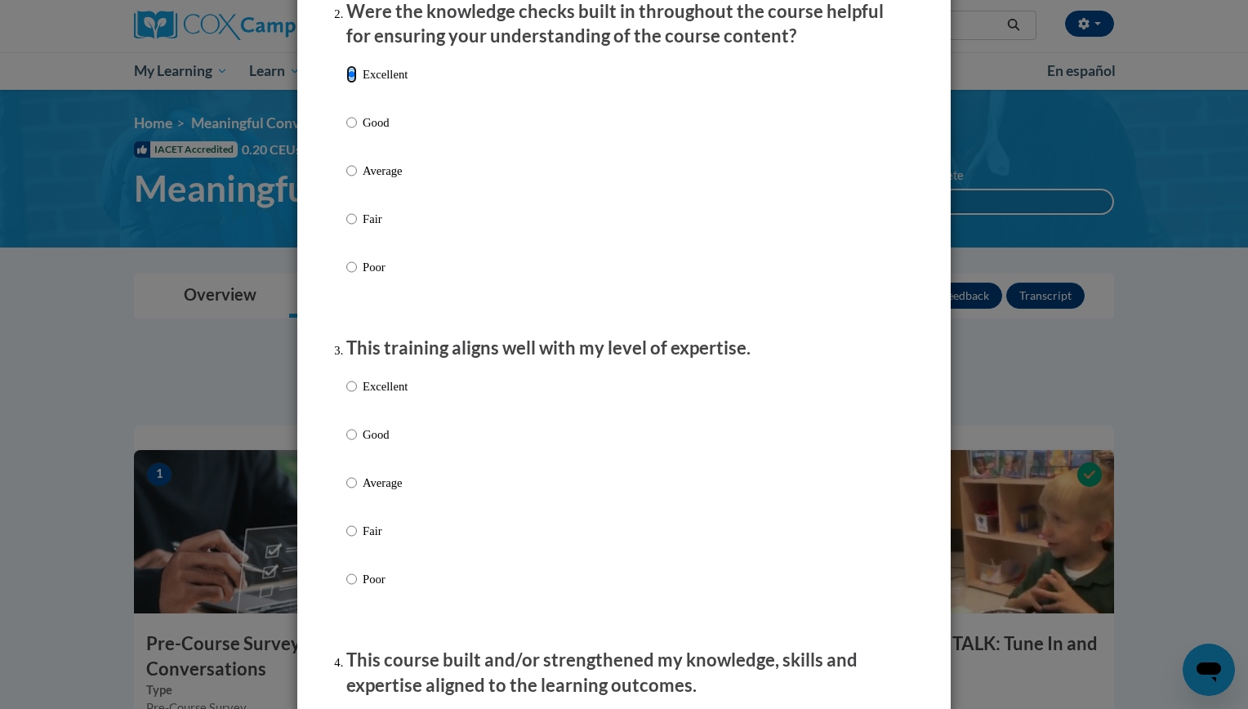
scroll to position [617, 0]
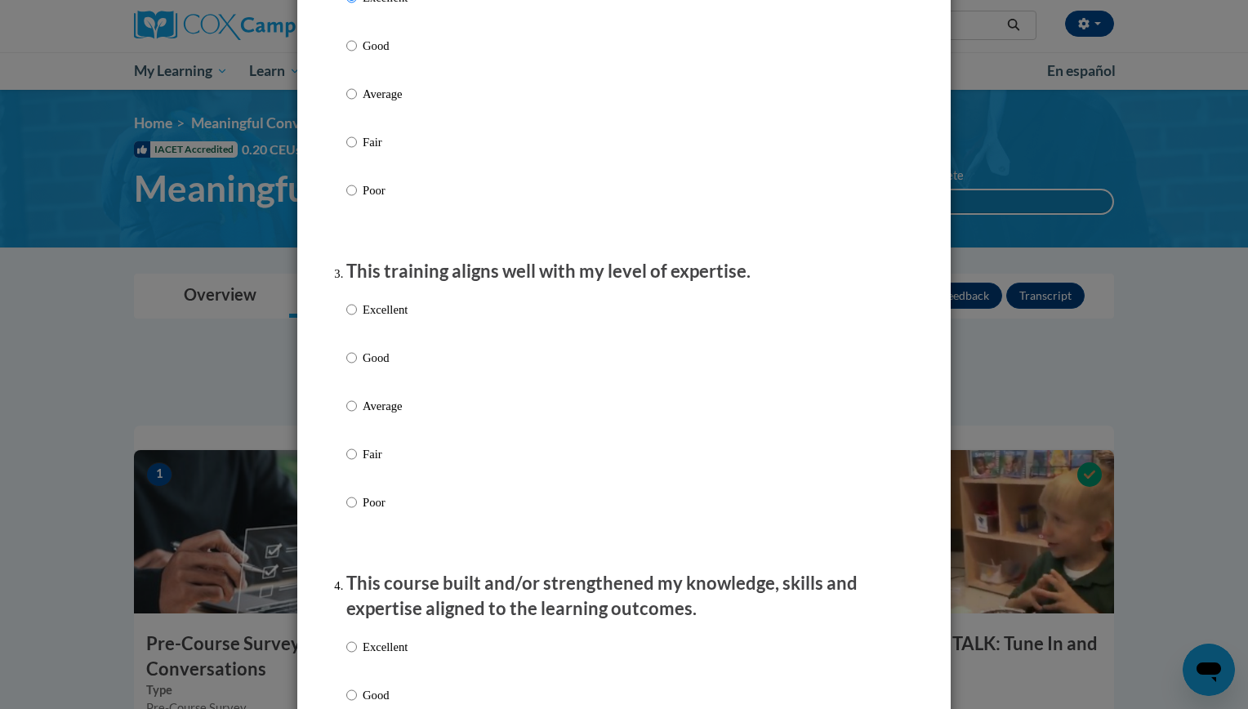
click at [401, 318] on p "Excellent" at bounding box center [385, 310] width 45 height 18
click at [357, 318] on input "Excellent" at bounding box center [351, 310] width 11 height 18
radio input "true"
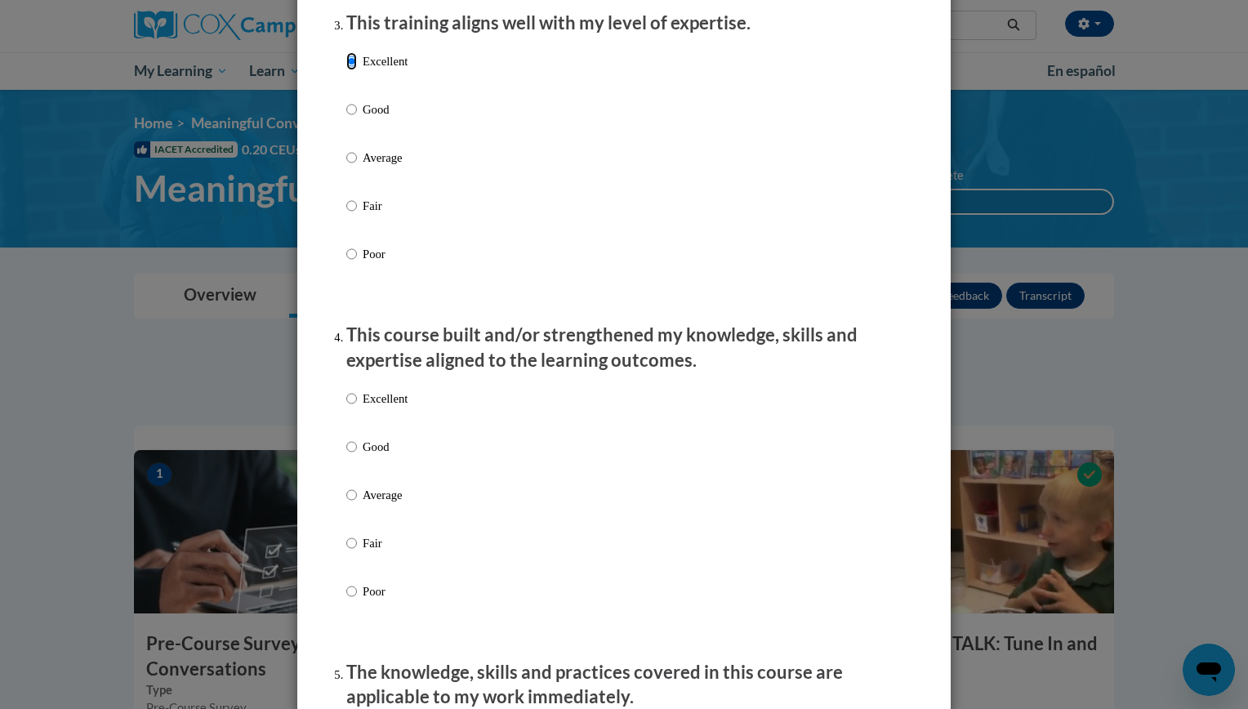
scroll to position [889, 0]
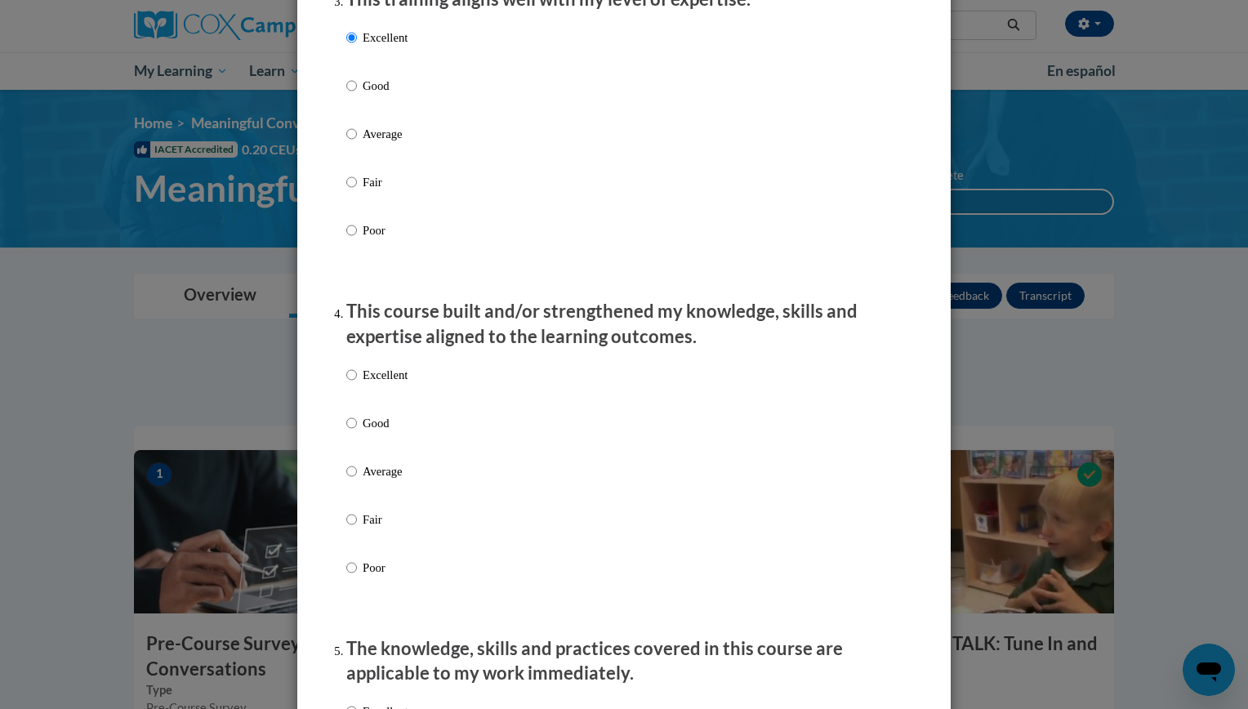
click at [403, 408] on label "Excellent" at bounding box center [376, 388] width 61 height 44
click at [357, 384] on input "Excellent" at bounding box center [351, 375] width 11 height 18
radio input "true"
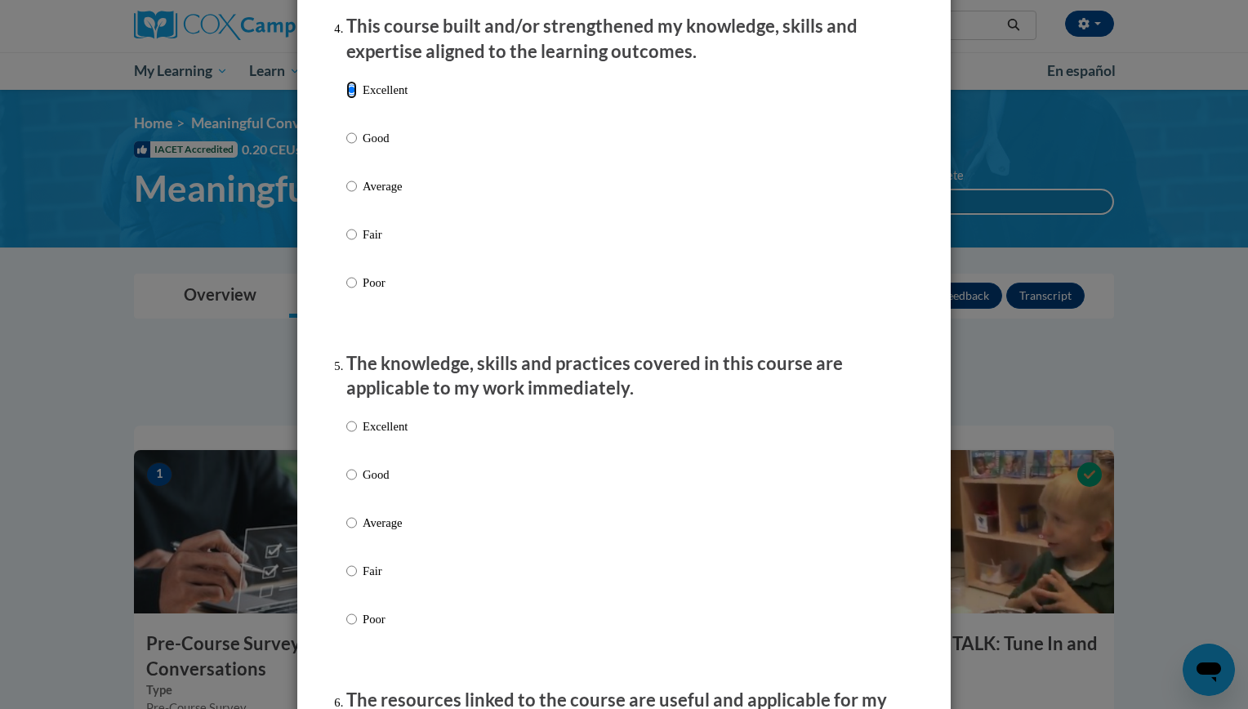
scroll to position [1182, 0]
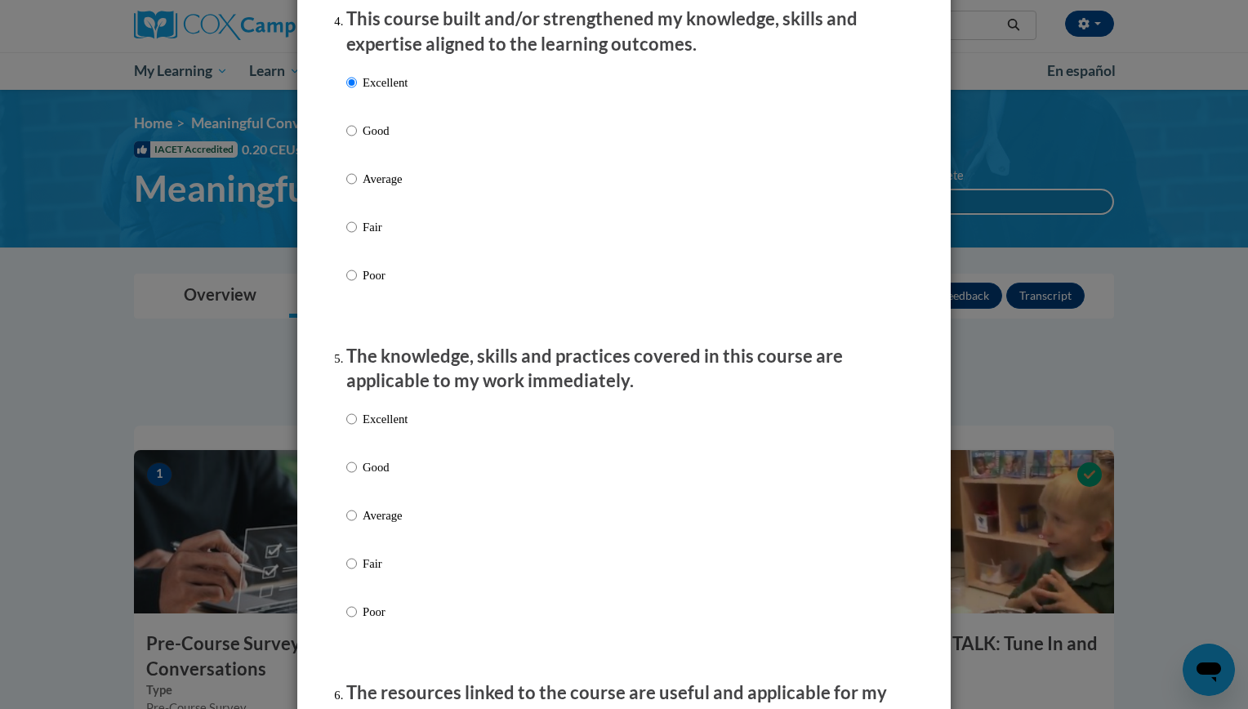
click at [399, 451] on label "Excellent" at bounding box center [376, 432] width 61 height 44
click at [357, 428] on input "Excellent" at bounding box center [351, 419] width 11 height 18
radio input "true"
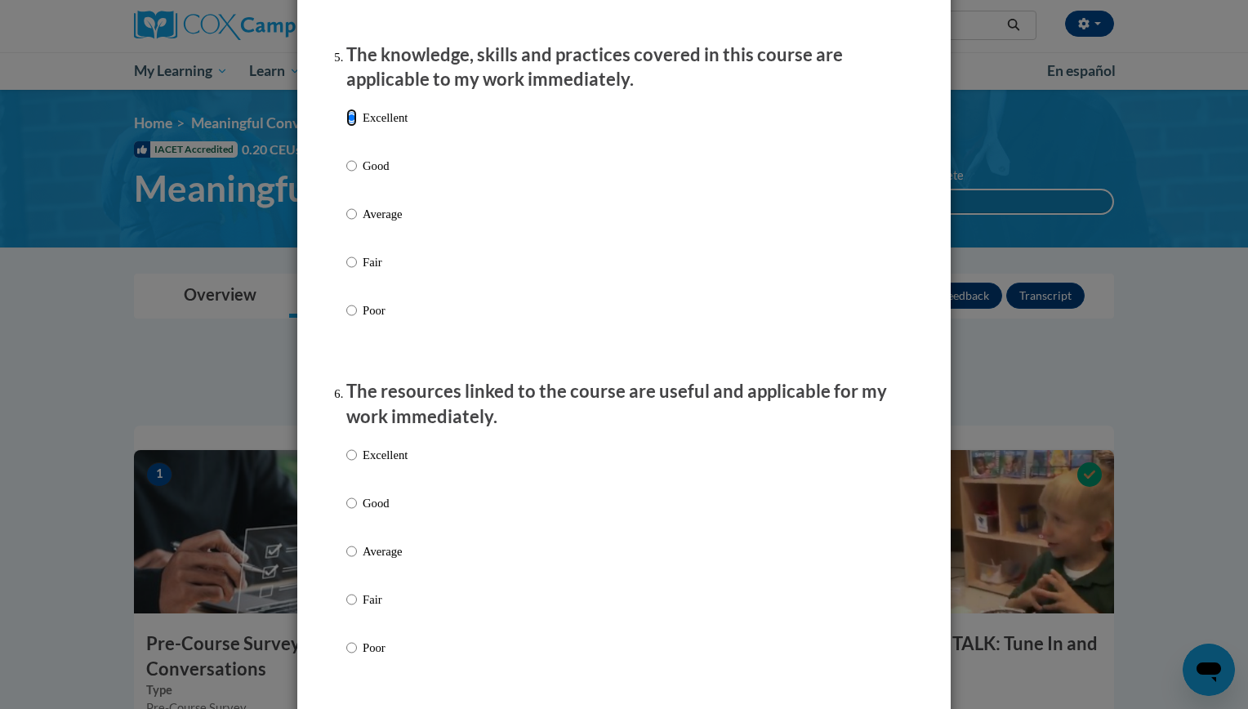
scroll to position [1488, 0]
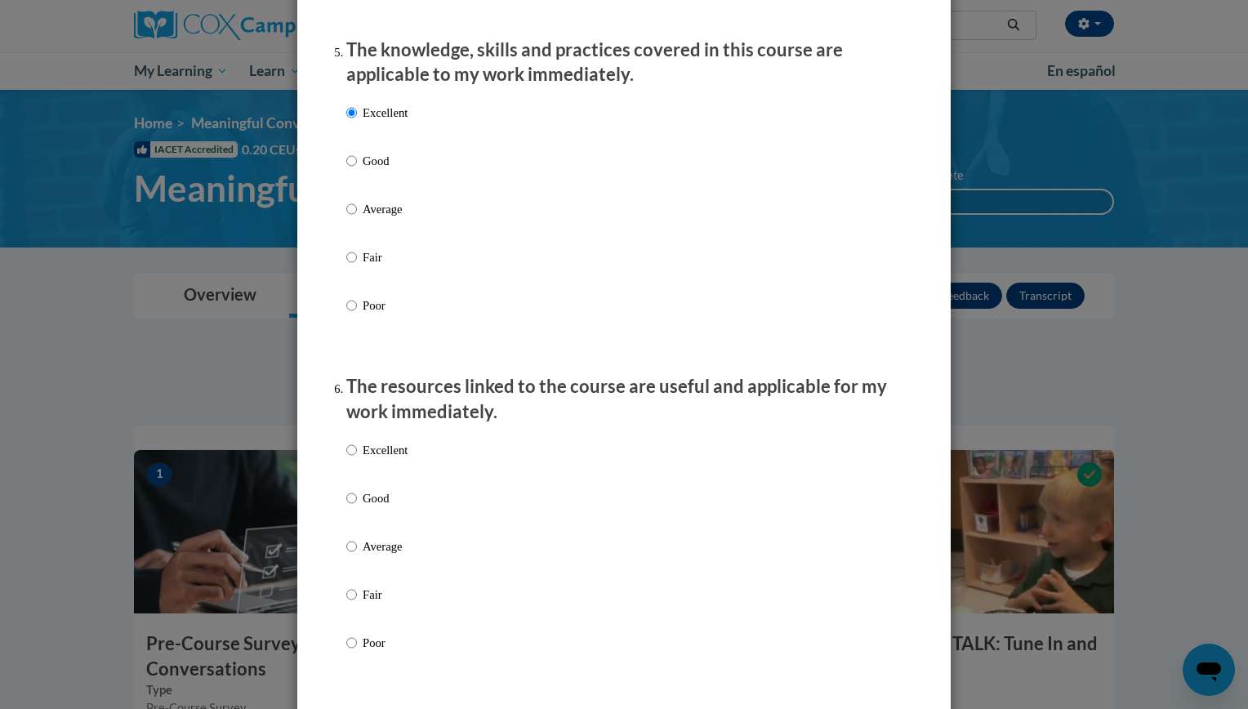
click at [399, 473] on label "Excellent" at bounding box center [376, 463] width 61 height 44
click at [357, 459] on input "Excellent" at bounding box center [351, 450] width 11 height 18
radio input "true"
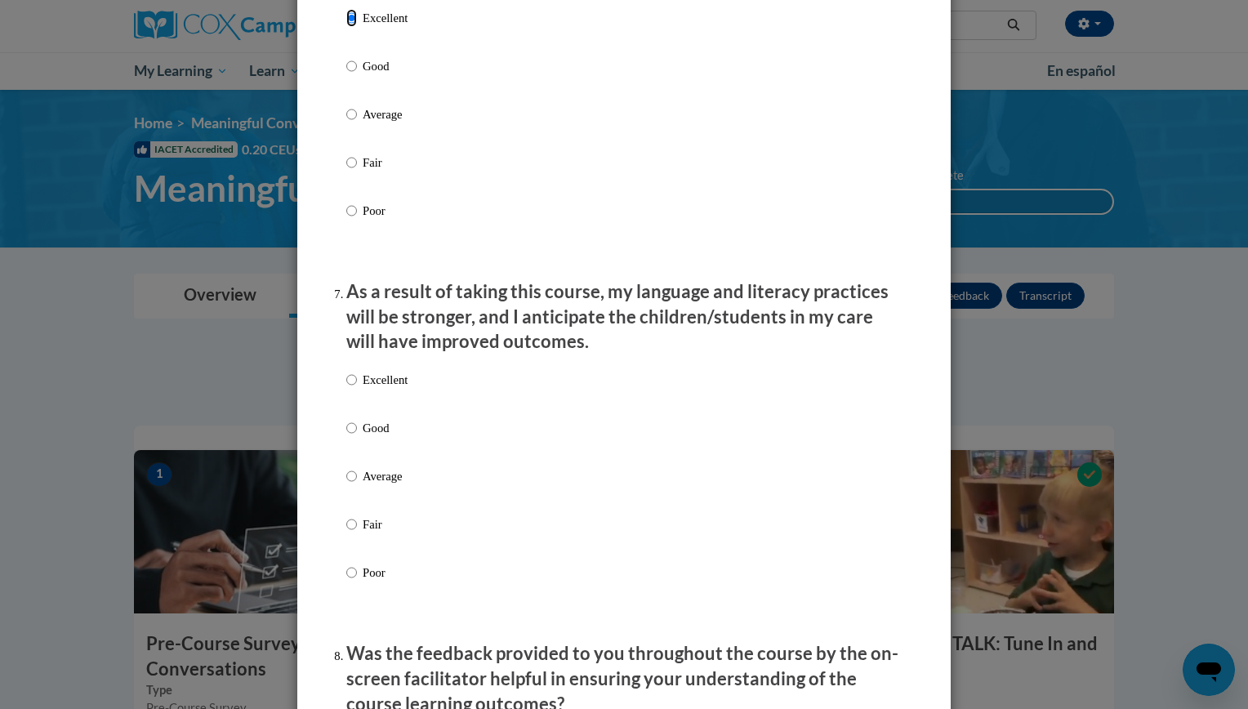
scroll to position [1921, 0]
click at [421, 397] on div "Excellent Good Average Fair Poor" at bounding box center [623, 495] width 555 height 266
click at [397, 408] on label "Excellent" at bounding box center [376, 392] width 61 height 44
click at [357, 388] on input "Excellent" at bounding box center [351, 379] width 11 height 18
radio input "true"
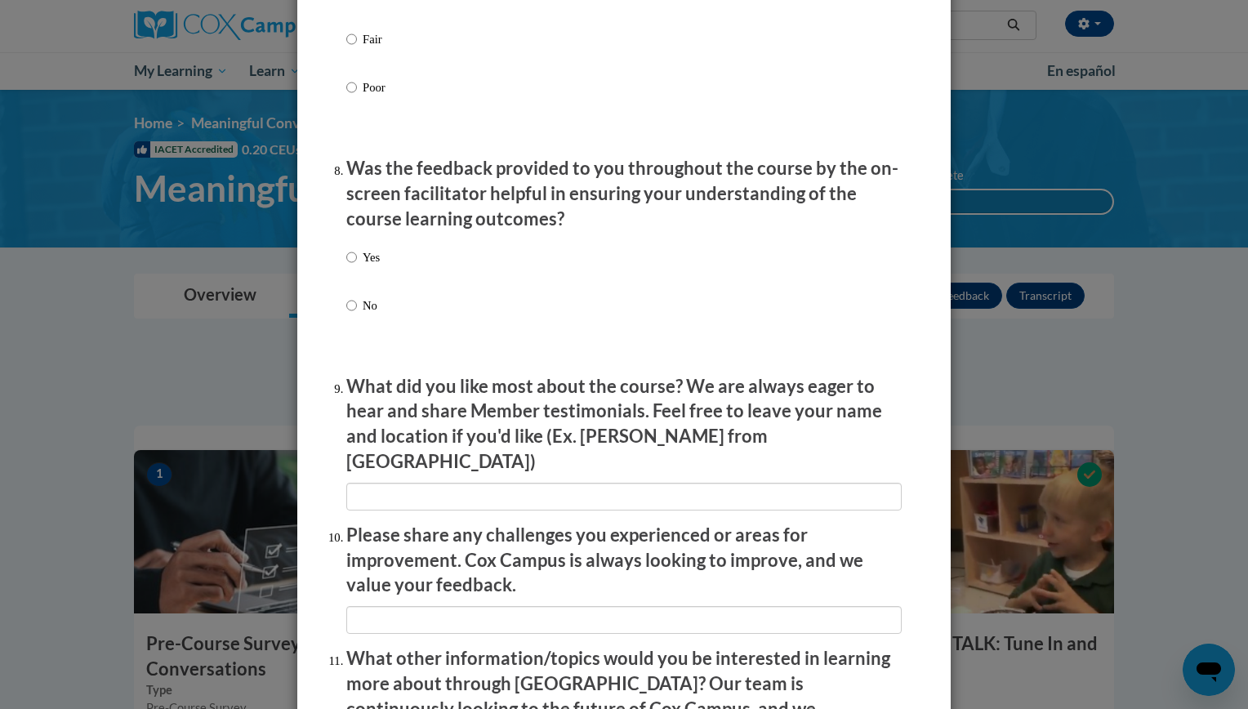
scroll to position [2396, 0]
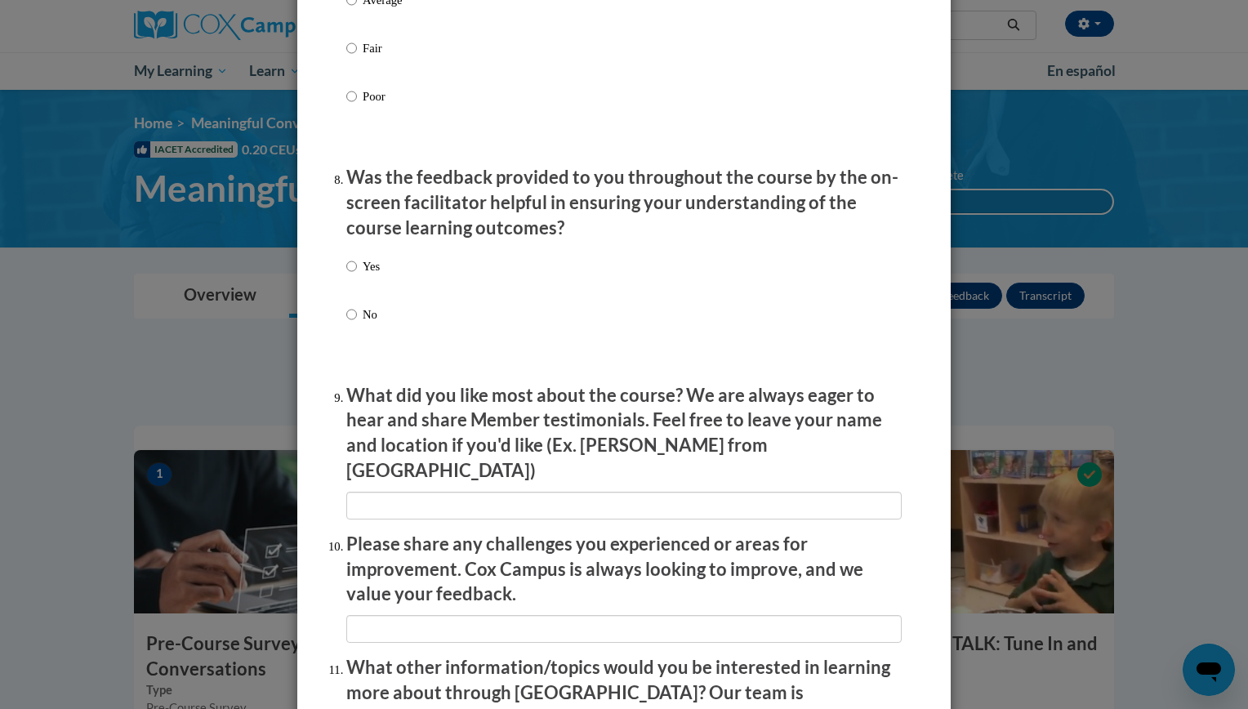
click at [365, 275] on p "Yes" at bounding box center [371, 266] width 17 height 18
click at [357, 275] on input "Yes" at bounding box center [351, 266] width 11 height 18
radio input "true"
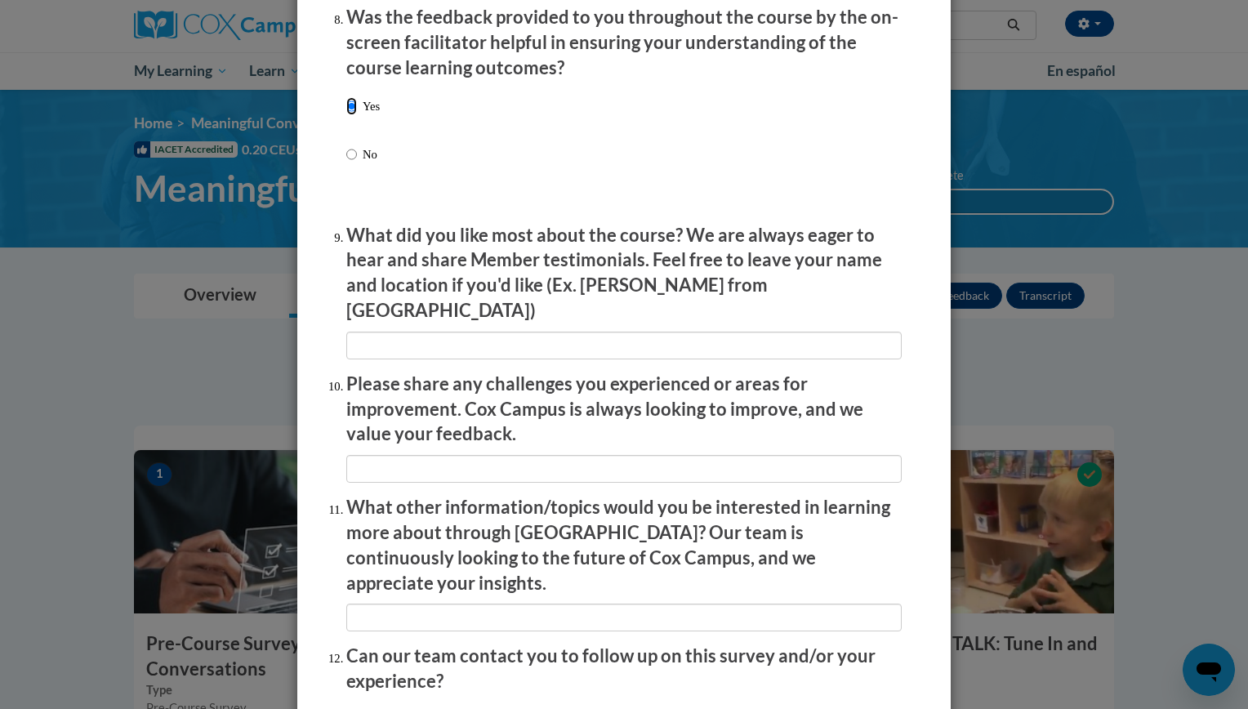
scroll to position [2555, 0]
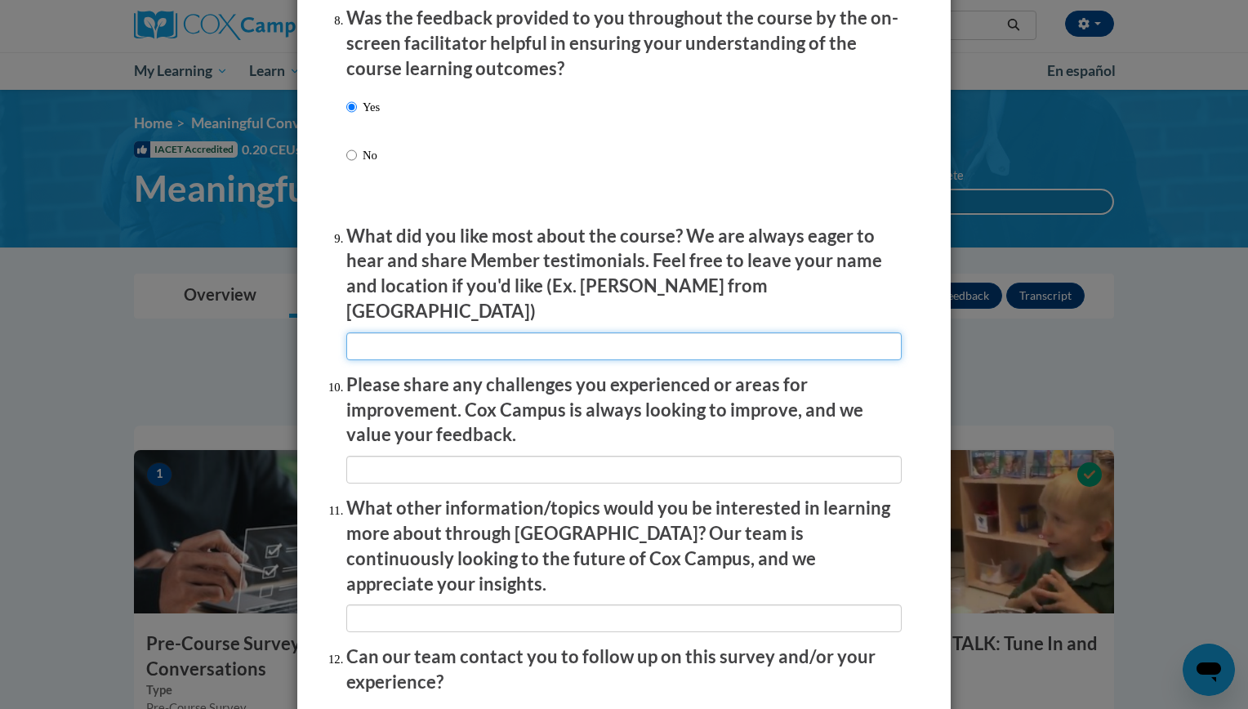
click at [746, 336] on input "textbox" at bounding box center [623, 346] width 555 height 28
type input "the videos"
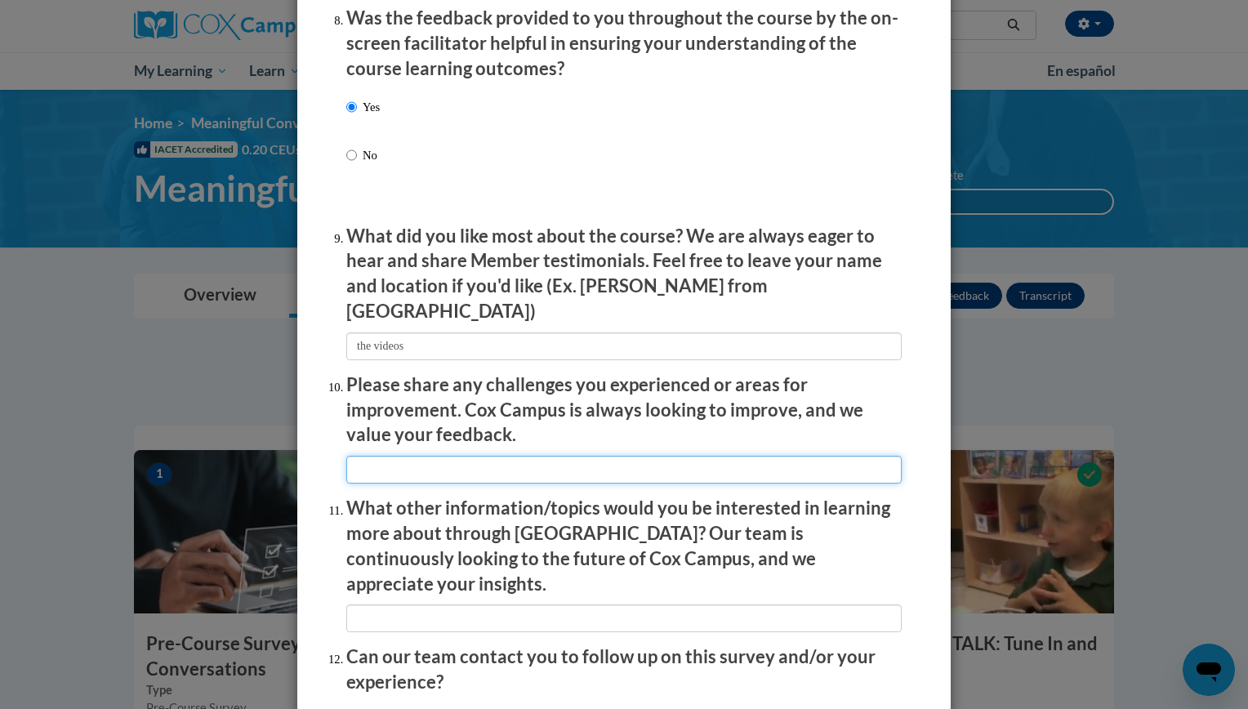
click at [372, 456] on input "textbox" at bounding box center [623, 470] width 555 height 28
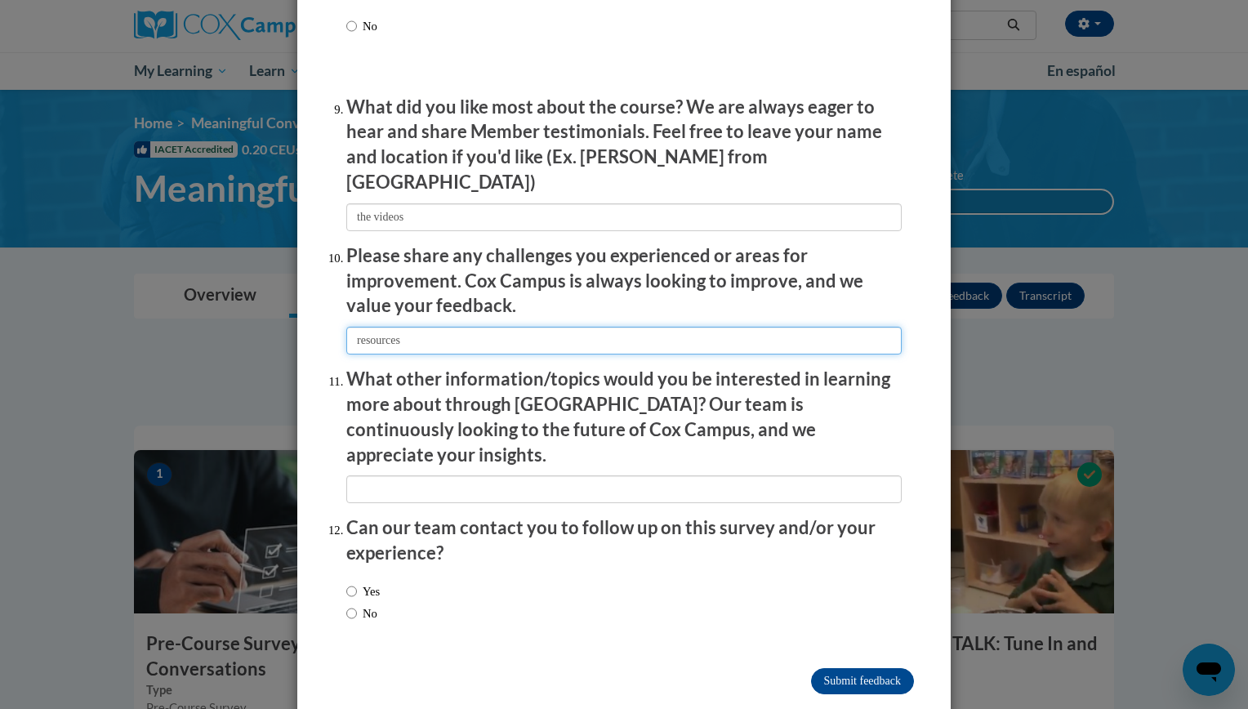
scroll to position [2678, 0]
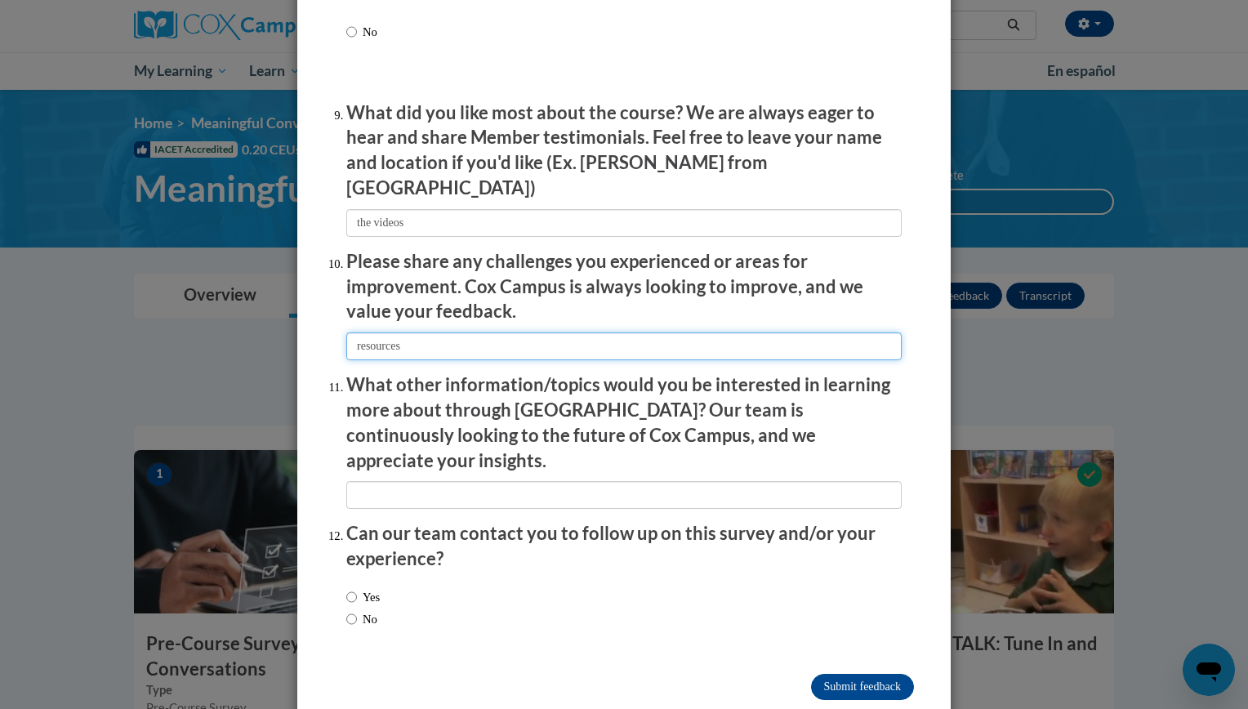
type input "resources"
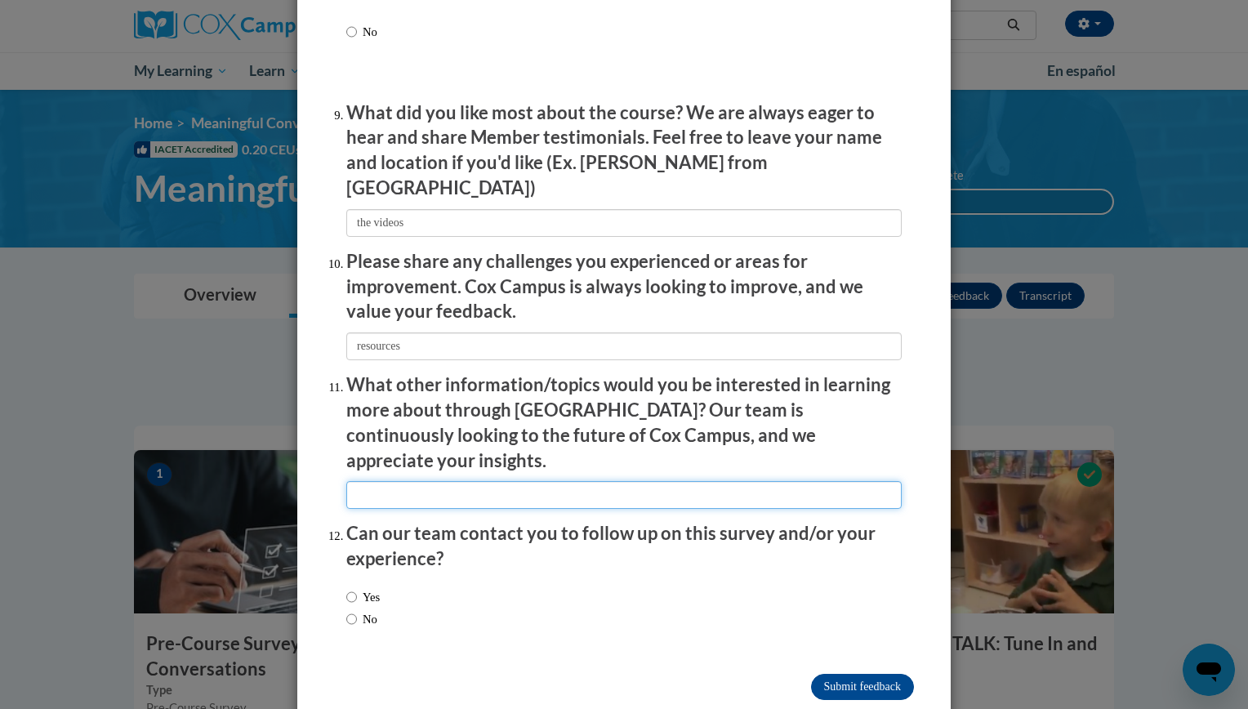
click at [406, 481] on input "textbox" at bounding box center [623, 495] width 555 height 28
type input "nothing at this time"
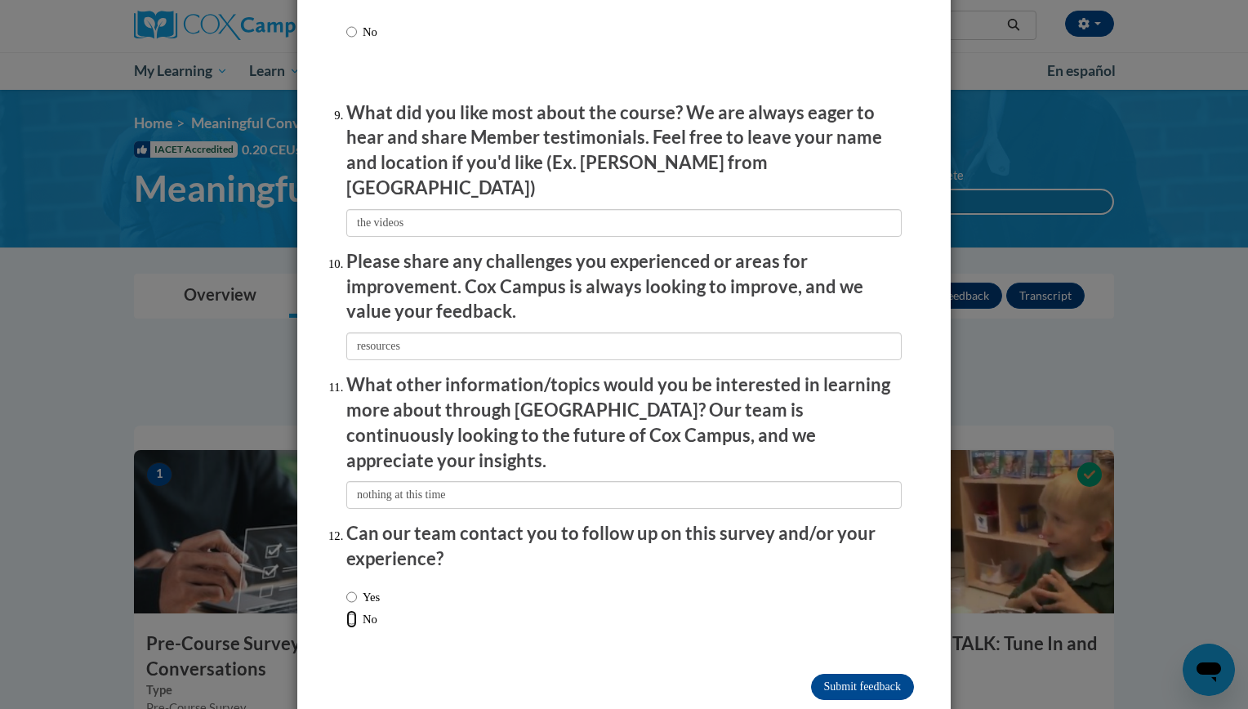
click at [346, 610] on input "No" at bounding box center [351, 619] width 11 height 18
radio input "true"
click at [847, 674] on input "Submit feedback" at bounding box center [862, 687] width 103 height 26
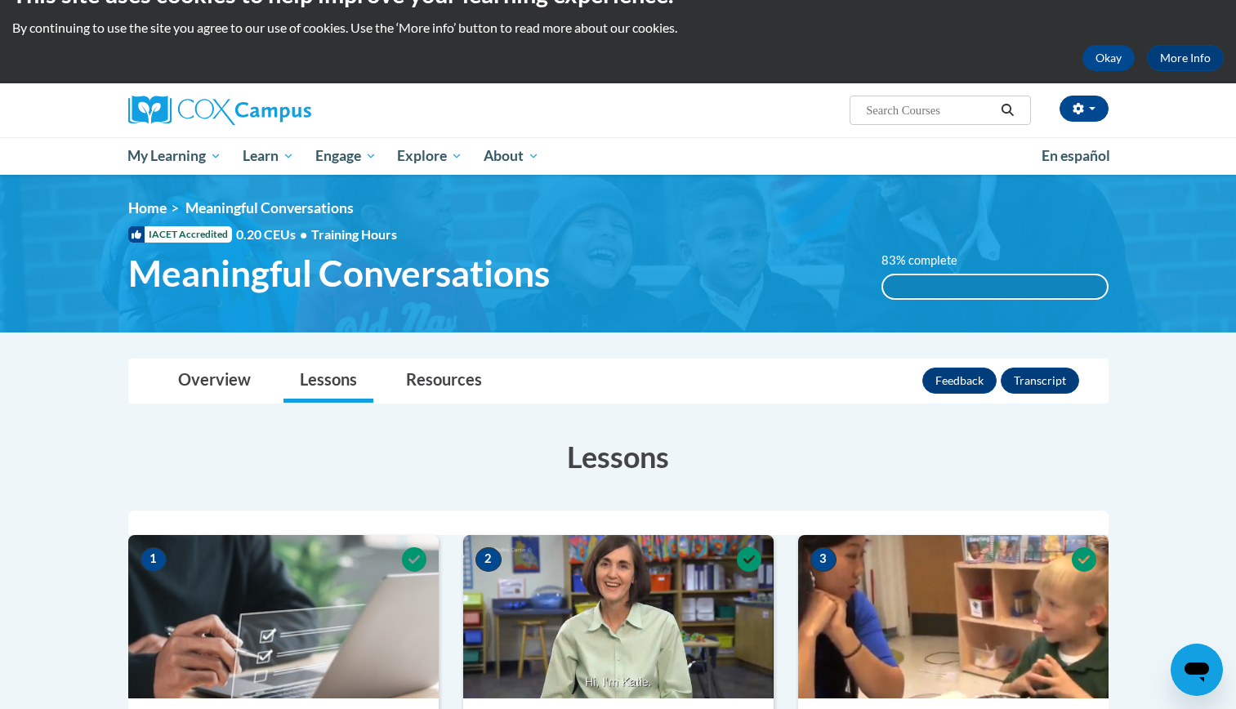
scroll to position [0, 0]
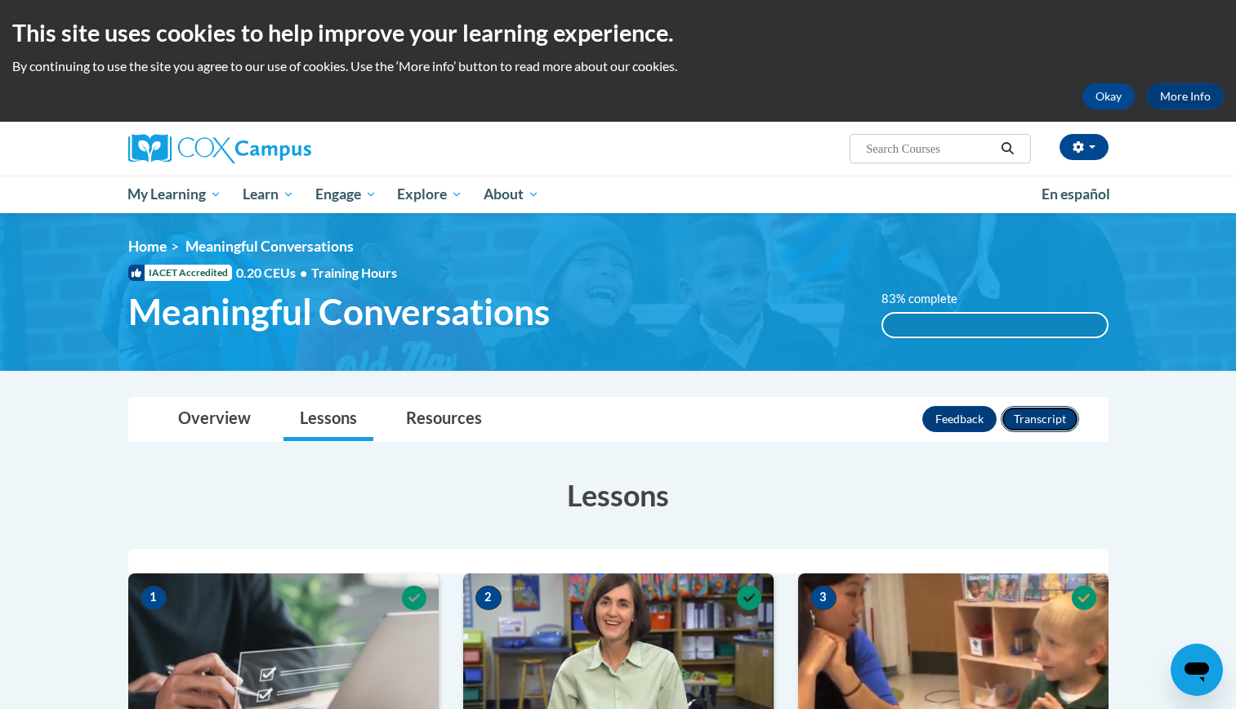
click at [1047, 427] on button "Transcript" at bounding box center [1039, 419] width 78 height 26
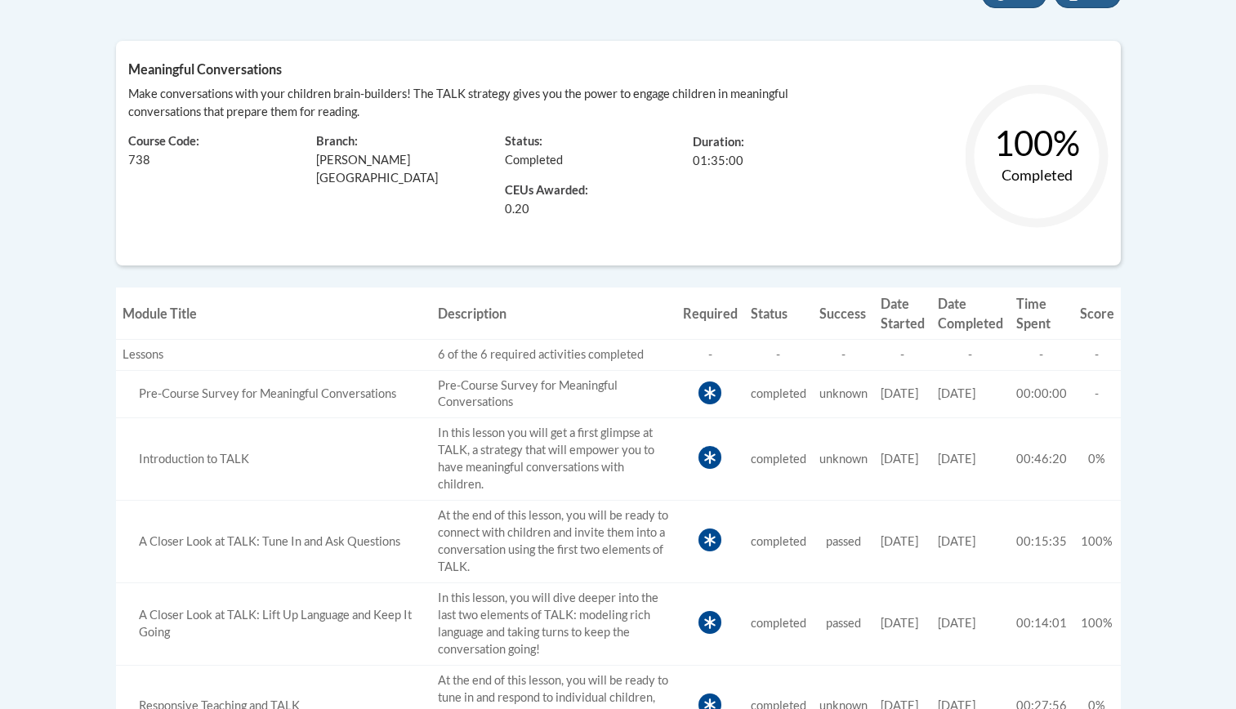
scroll to position [384, 0]
click at [704, 392] on icon at bounding box center [709, 391] width 11 height 13
click at [701, 399] on icon at bounding box center [709, 392] width 23 height 23
click at [820, 415] on td "Success unknown" at bounding box center [843, 393] width 61 height 48
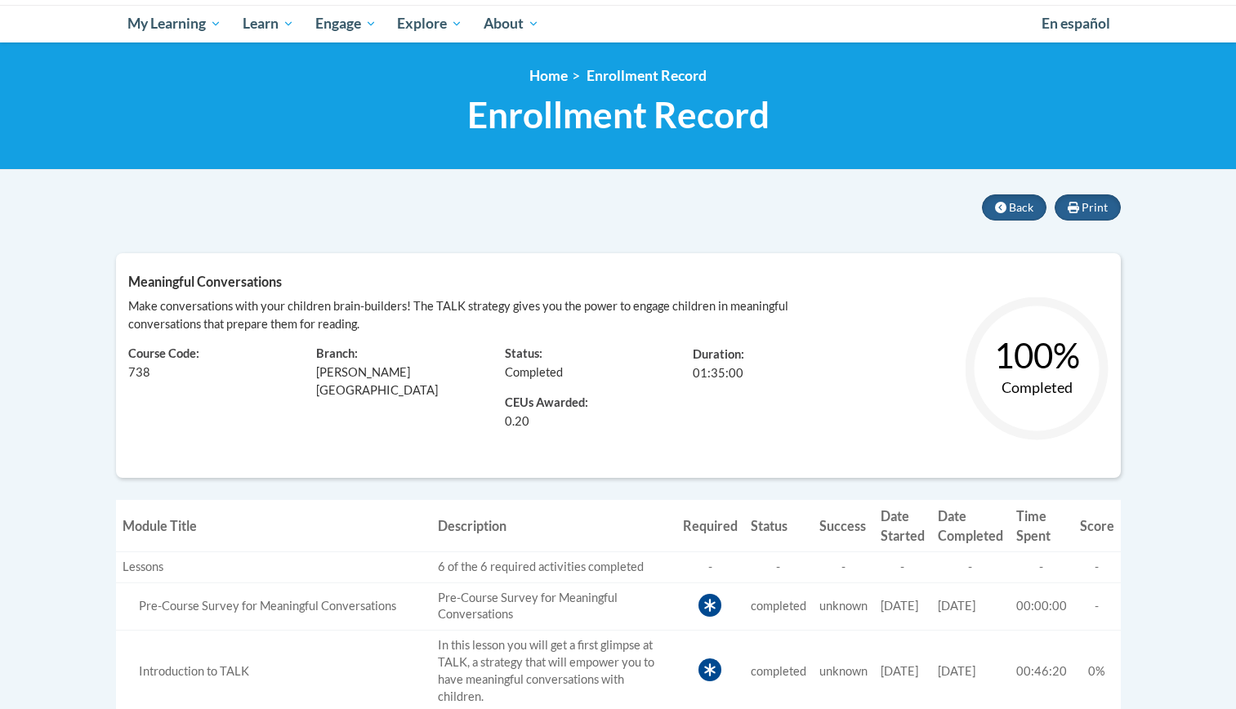
scroll to position [170, 0]
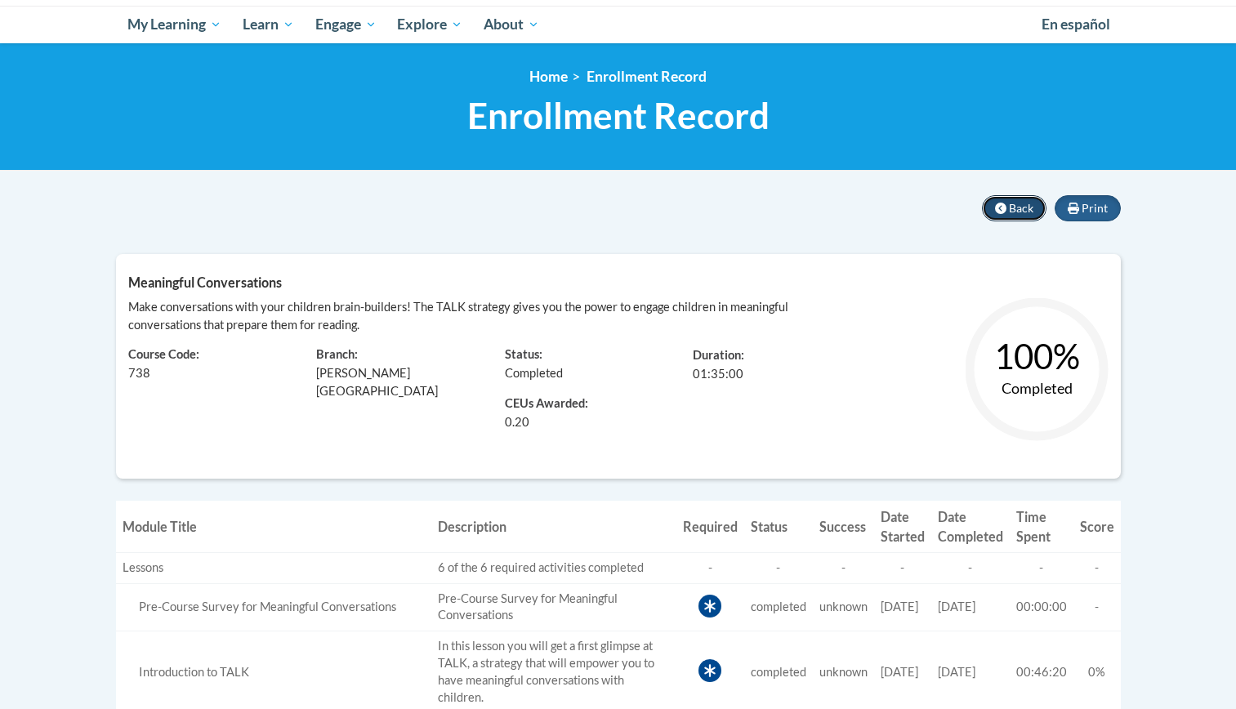
click at [1007, 213] on button "Back" at bounding box center [1014, 208] width 65 height 26
